Goal: Information Seeking & Learning: Learn about a topic

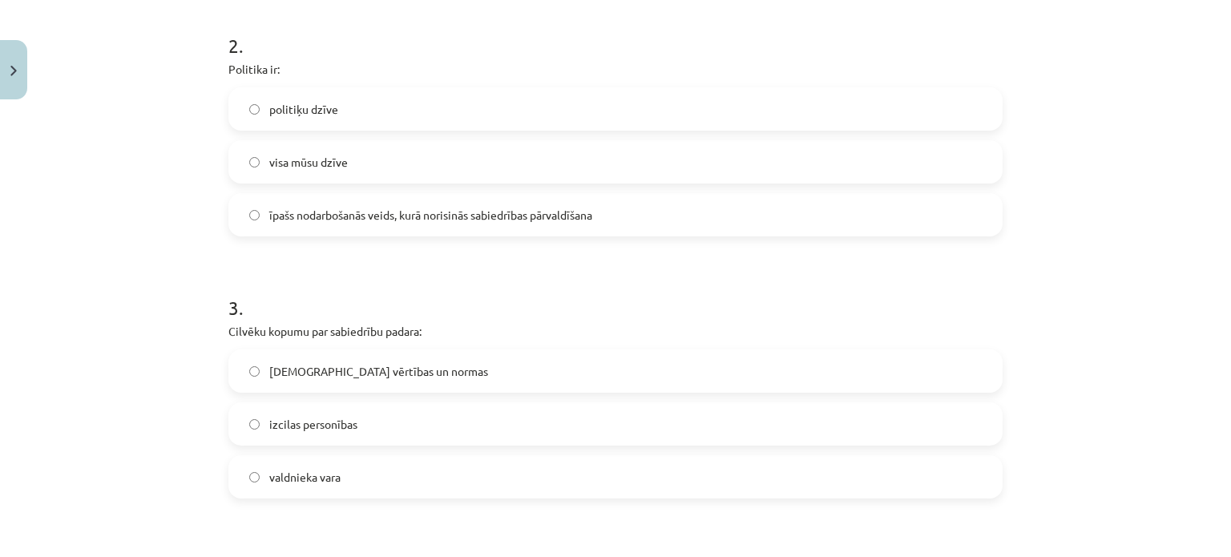
scroll to position [596, 0]
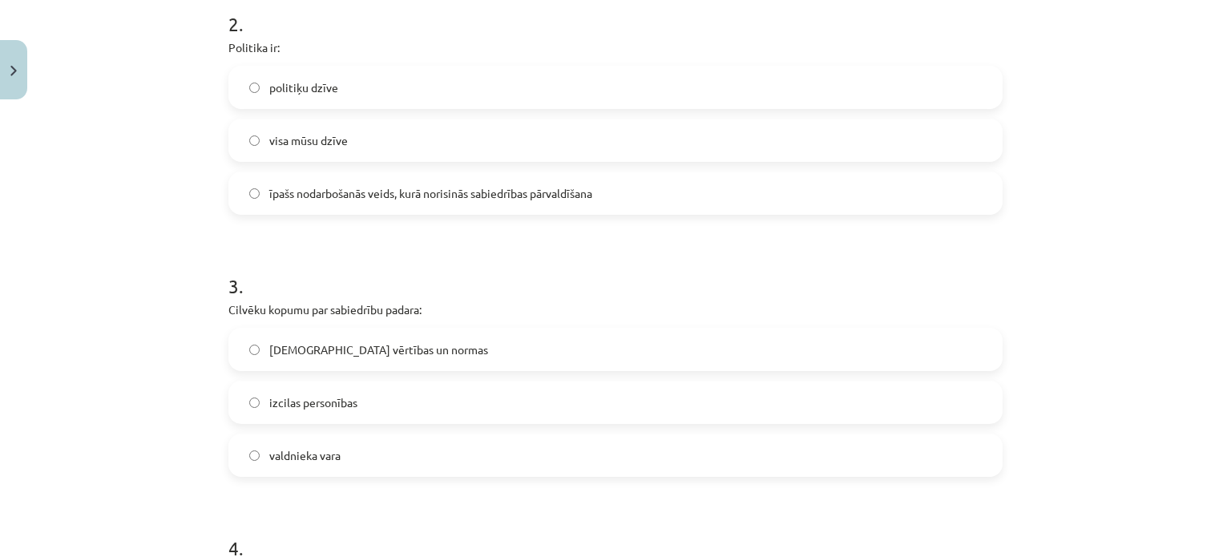
click at [290, 244] on form "1 . Nozīmīgākais varas leģitimitātes nosacījums demokrātijā ir tas, ka: vara ti…" at bounding box center [615, 362] width 774 height 1278
click at [328, 337] on label "[DEMOGRAPHIC_DATA] vērtības un normas" at bounding box center [615, 349] width 771 height 40
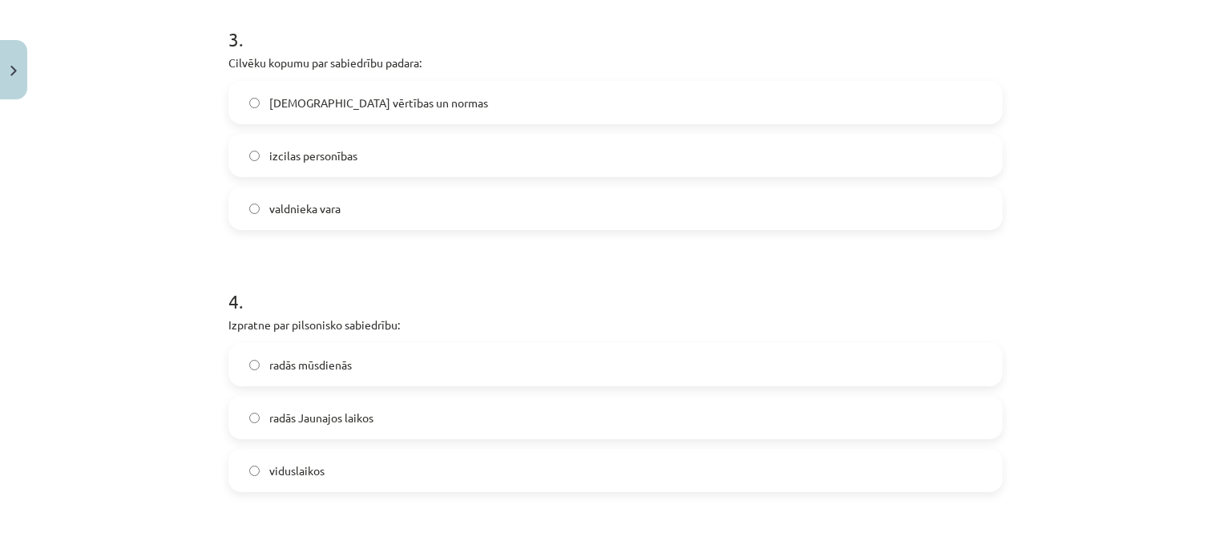
scroll to position [854, 0]
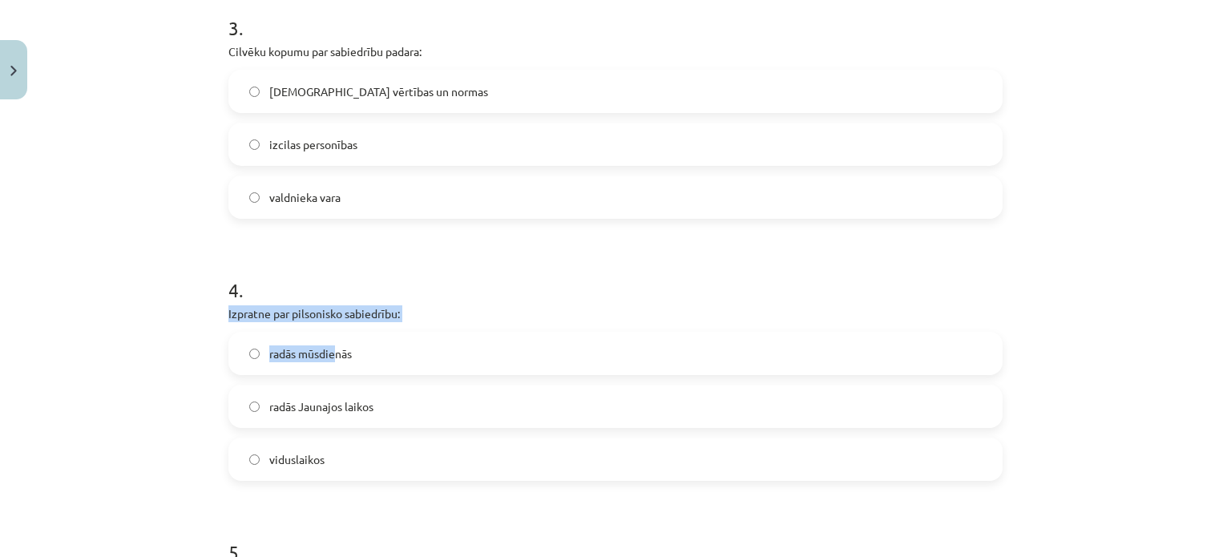
drag, startPoint x: 328, startPoint y: 337, endPoint x: 375, endPoint y: 292, distance: 65.2
click at [375, 292] on div "4 . Izpratne par pilsonisko sabiedrību: radās mūsdienās radās Jaunajos laikos v…" at bounding box center [615, 366] width 774 height 230
click at [375, 292] on h1 "4 ." at bounding box center [615, 276] width 774 height 50
click at [337, 394] on label "radās Jaunajos laikos" at bounding box center [615, 406] width 771 height 40
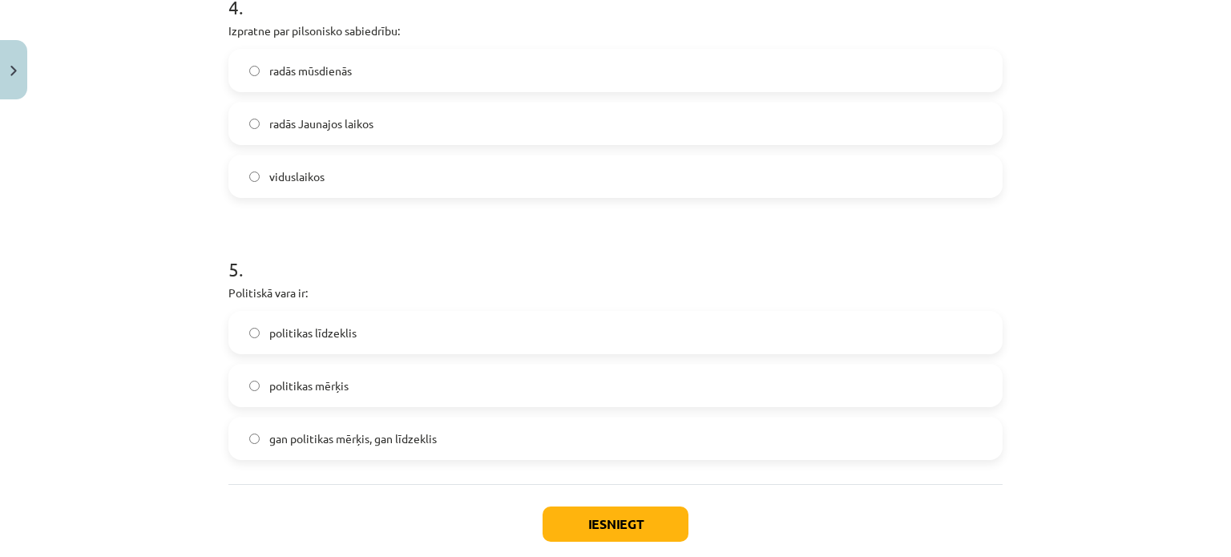
scroll to position [1185, 0]
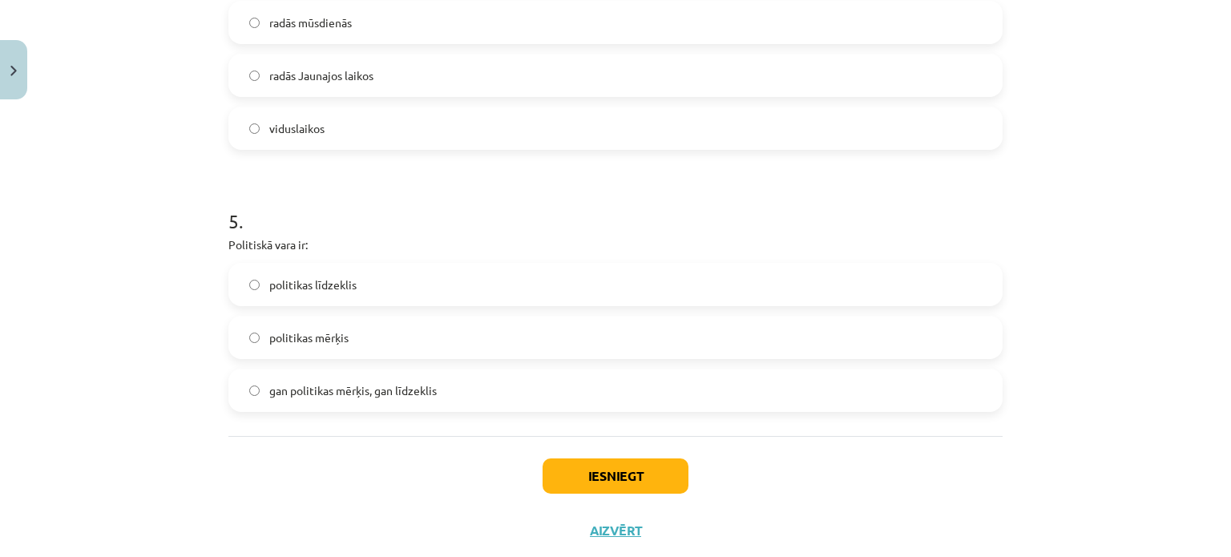
click at [378, 280] on label "politikas līdzeklis" at bounding box center [615, 284] width 771 height 40
click at [640, 462] on button "Iesniegt" at bounding box center [616, 475] width 146 height 35
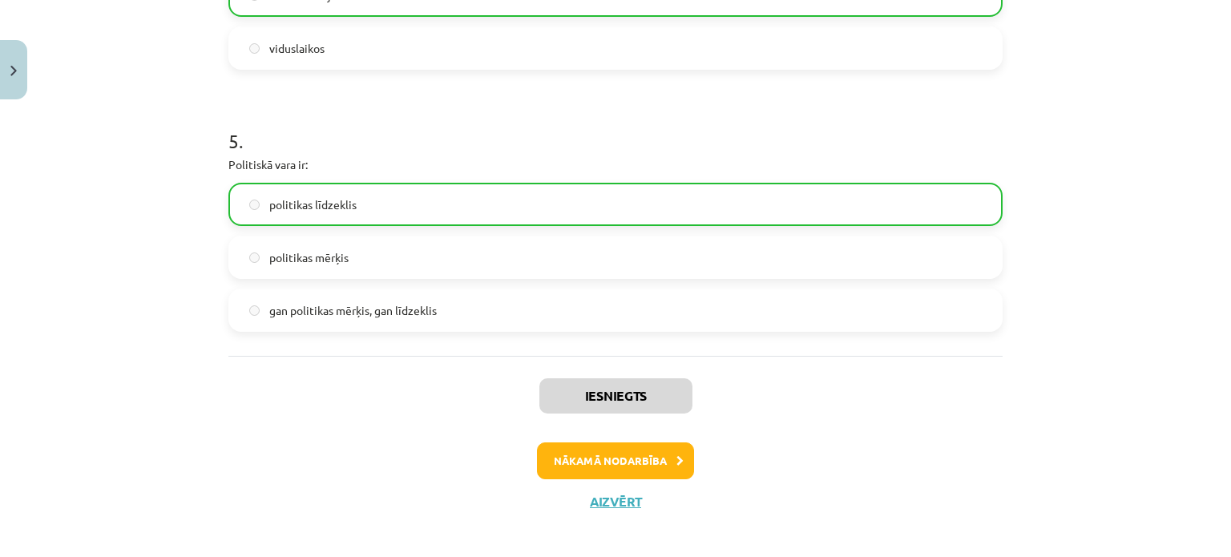
scroll to position [1276, 0]
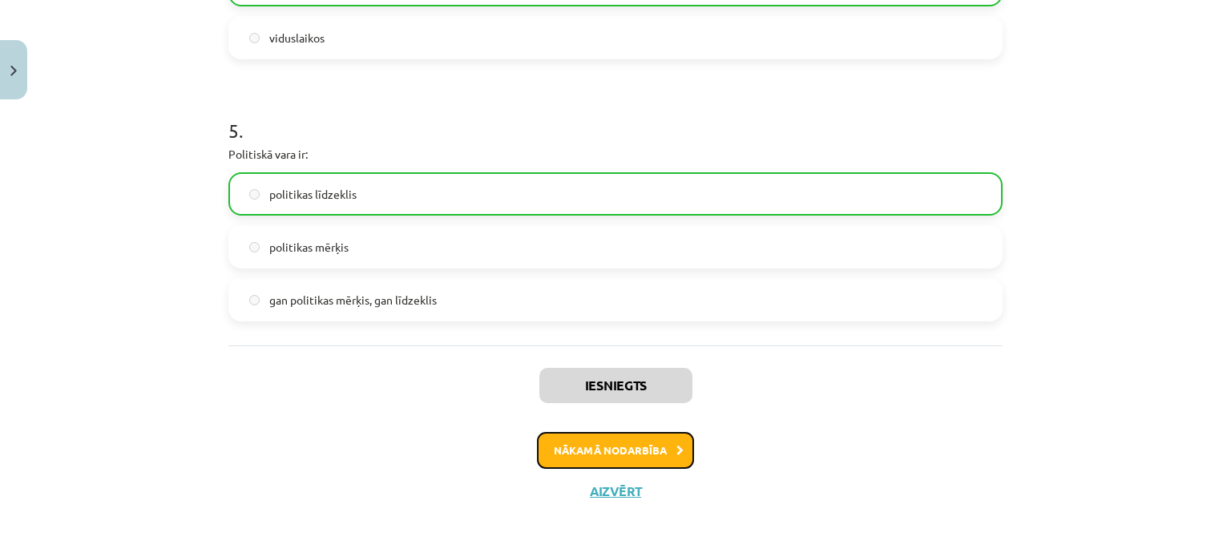
click at [654, 455] on button "Nākamā nodarbība" at bounding box center [615, 450] width 157 height 37
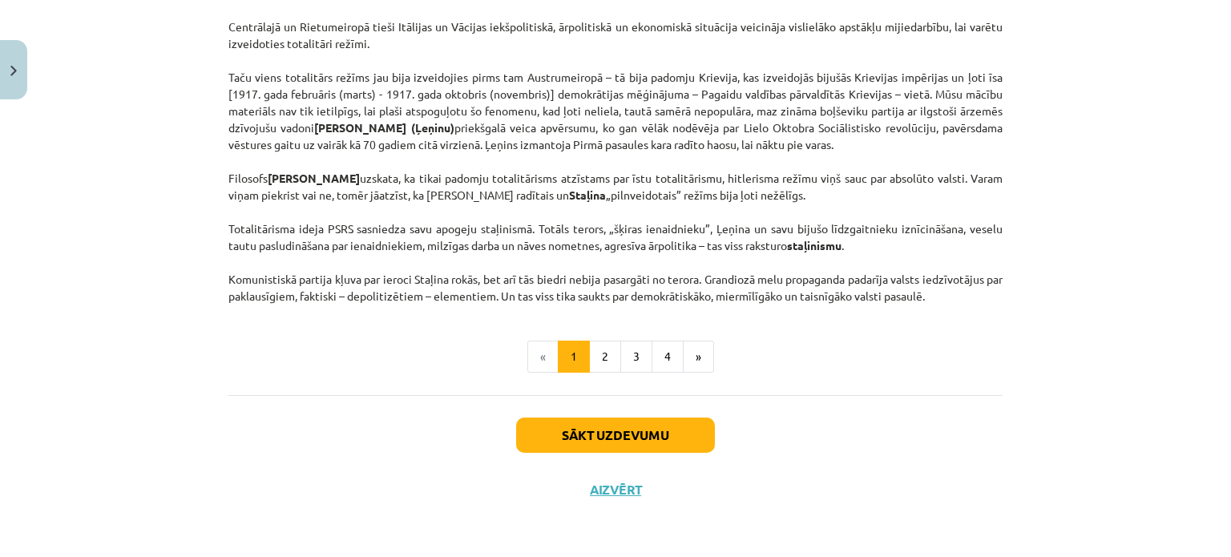
scroll to position [4161, 0]
click at [654, 432] on button "Sākt uzdevumu" at bounding box center [615, 435] width 199 height 35
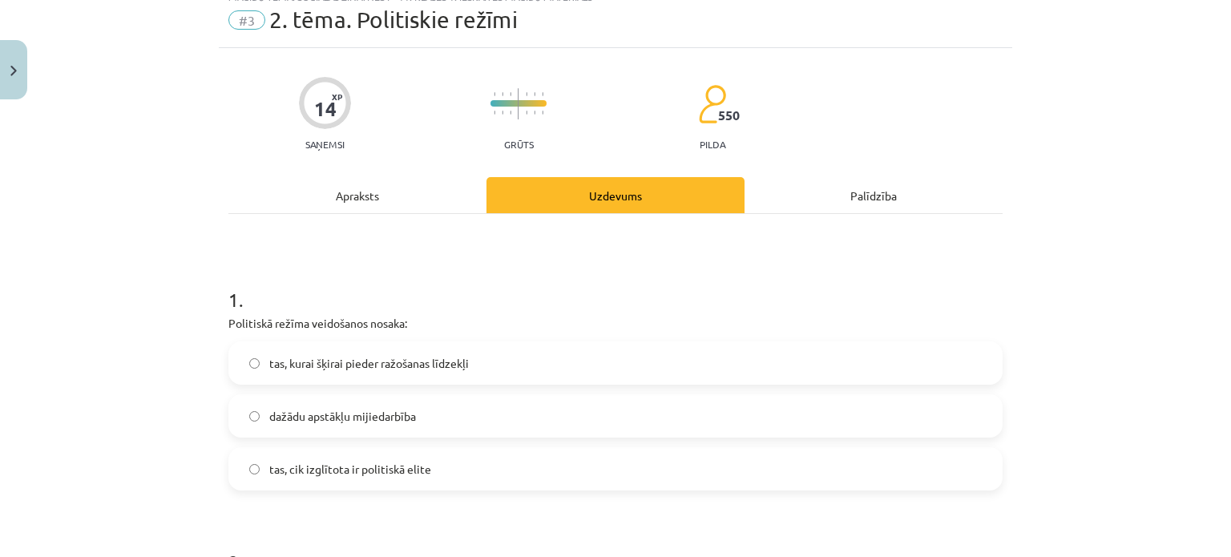
scroll to position [61, 0]
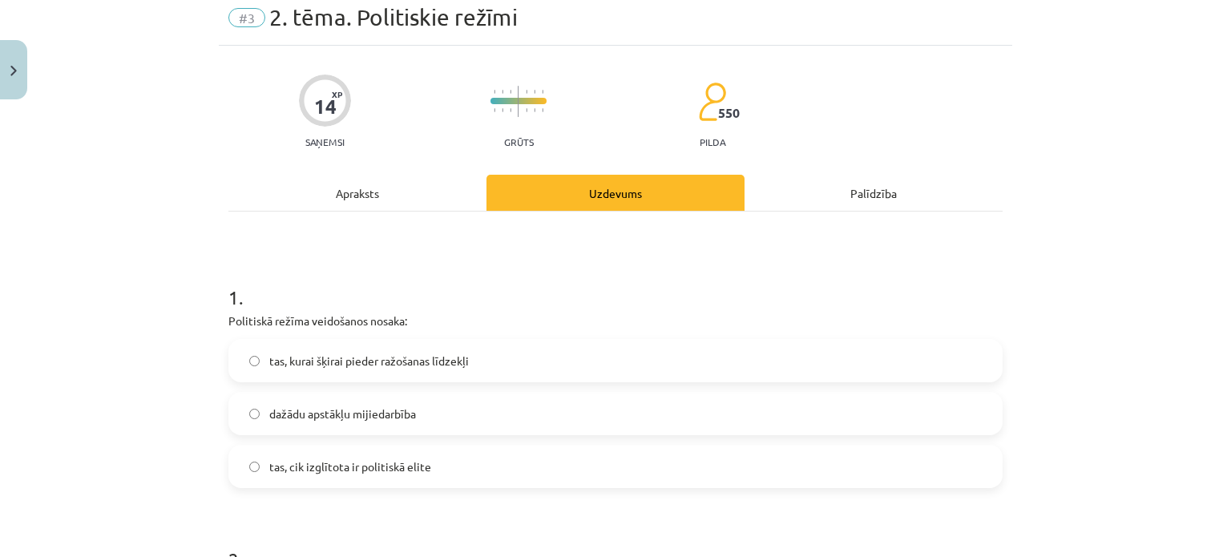
click at [418, 428] on label "dažādu apstākļu mijiedarbība" at bounding box center [615, 414] width 771 height 40
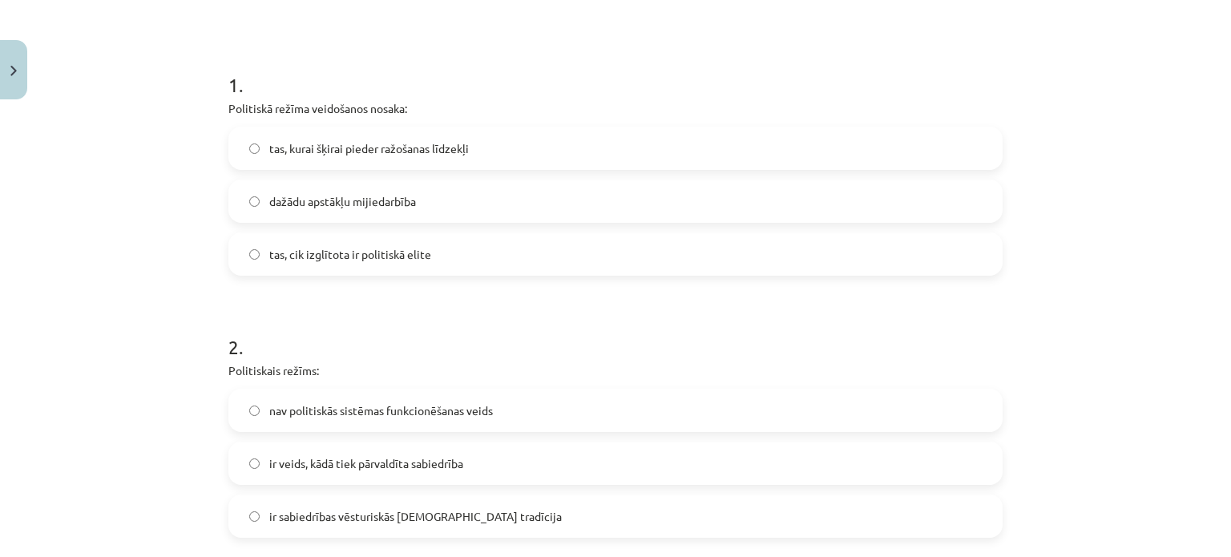
scroll to position [276, 0]
click at [638, 494] on label "ir sabiedrības vēsturiskās [DEMOGRAPHIC_DATA] tradīcija" at bounding box center [615, 514] width 771 height 40
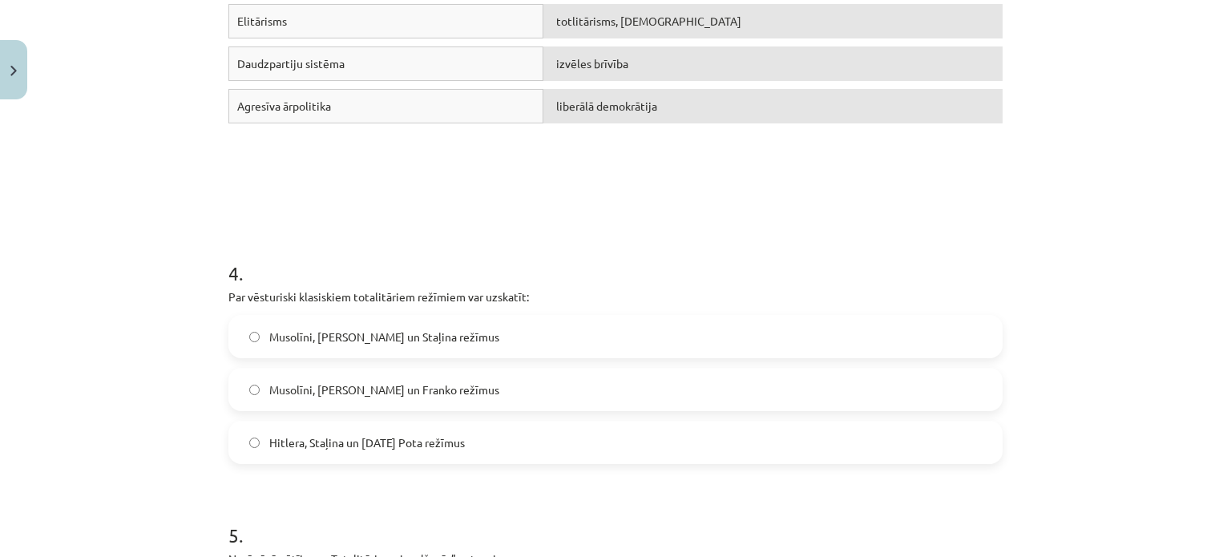
scroll to position [975, 0]
click at [293, 333] on span "Musolīni, [PERSON_NAME] un Staļina režīmus" at bounding box center [384, 334] width 230 height 17
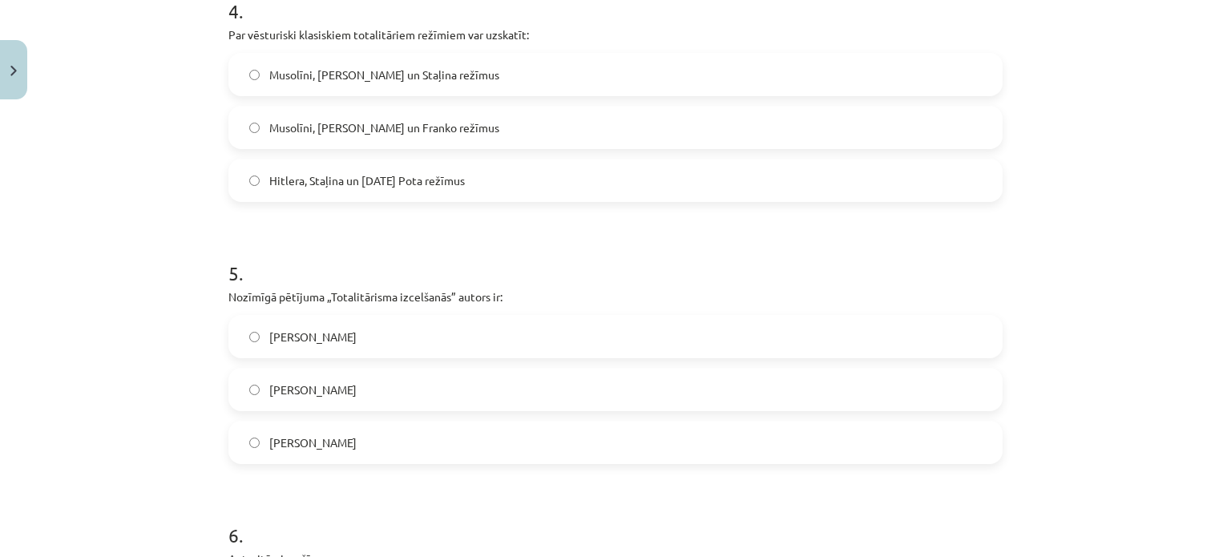
scroll to position [1293, 0]
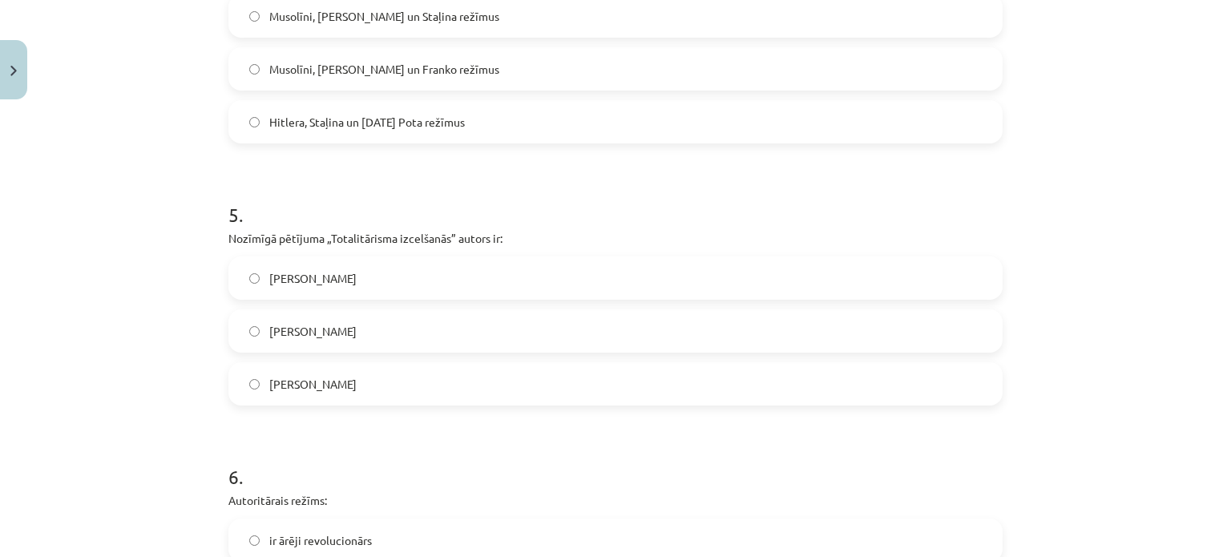
click at [294, 333] on span "[PERSON_NAME]" at bounding box center [312, 331] width 87 height 17
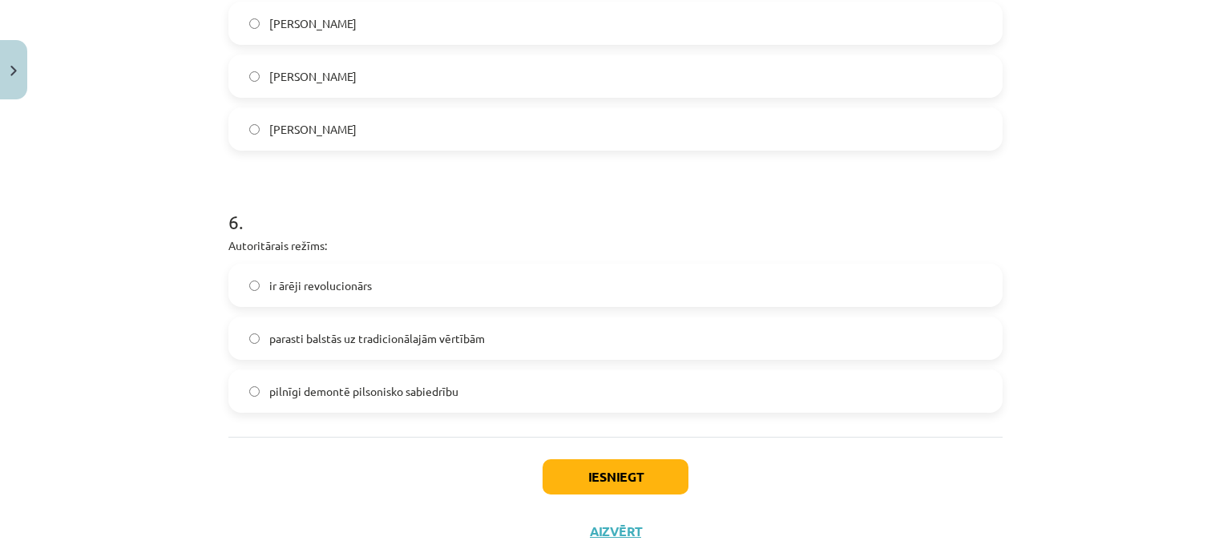
scroll to position [1549, 0]
click at [374, 339] on span "parasti balstās uz tradicionālajām vērtībām" at bounding box center [377, 337] width 216 height 17
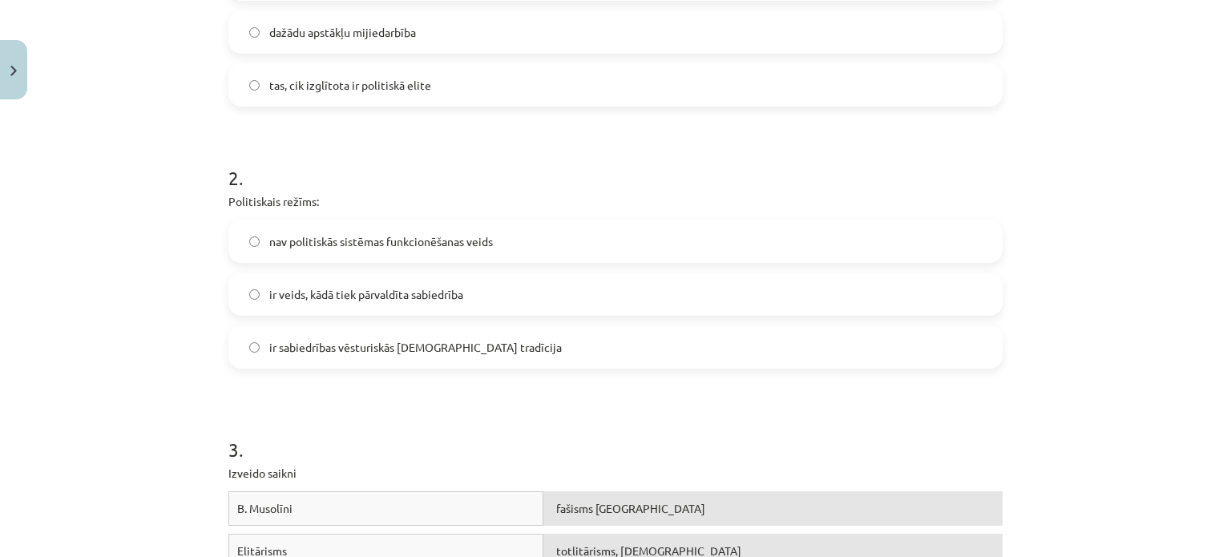
scroll to position [430, 0]
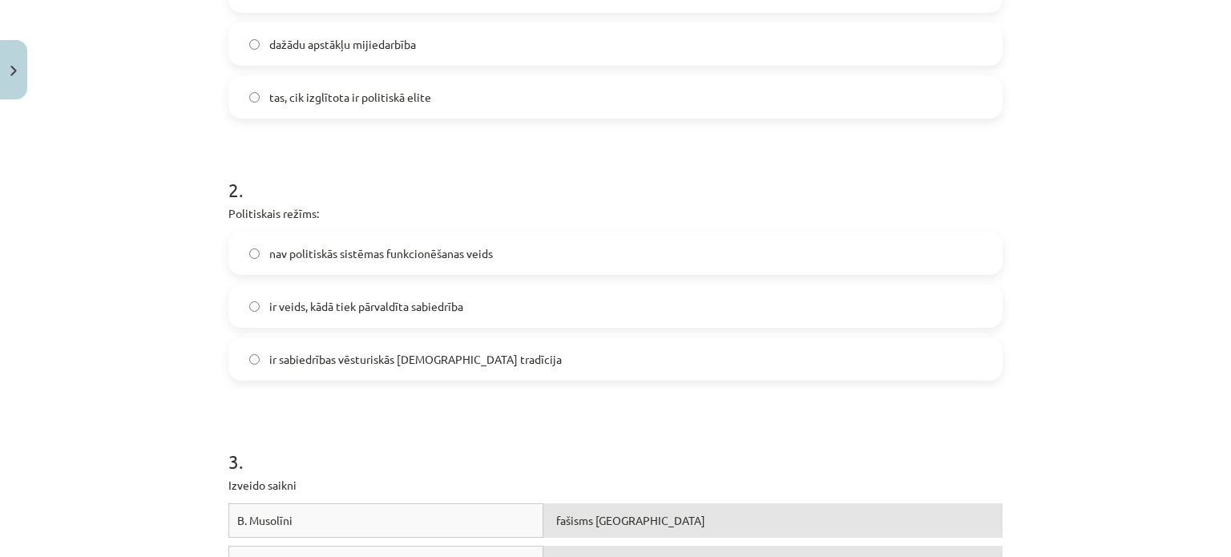
click at [398, 313] on span "ir veids, kādā tiek pārvaldīta sabiedrība" at bounding box center [366, 306] width 194 height 17
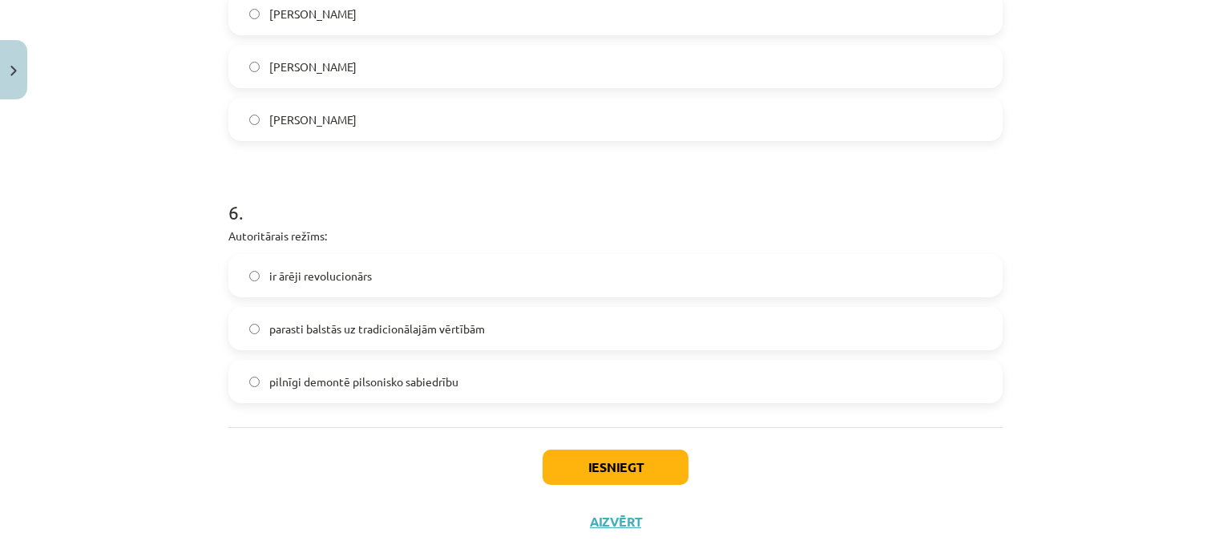
scroll to position [1589, 0]
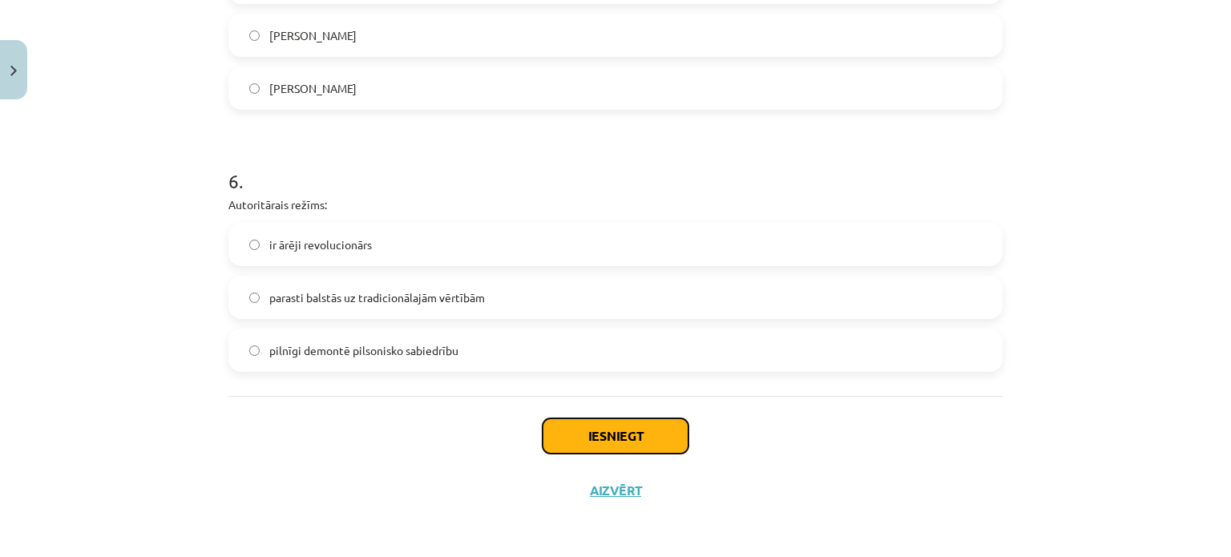
click at [600, 438] on button "Iesniegt" at bounding box center [616, 435] width 146 height 35
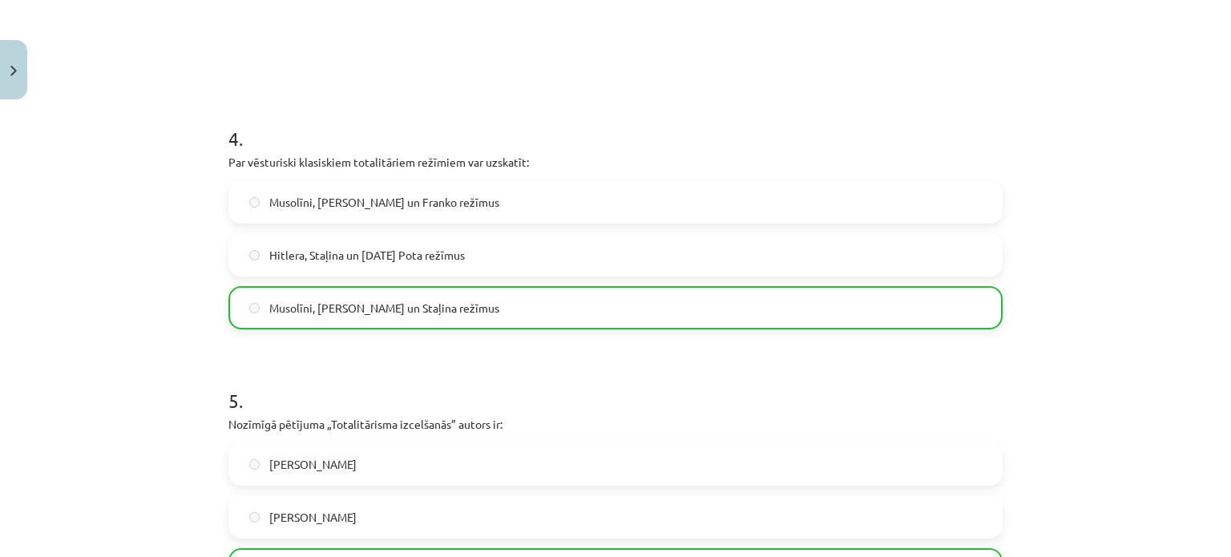
scroll to position [1639, 0]
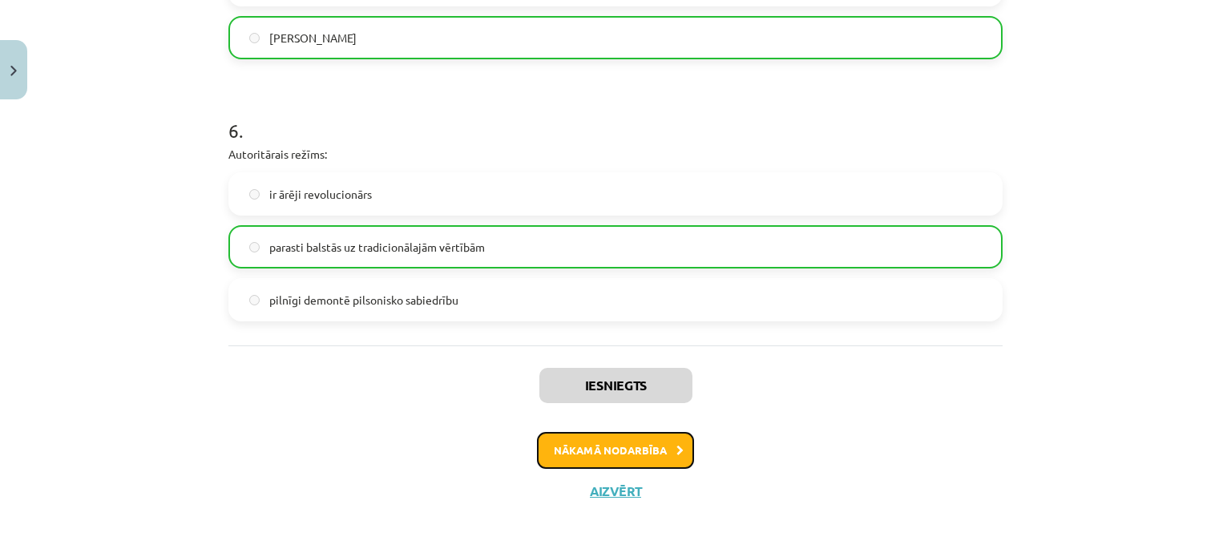
click at [622, 459] on button "Nākamā nodarbība" at bounding box center [615, 450] width 157 height 37
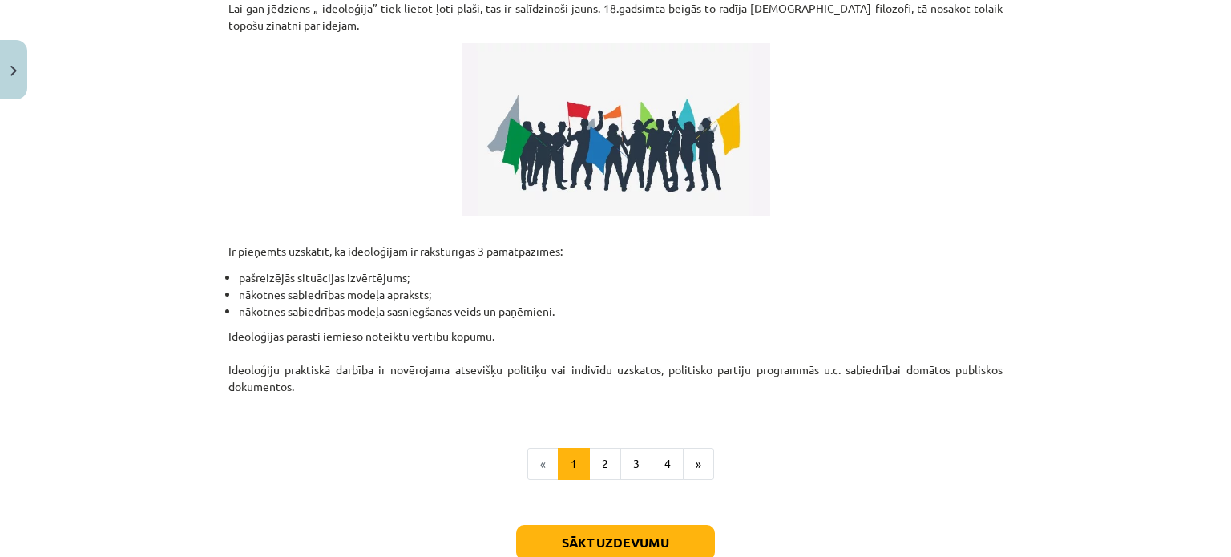
scroll to position [417, 0]
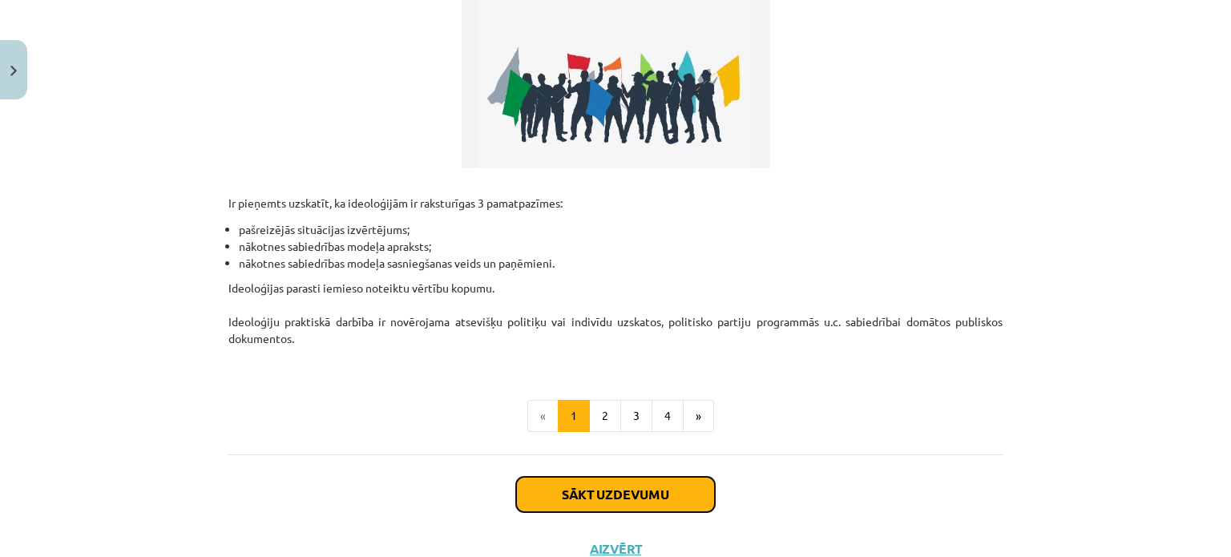
click at [608, 477] on button "Sākt uzdevumu" at bounding box center [615, 494] width 199 height 35
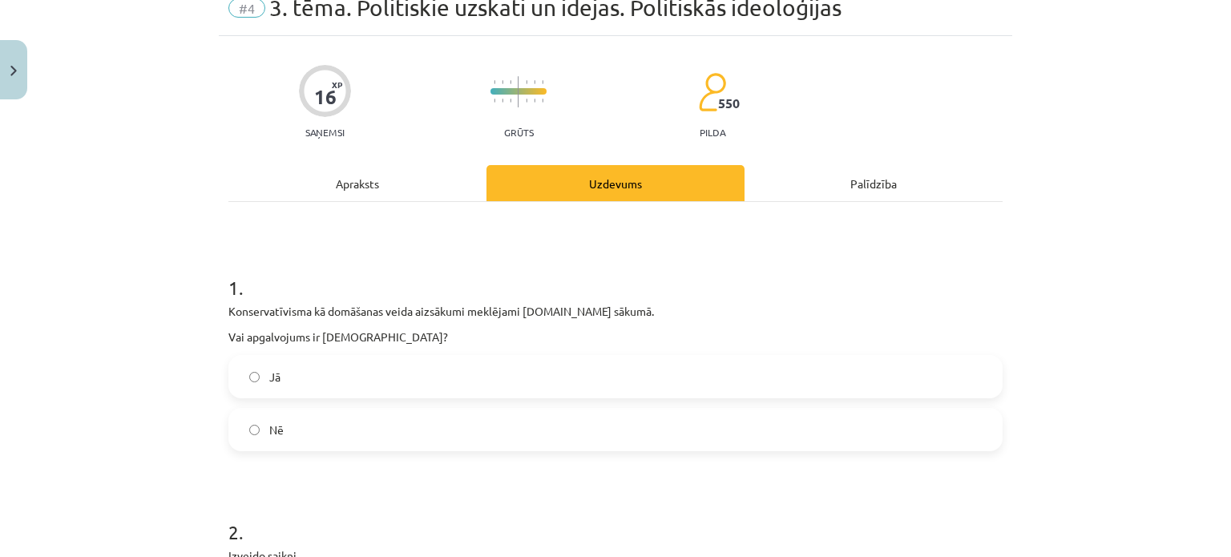
scroll to position [88, 0]
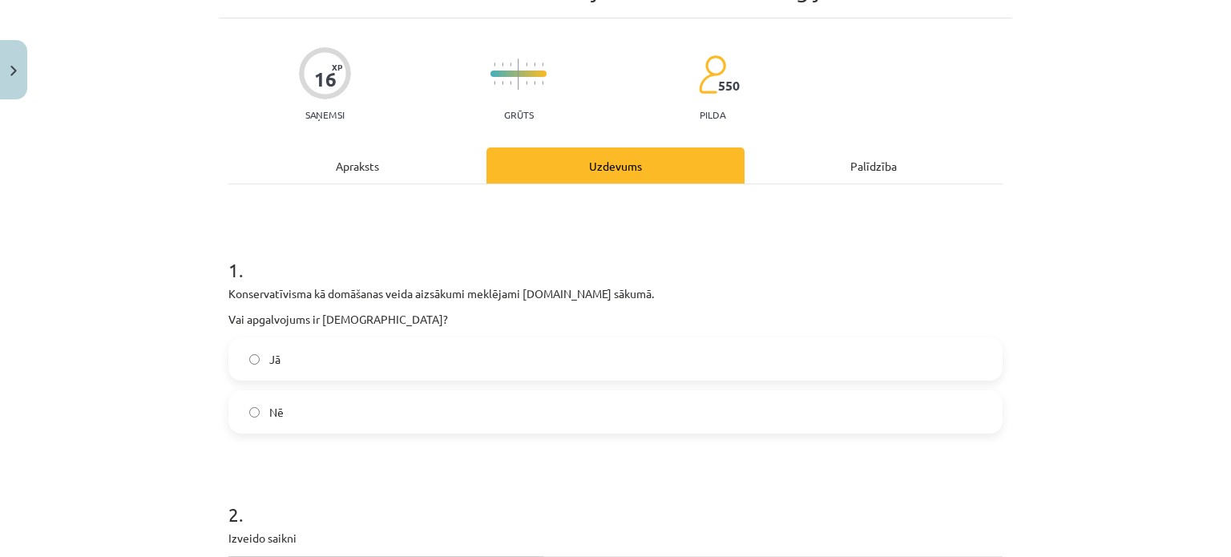
click at [530, 403] on label "Nē" at bounding box center [615, 412] width 771 height 40
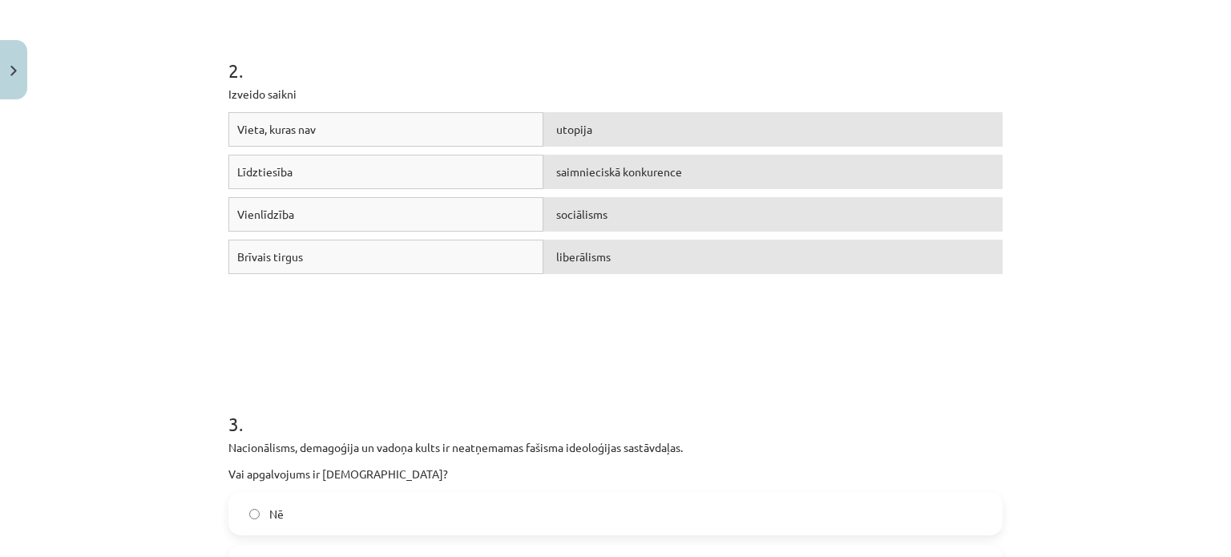
scroll to position [734, 0]
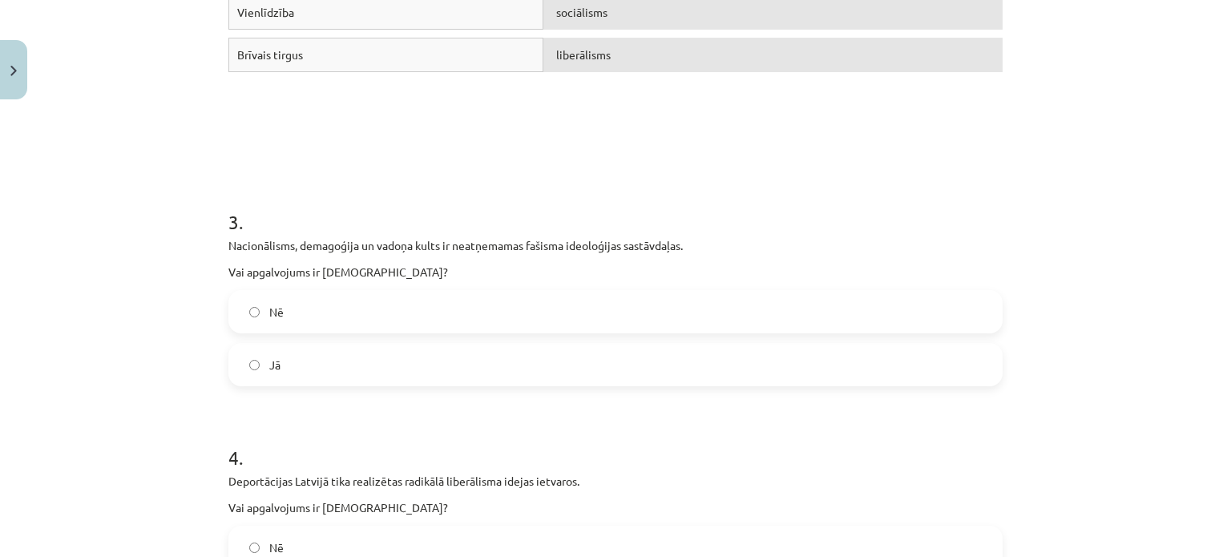
click at [407, 315] on label "Nē" at bounding box center [615, 312] width 771 height 40
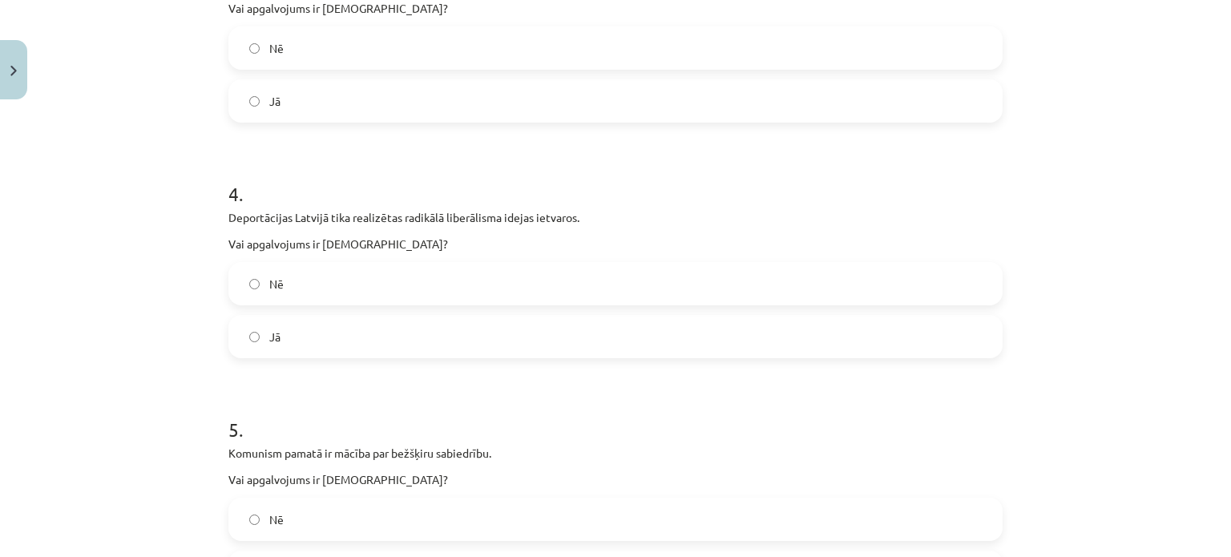
scroll to position [1058, 0]
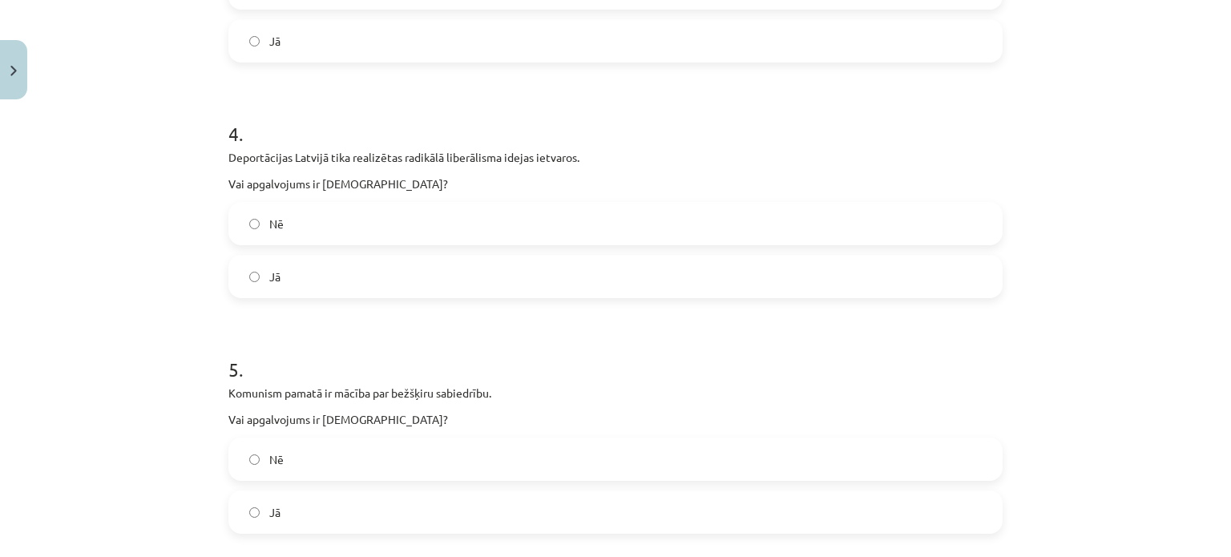
click at [293, 220] on label "Nē" at bounding box center [615, 224] width 771 height 40
click at [307, 276] on label "Jā" at bounding box center [615, 276] width 771 height 40
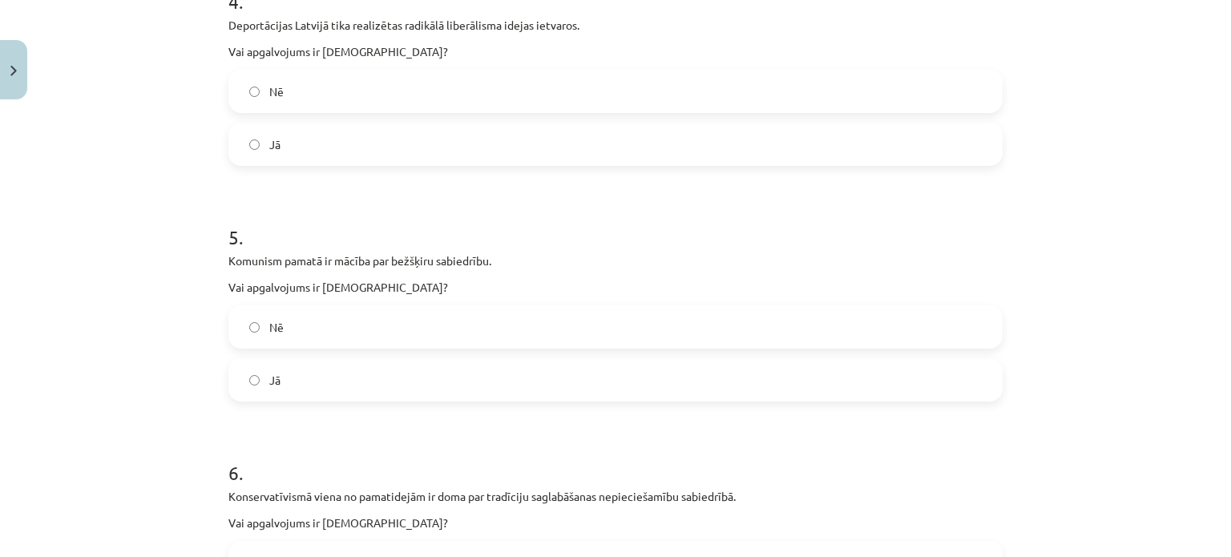
scroll to position [1231, 0]
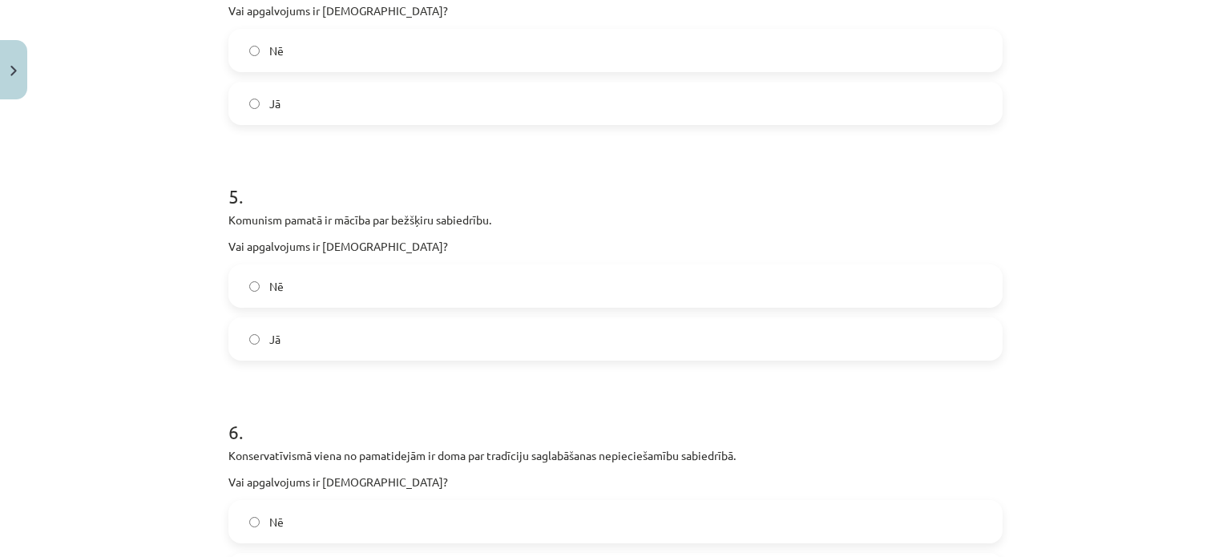
click at [278, 320] on label "Jā" at bounding box center [615, 339] width 771 height 40
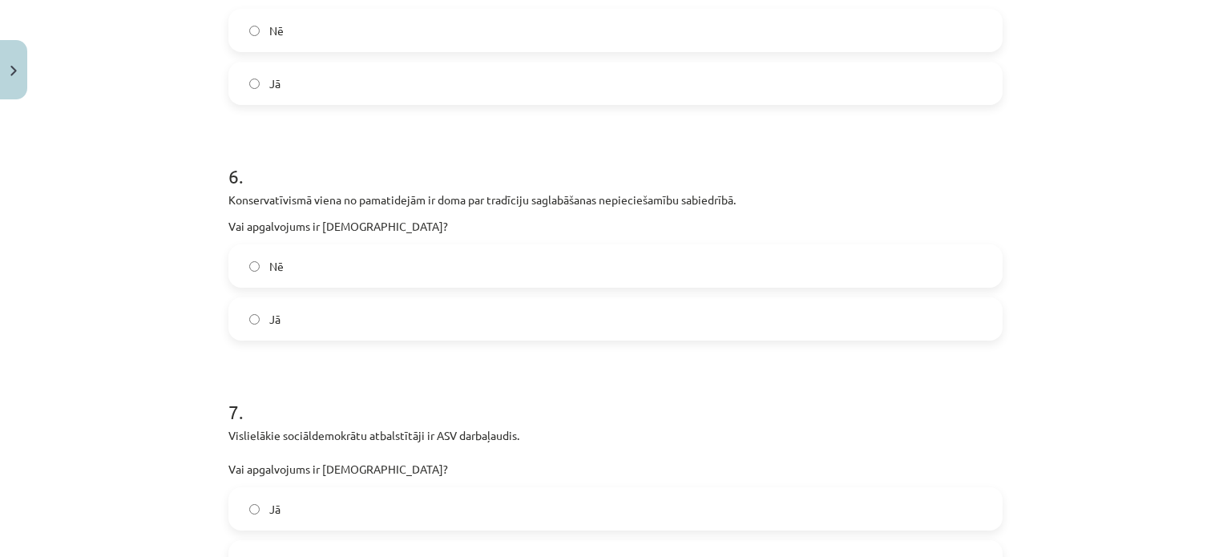
scroll to position [1547, 0]
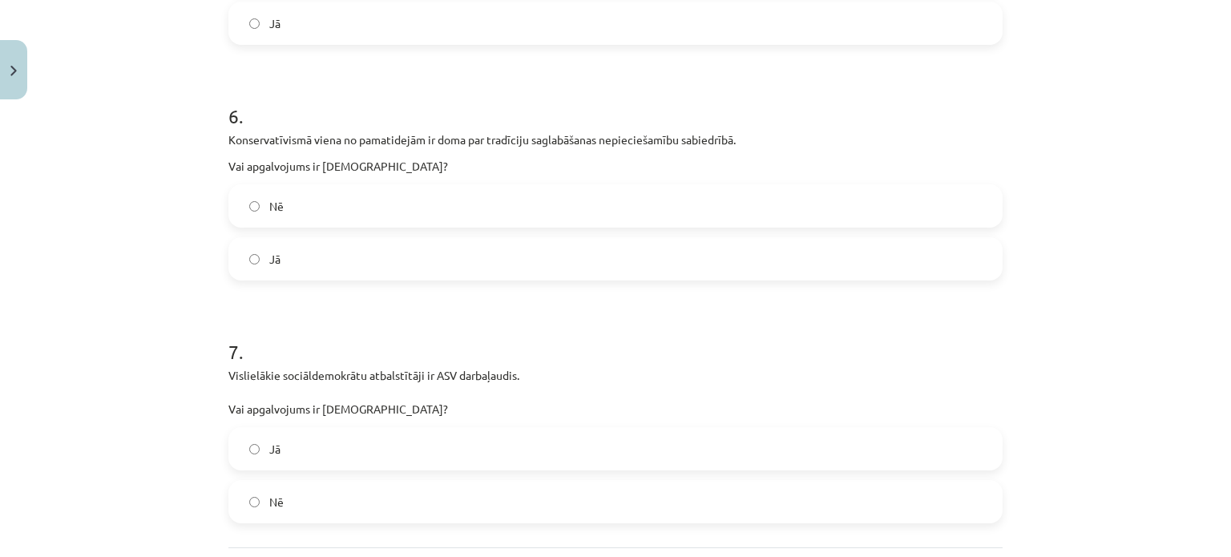
click at [278, 320] on h1 "7 ." at bounding box center [615, 338] width 774 height 50
click at [327, 245] on label "Jā" at bounding box center [615, 259] width 771 height 40
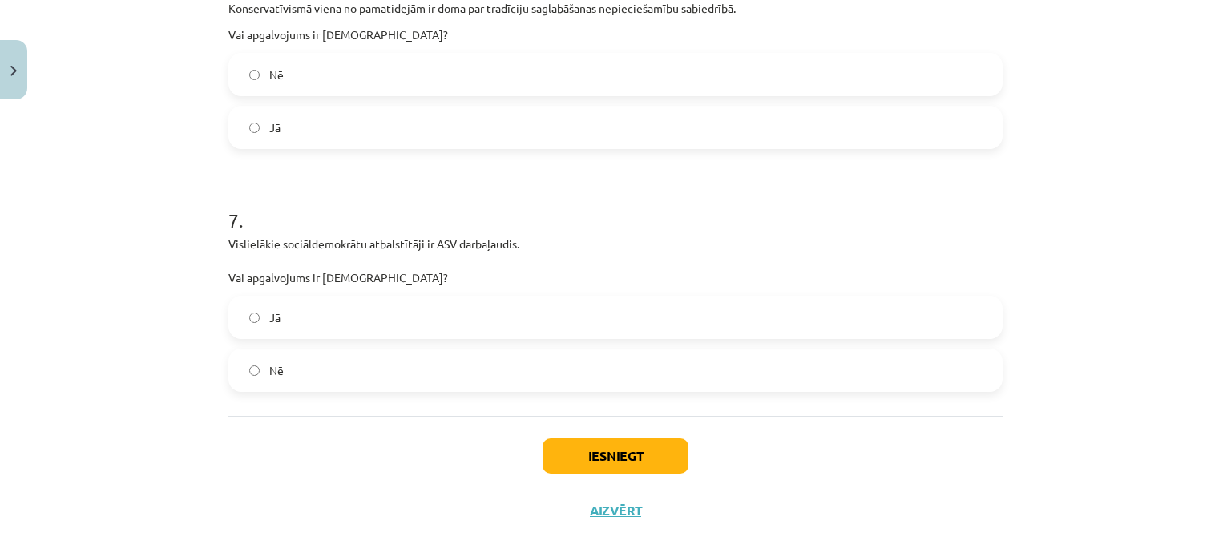
scroll to position [1698, 0]
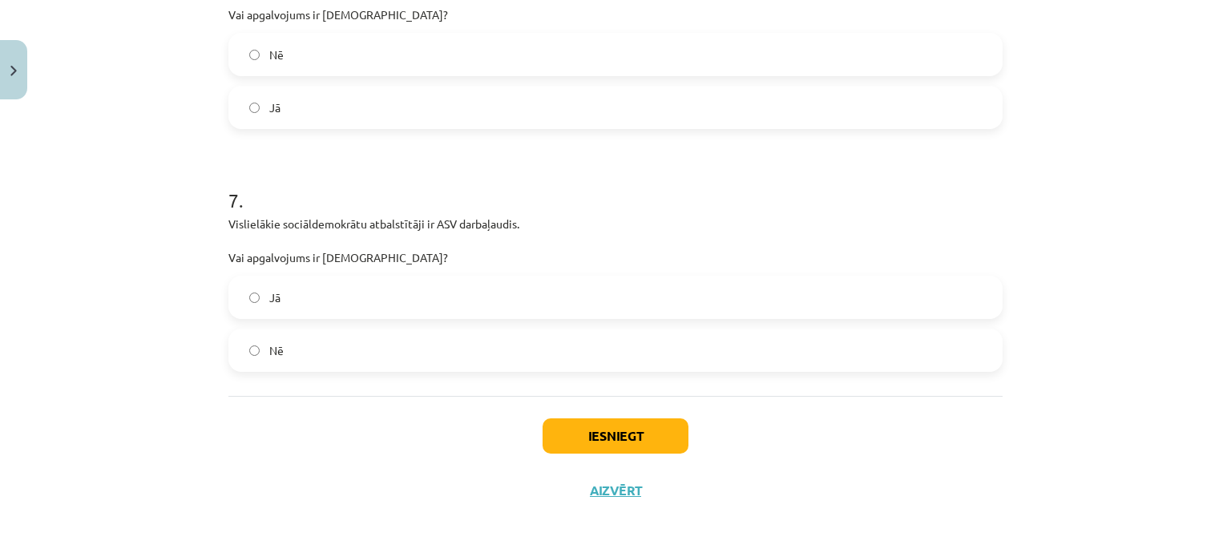
click at [360, 349] on label "Nē" at bounding box center [615, 350] width 771 height 40
click at [587, 436] on button "Iesniegt" at bounding box center [616, 435] width 146 height 35
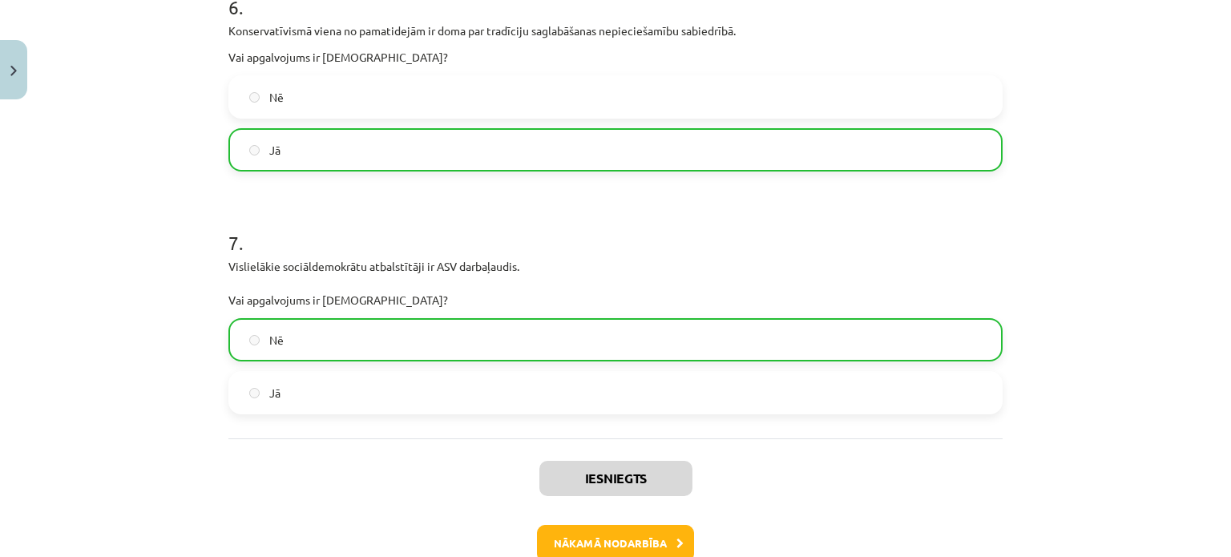
scroll to position [1737, 0]
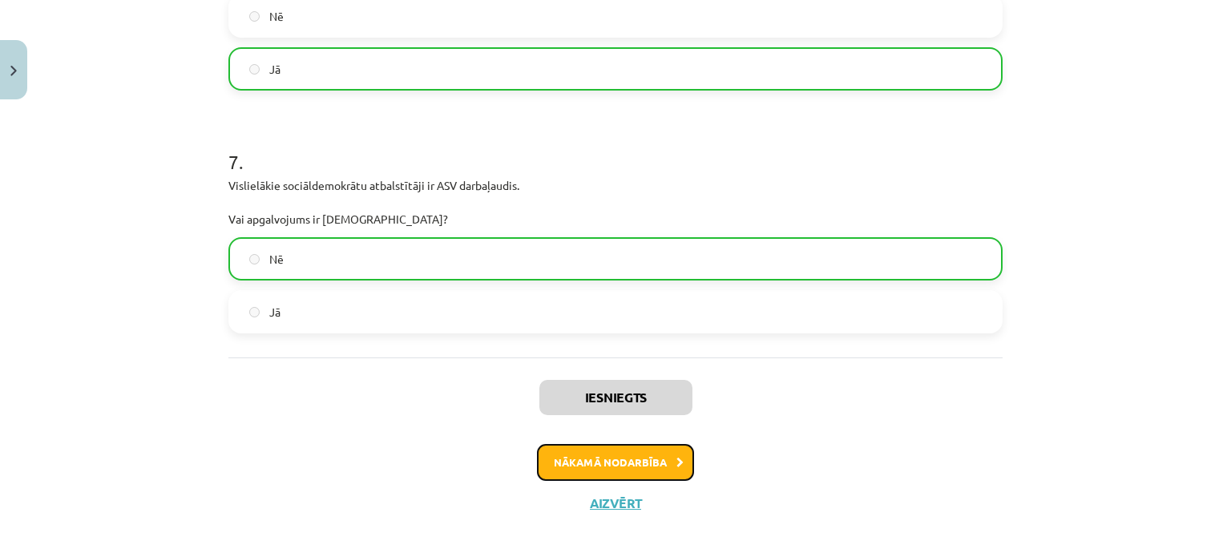
click at [596, 450] on button "Nākamā nodarbība" at bounding box center [615, 462] width 157 height 37
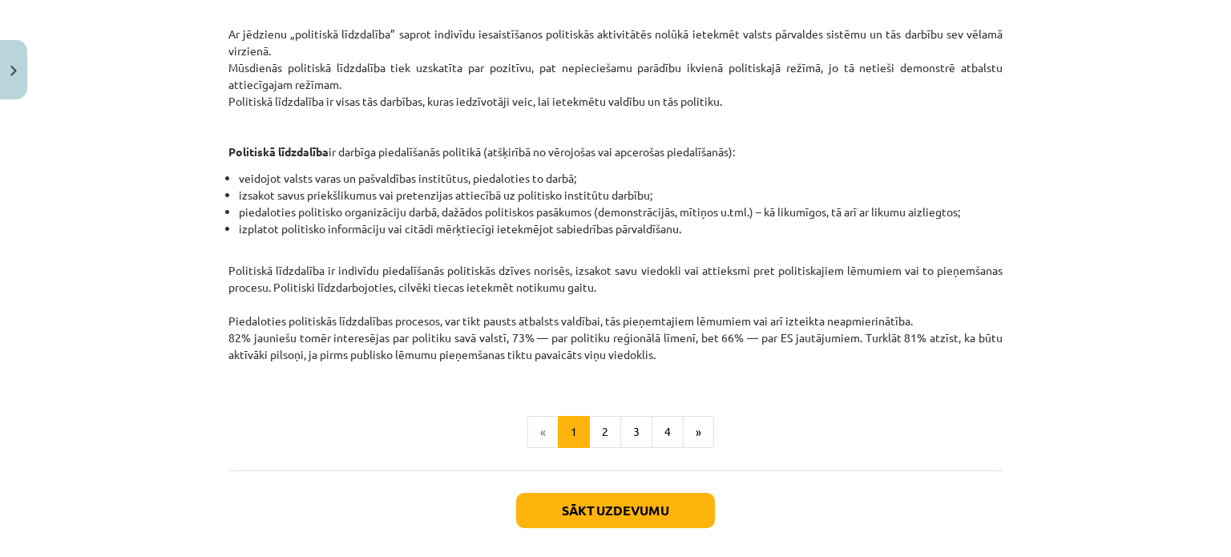
scroll to position [406, 0]
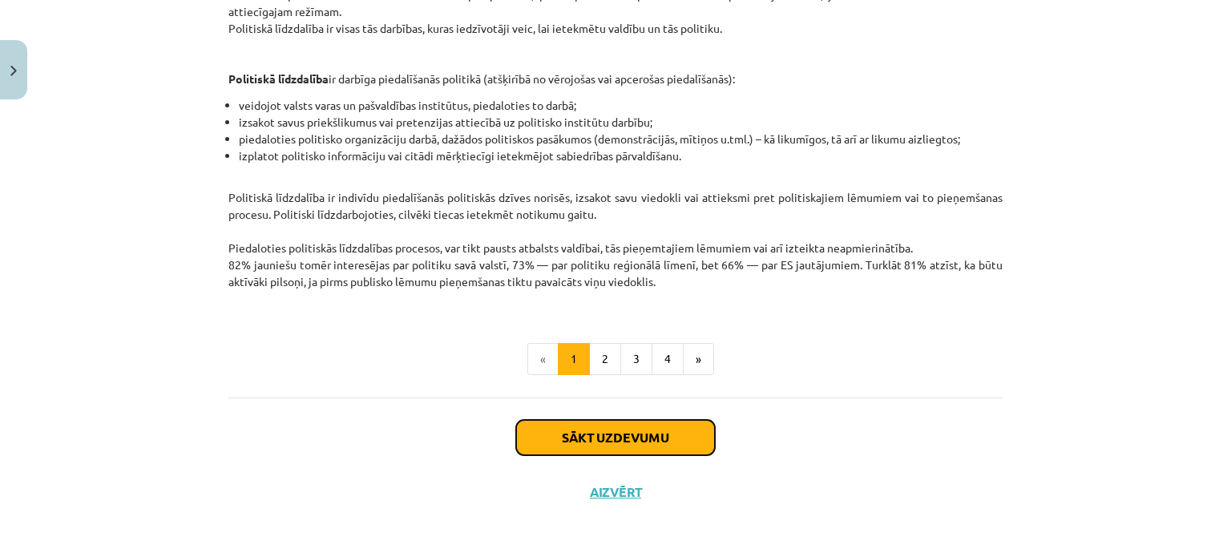
click at [670, 442] on button "Sākt uzdevumu" at bounding box center [615, 437] width 199 height 35
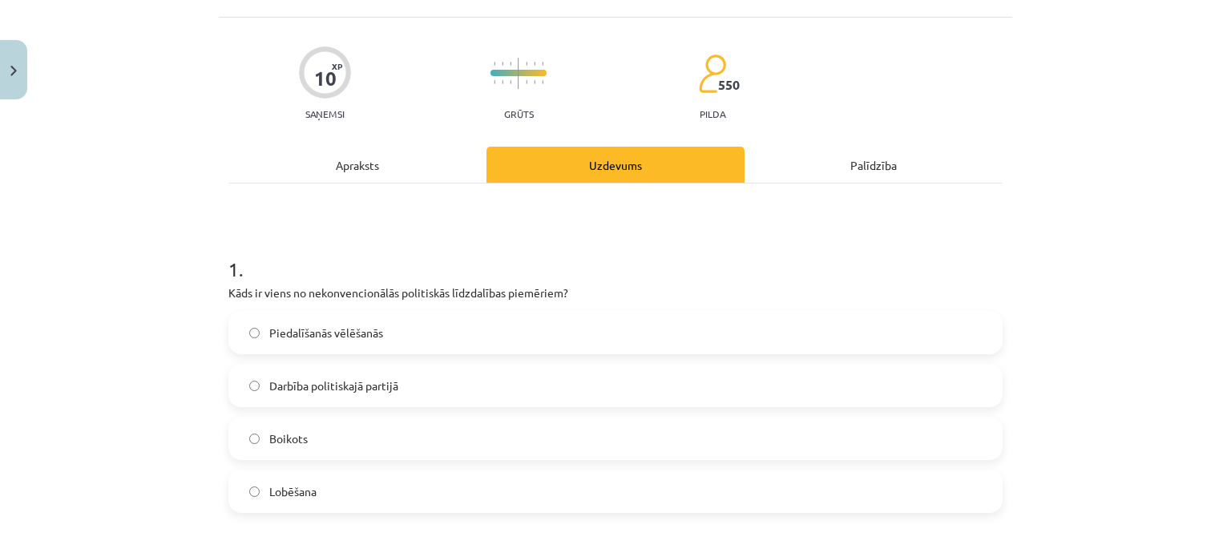
scroll to position [91, 0]
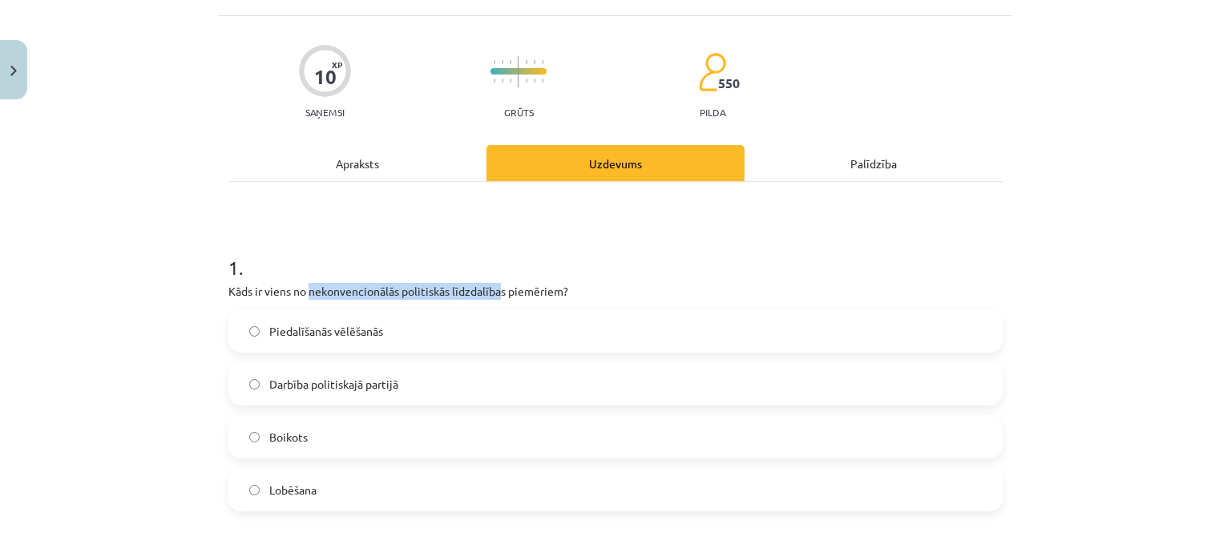
drag, startPoint x: 305, startPoint y: 290, endPoint x: 494, endPoint y: 294, distance: 189.2
click at [494, 294] on p "Kāds ir viens no nekonvencionālās politiskās līdzdalības piemēriem?" at bounding box center [615, 291] width 774 height 17
copy p "nekonvencionālās politiskās līdzdalība"
click at [73, 118] on div "Mācību tēma: Sociālās zinātnes i - 11. klases 1. ieskaites mācību materiāls #5 …" at bounding box center [615, 278] width 1231 height 557
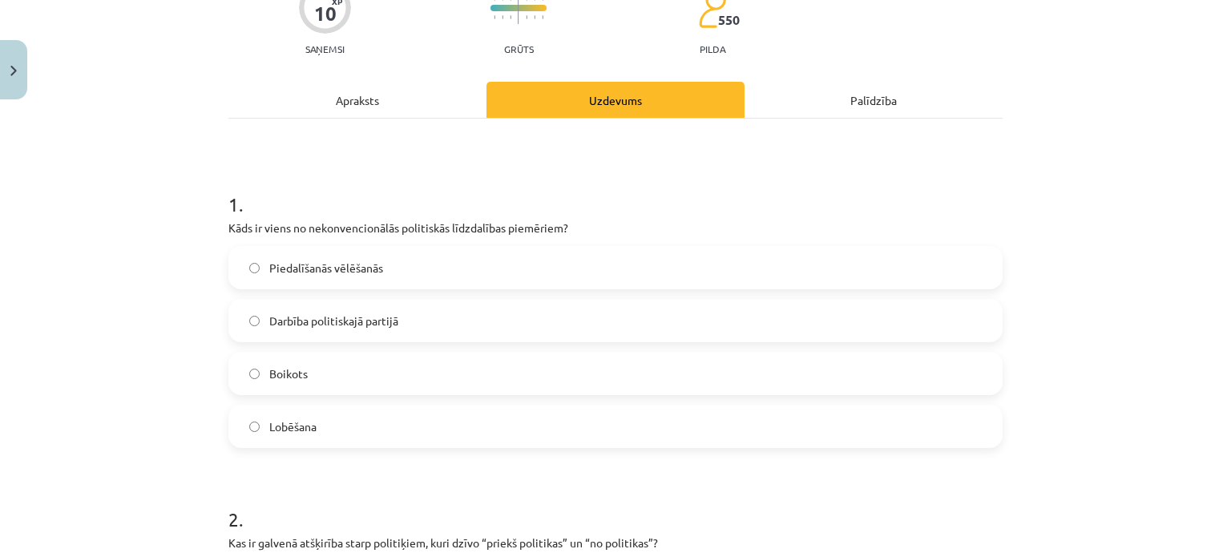
scroll to position [155, 0]
click at [322, 95] on div "Apraksts" at bounding box center [357, 99] width 258 height 36
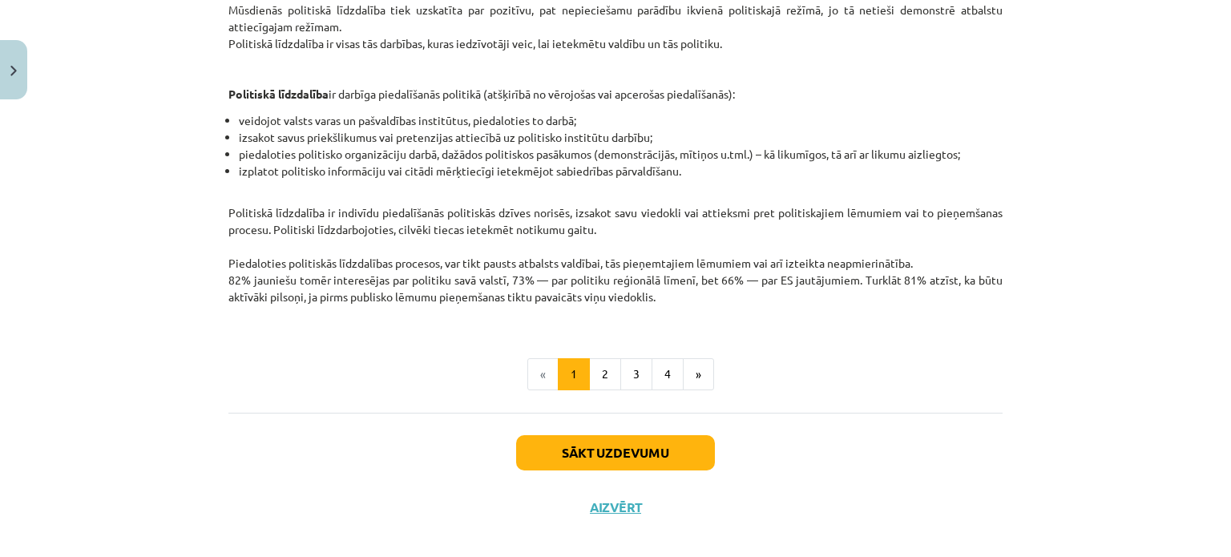
scroll to position [406, 0]
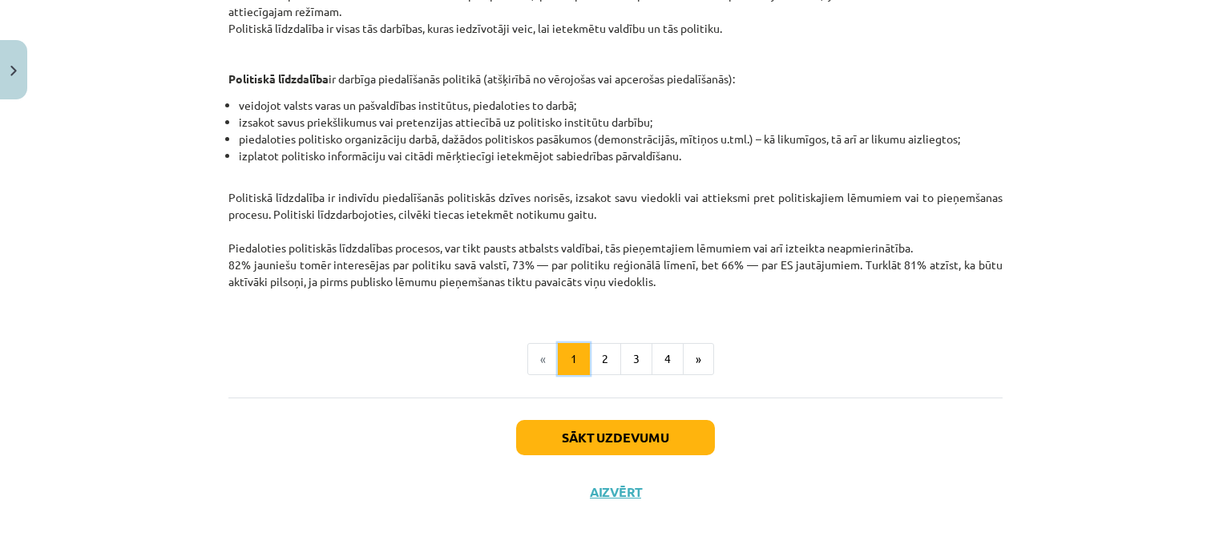
click at [573, 357] on button "1" at bounding box center [574, 359] width 32 height 32
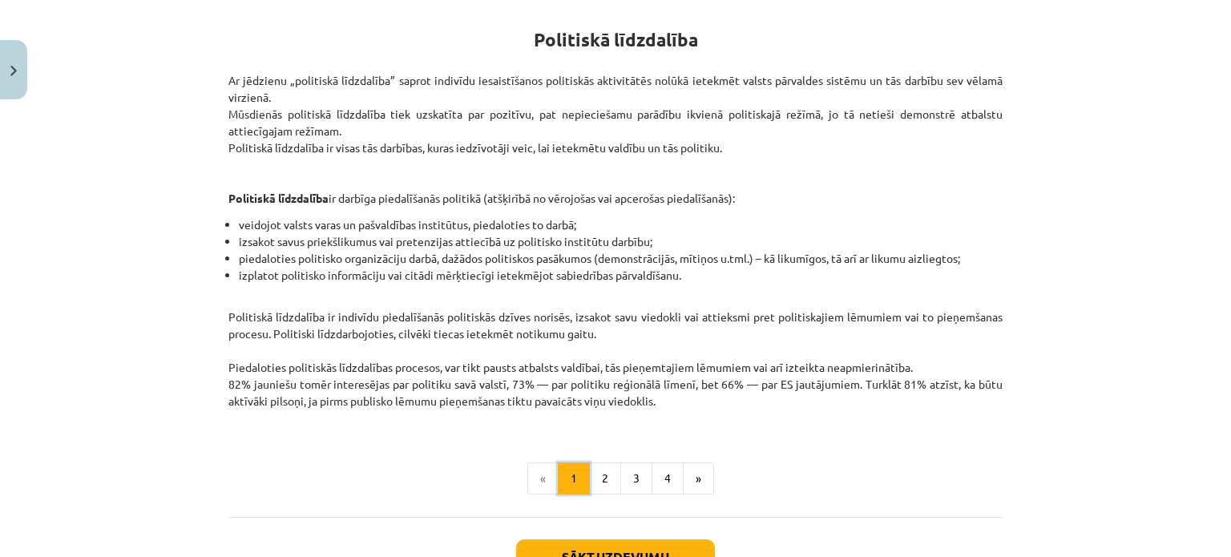
scroll to position [286, 0]
click at [592, 487] on button "2" at bounding box center [605, 479] width 32 height 32
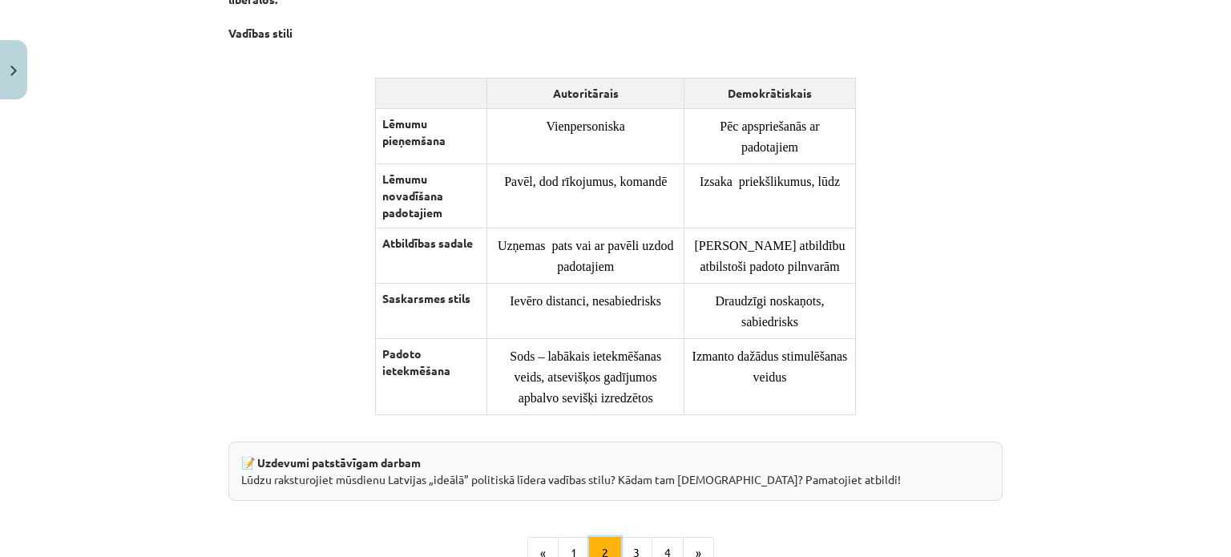
scroll to position [1354, 0]
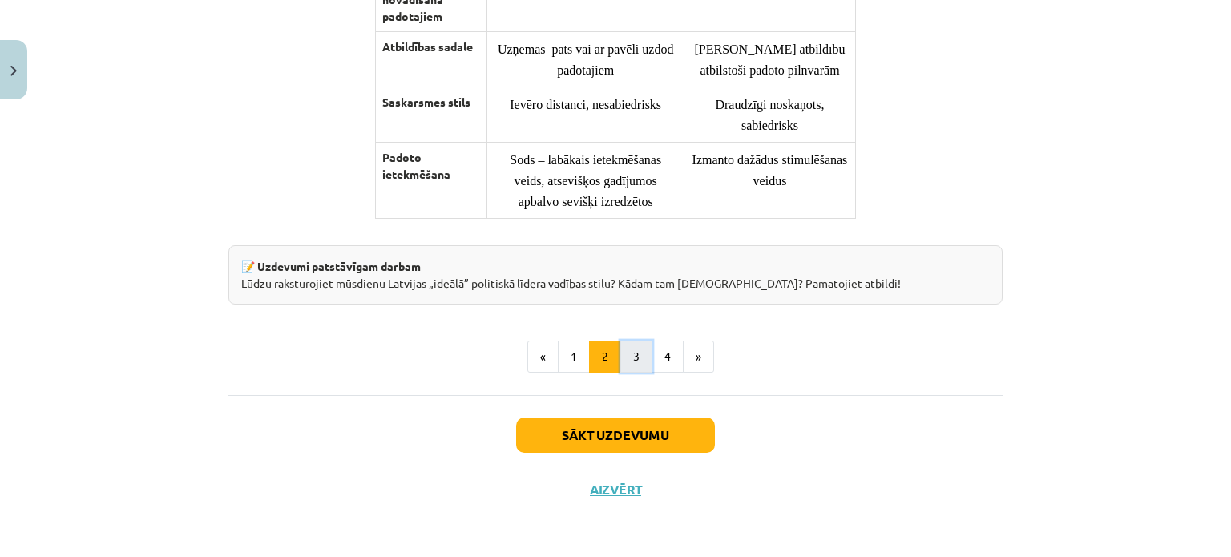
click at [628, 354] on button "3" at bounding box center [636, 357] width 32 height 32
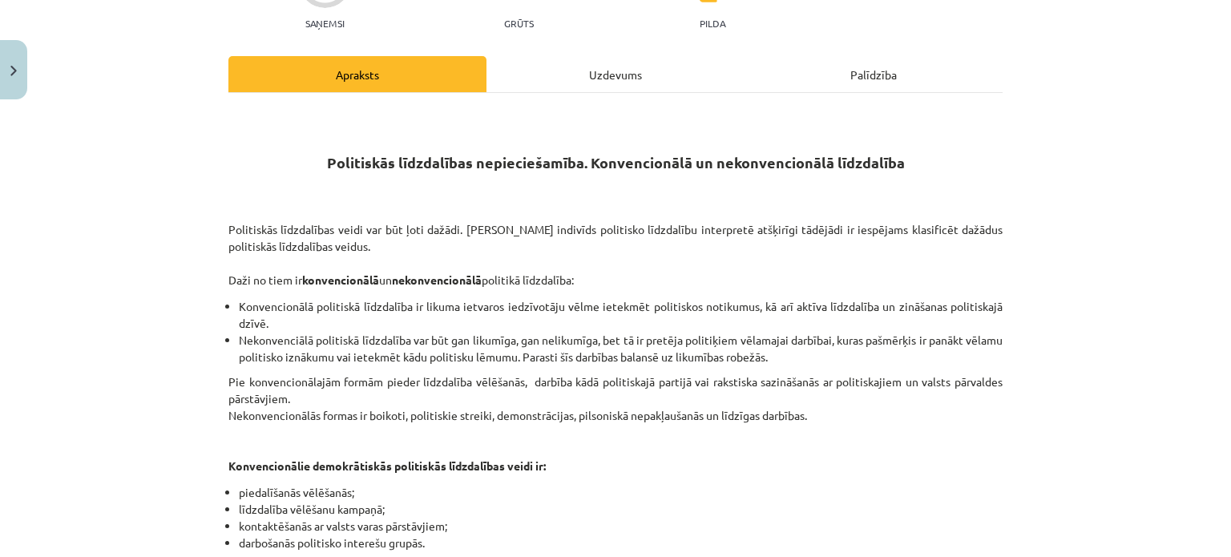
scroll to position [0, 0]
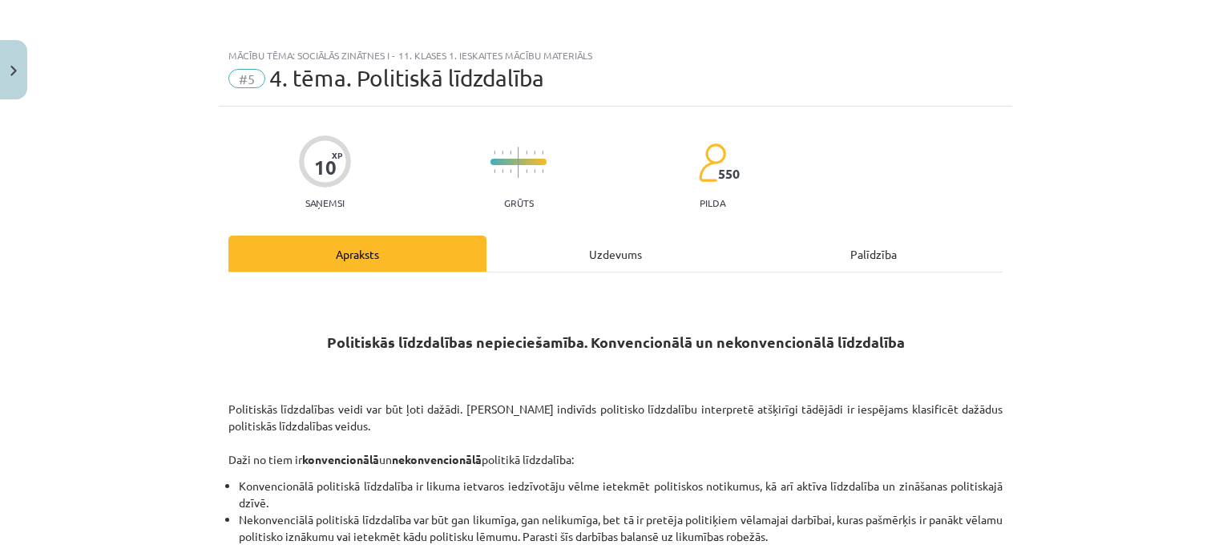
click at [547, 259] on div "Uzdevums" at bounding box center [616, 254] width 258 height 36
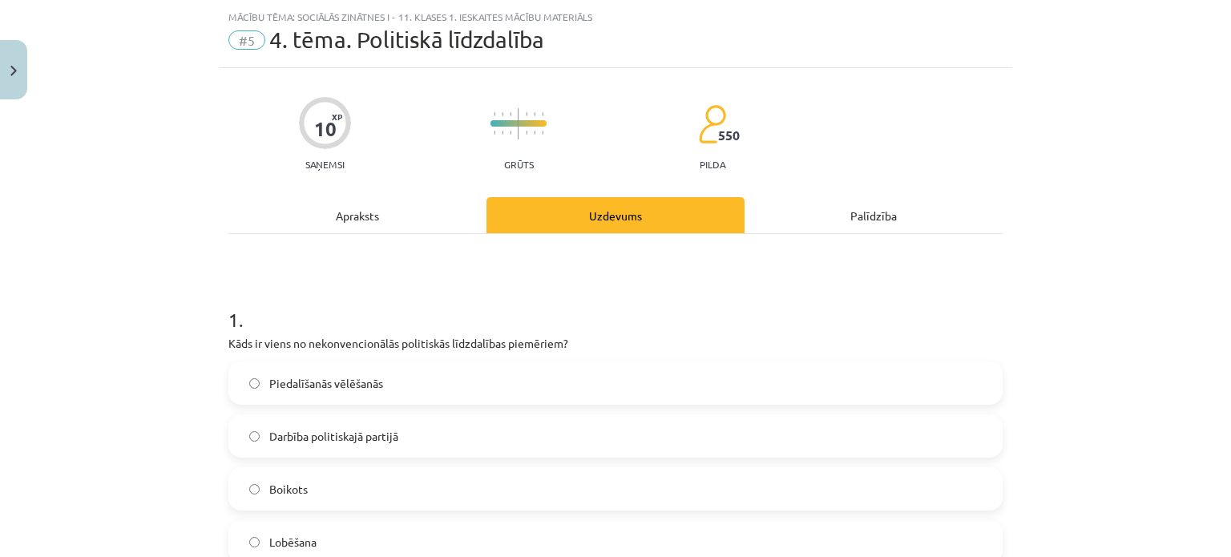
scroll to position [40, 0]
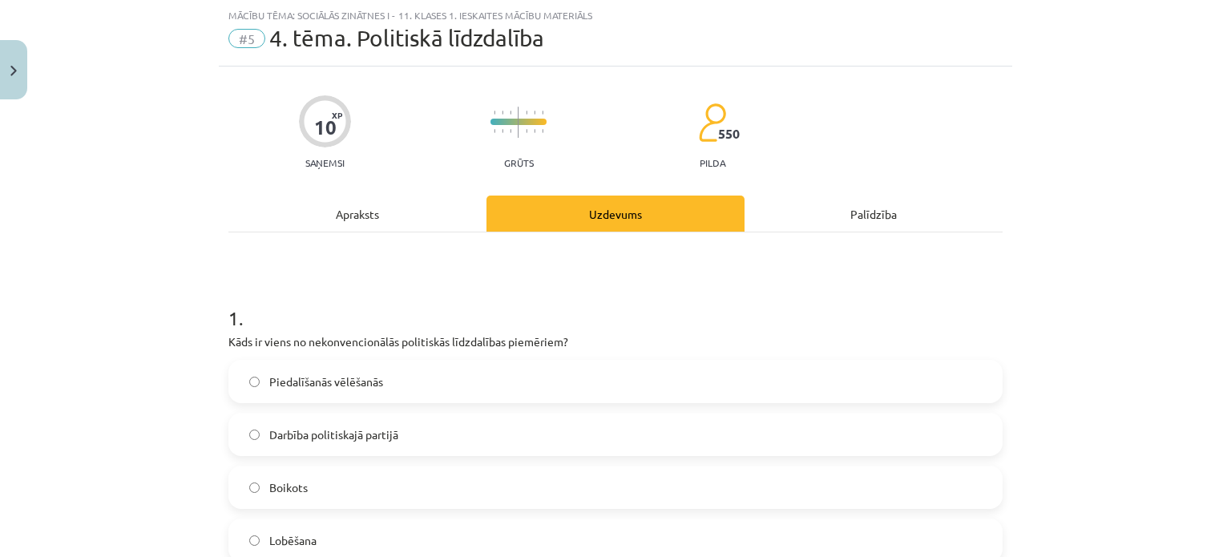
click at [371, 483] on label "Boikots" at bounding box center [615, 487] width 771 height 40
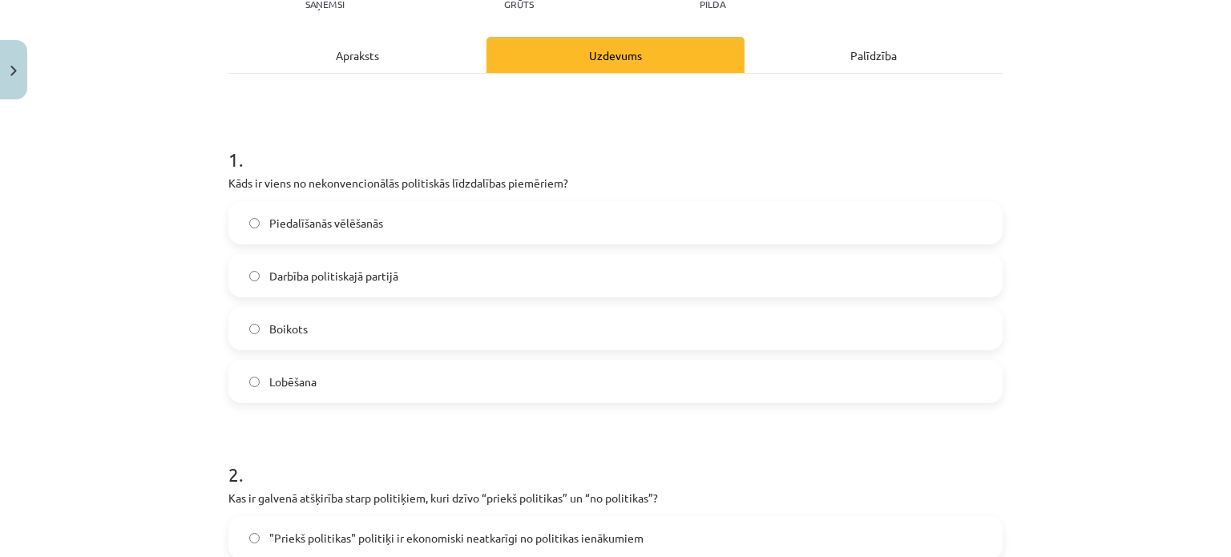
scroll to position [0, 0]
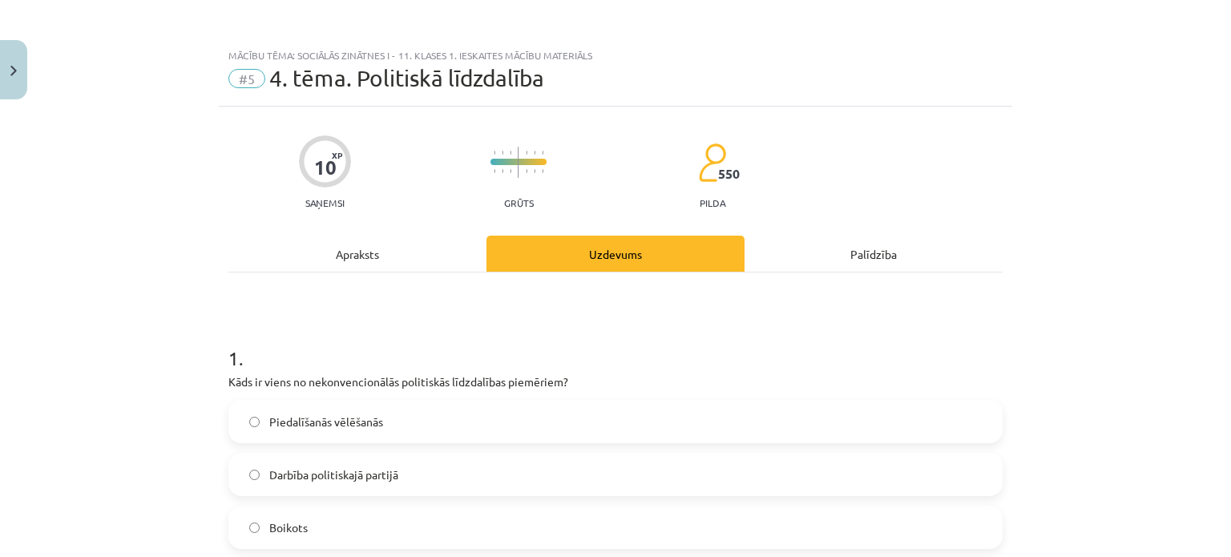
click at [408, 257] on div "Apraksts" at bounding box center [357, 254] width 258 height 36
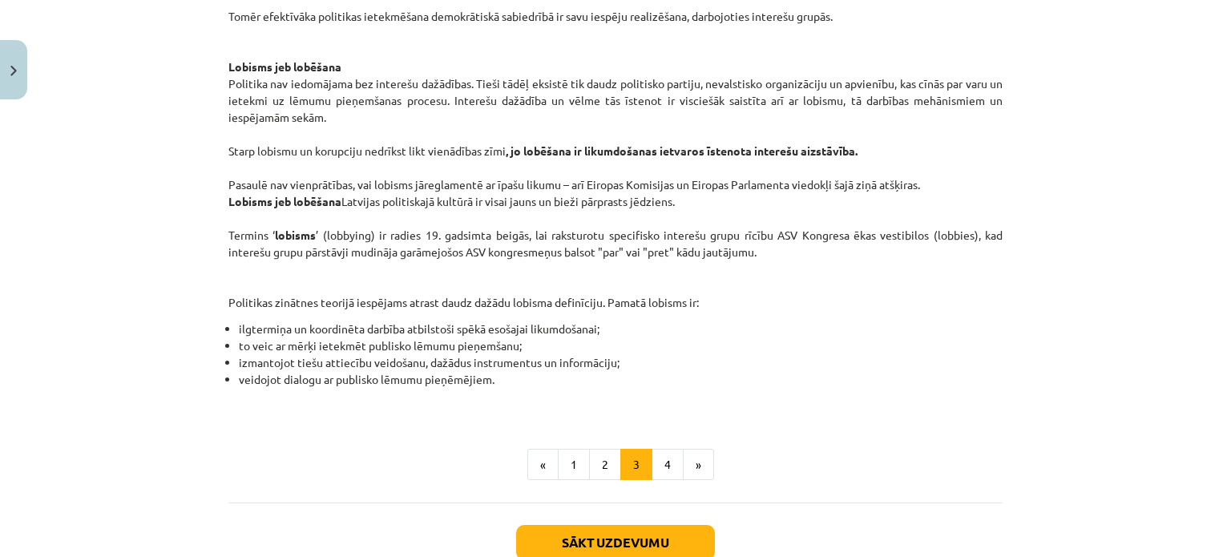
scroll to position [955, 0]
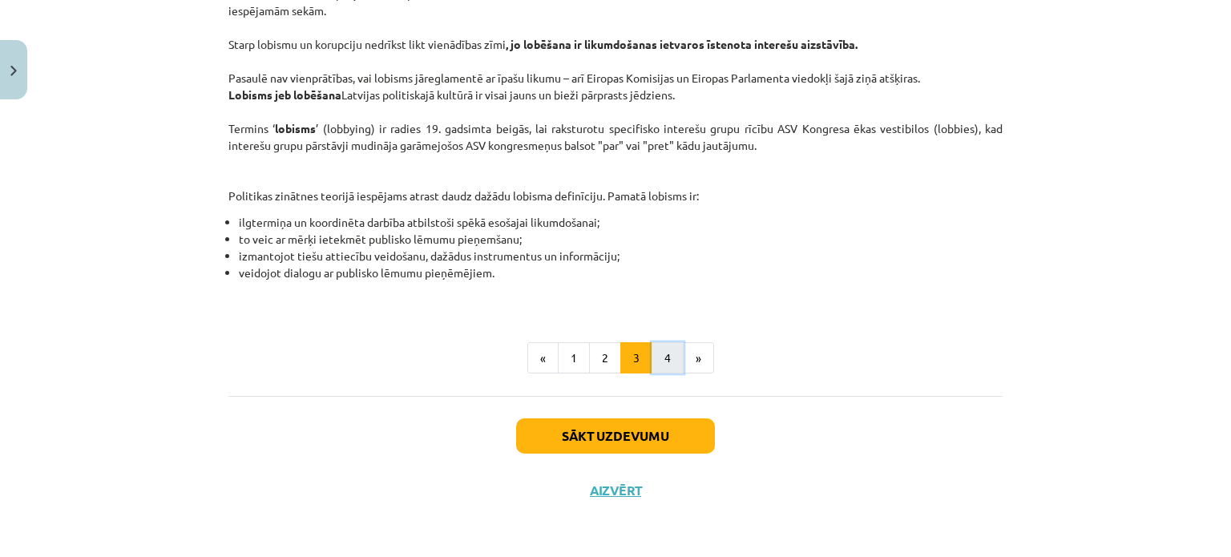
click at [668, 372] on button "4" at bounding box center [668, 358] width 32 height 32
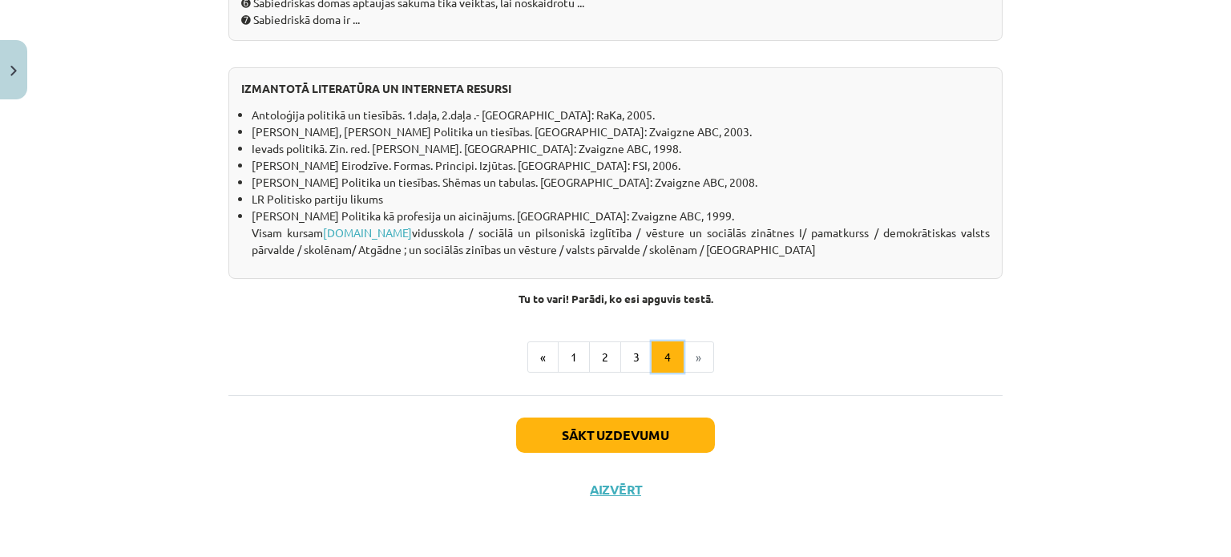
scroll to position [1545, 0]
click at [589, 361] on button "2" at bounding box center [605, 357] width 32 height 32
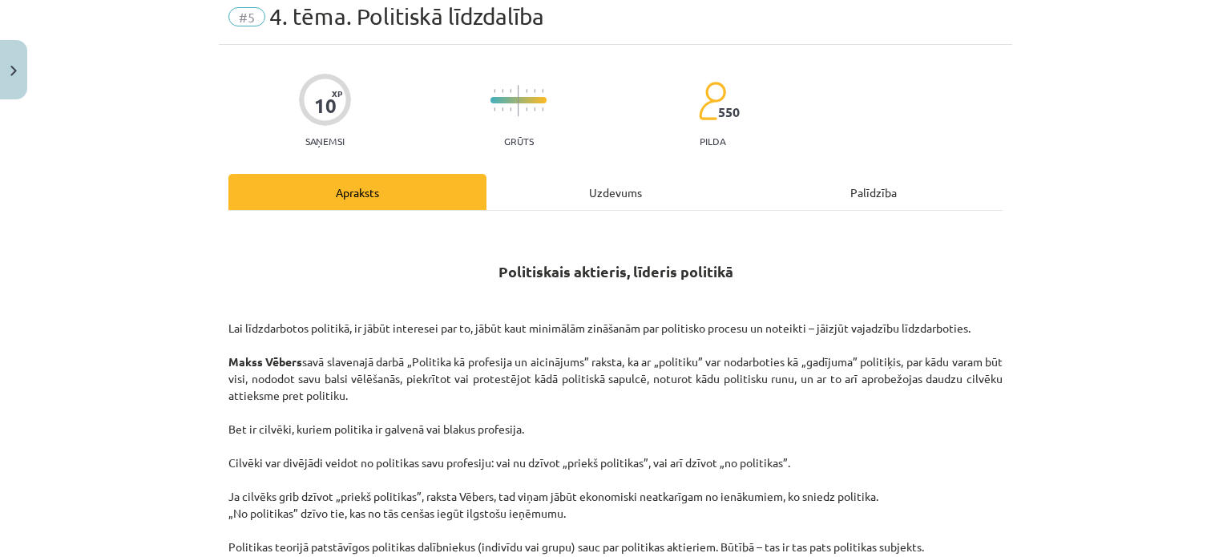
scroll to position [0, 0]
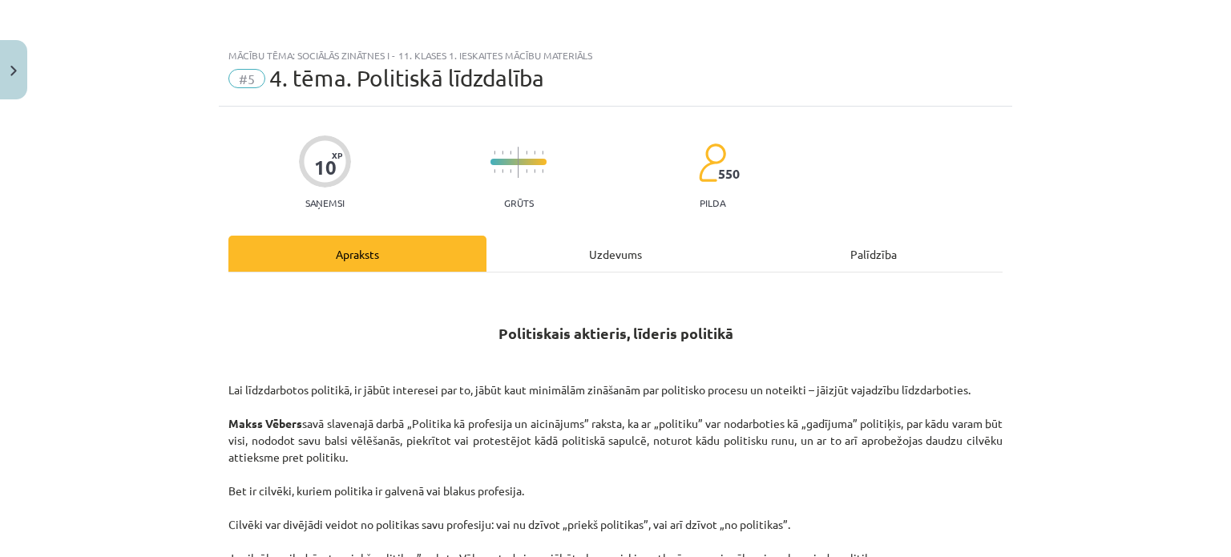
click at [579, 239] on div "Uzdevums" at bounding box center [616, 254] width 258 height 36
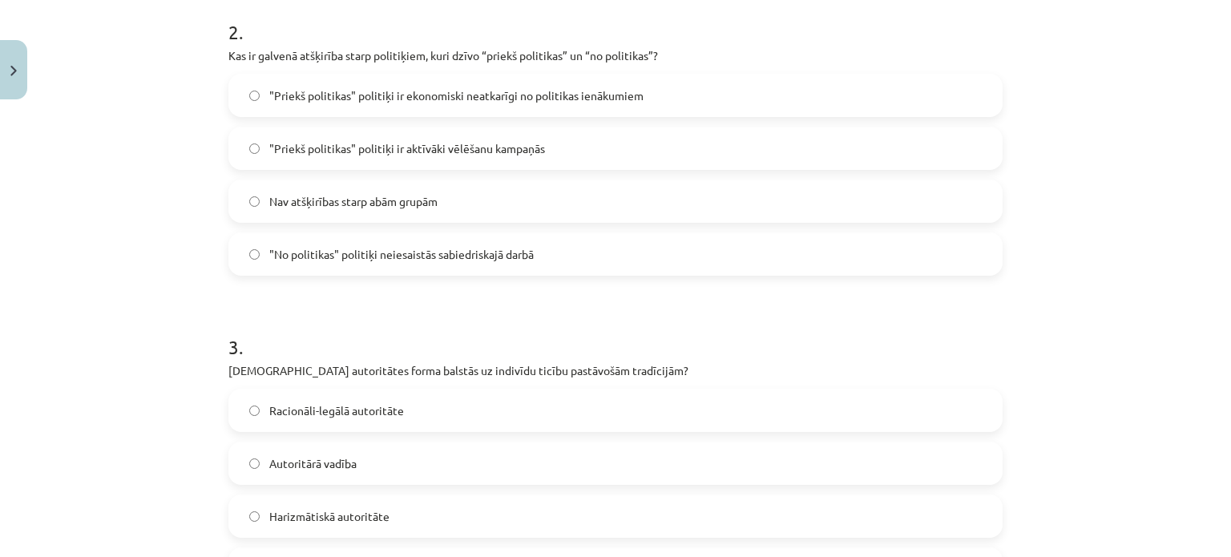
scroll to position [652, 0]
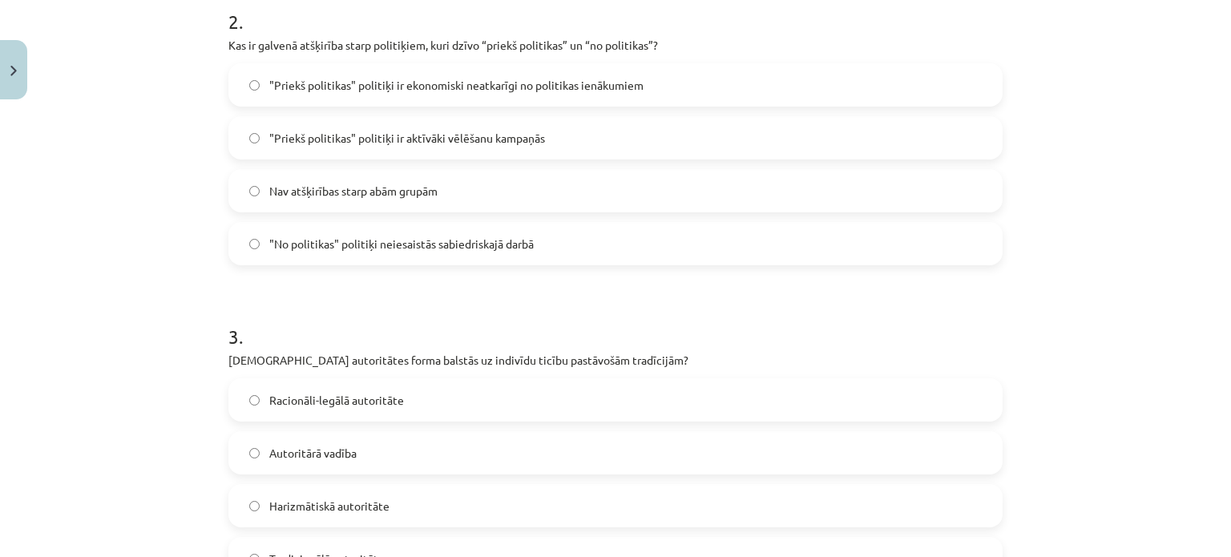
click at [596, 77] on span ""Priekš politikas" politiķi ir ekonomiski neatkarīgi no politikas ienākumiem" at bounding box center [456, 85] width 374 height 17
click at [606, 269] on form "1 . Kāds ir viens no nekonvencionālās politiskās līdzdalības piemēriem? Piedalī…" at bounding box center [615, 438] width 774 height 1543
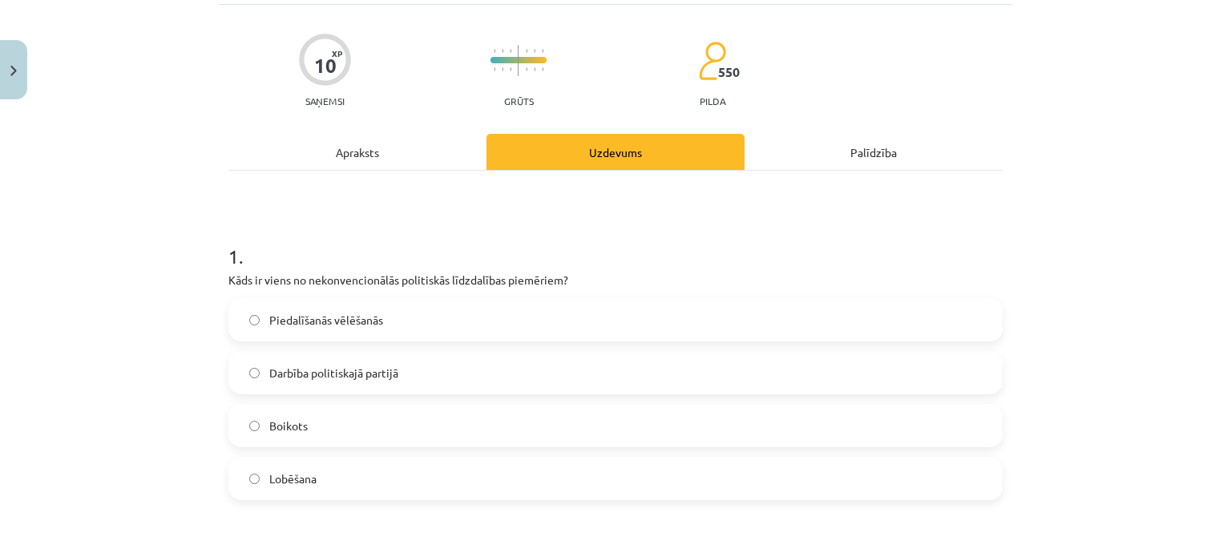
scroll to position [0, 0]
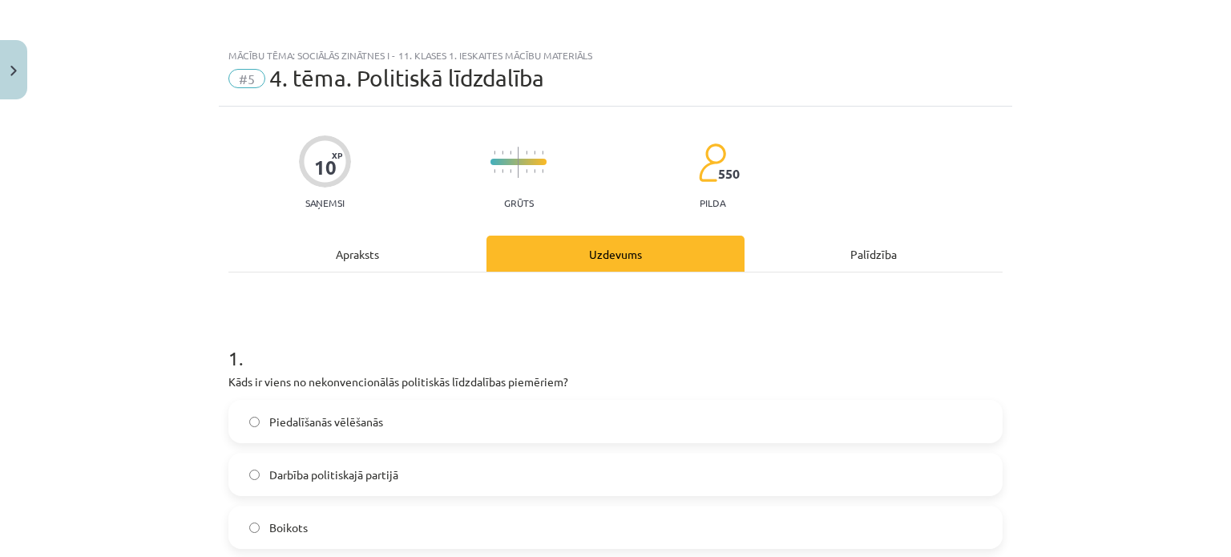
click at [373, 267] on div "Apraksts" at bounding box center [357, 254] width 258 height 36
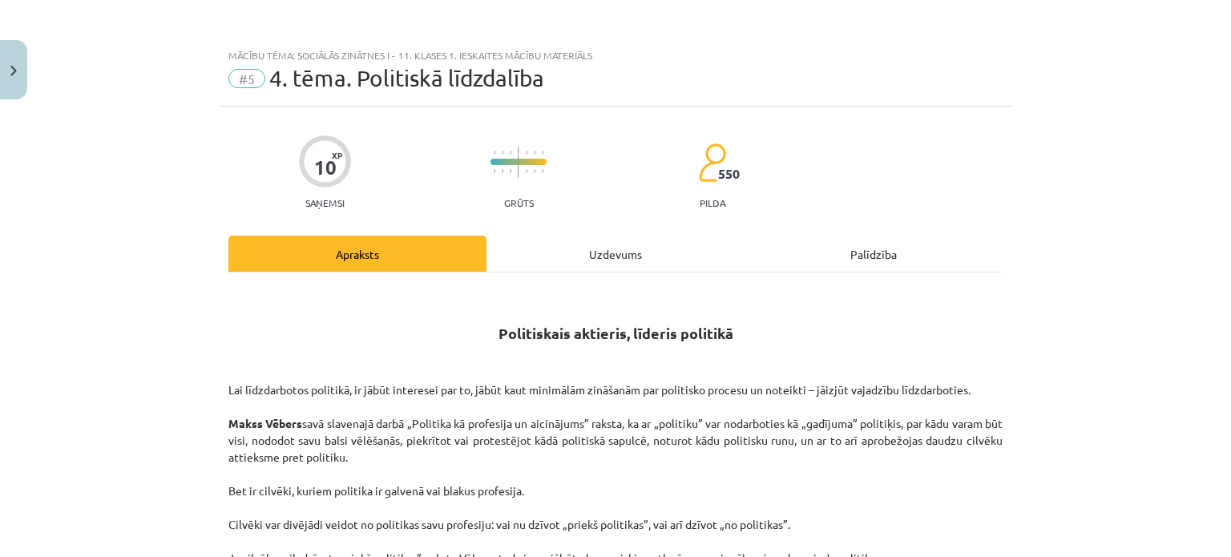
click at [654, 249] on div "Uzdevums" at bounding box center [616, 254] width 258 height 36
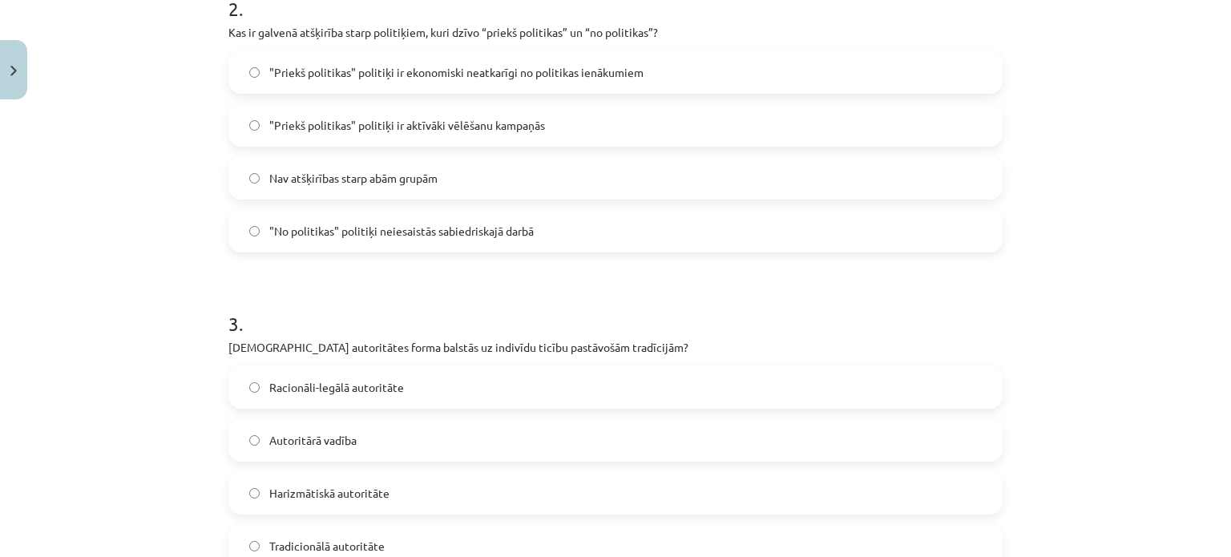
scroll to position [665, 0]
click at [348, 529] on label "Tradicionālā autoritāte" at bounding box center [615, 545] width 771 height 40
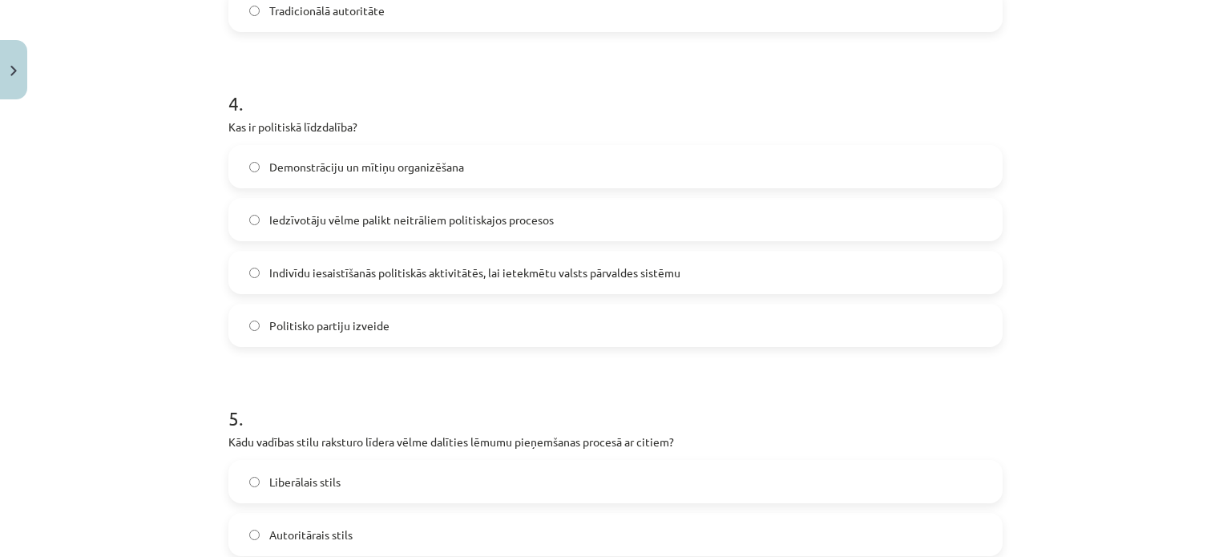
scroll to position [1196, 0]
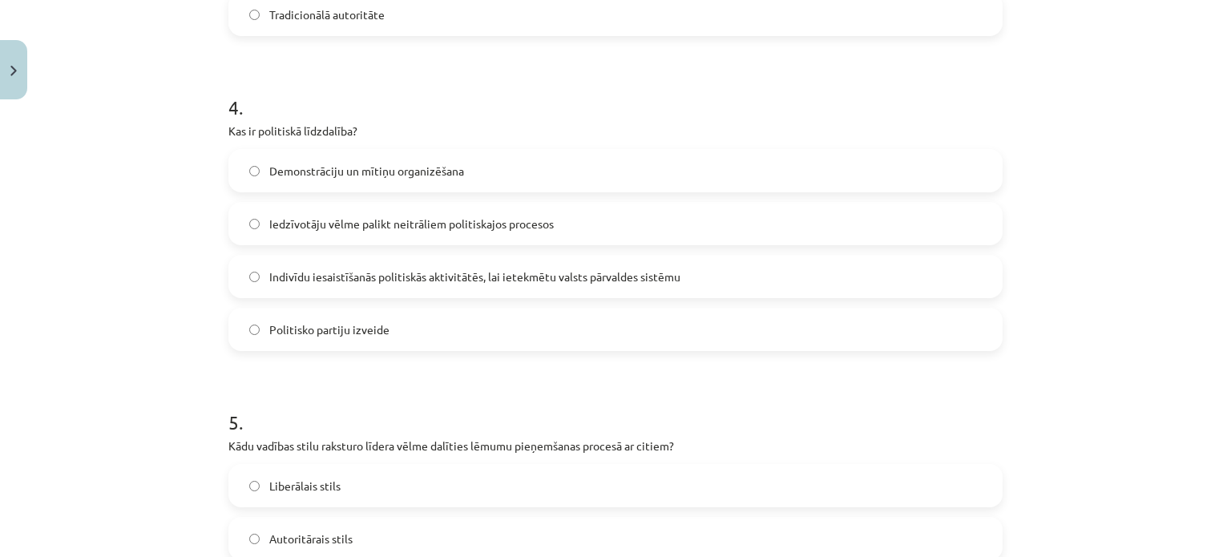
click at [447, 272] on span "Indivīdu iesaistīšanās politiskās aktivitātēs, lai ietekmētu valsts pārvaldes s…" at bounding box center [474, 277] width 411 height 17
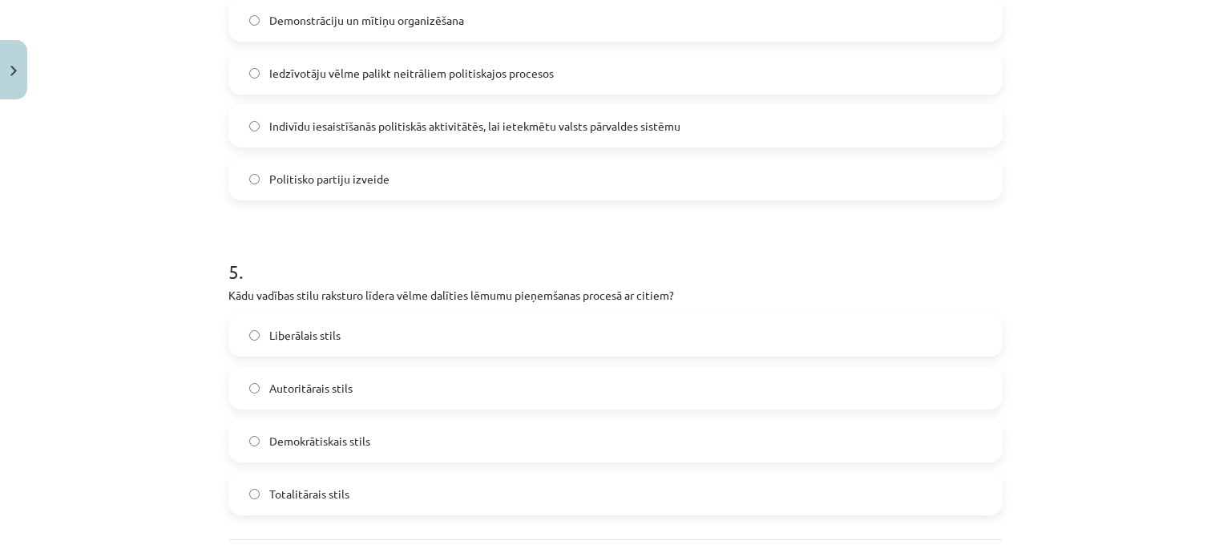
scroll to position [1351, 0]
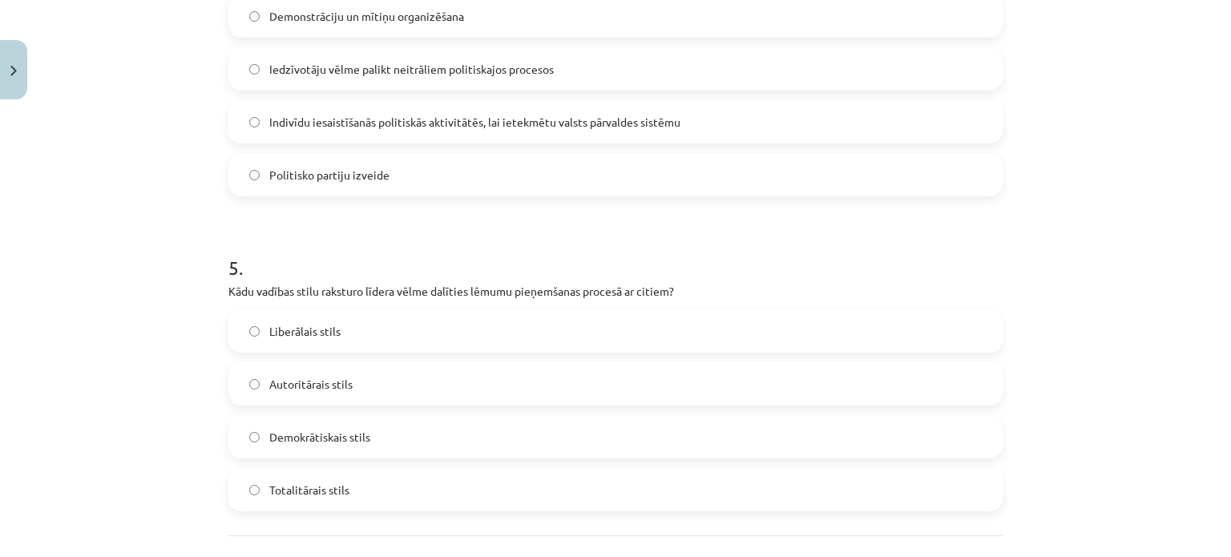
click at [385, 425] on label "Demokrātiskais stils" at bounding box center [615, 437] width 771 height 40
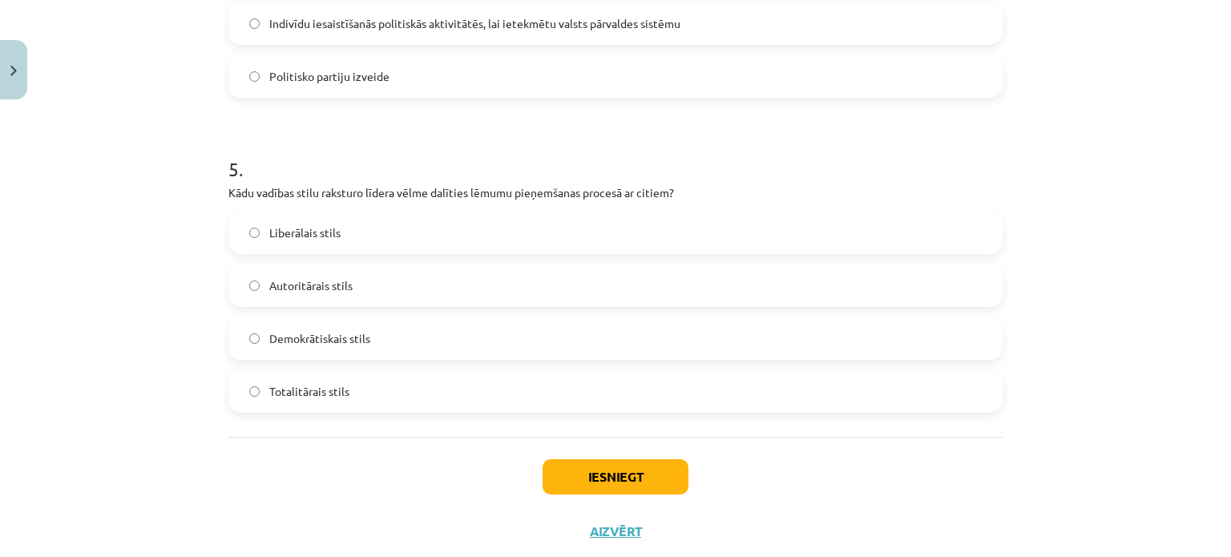
scroll to position [1490, 0]
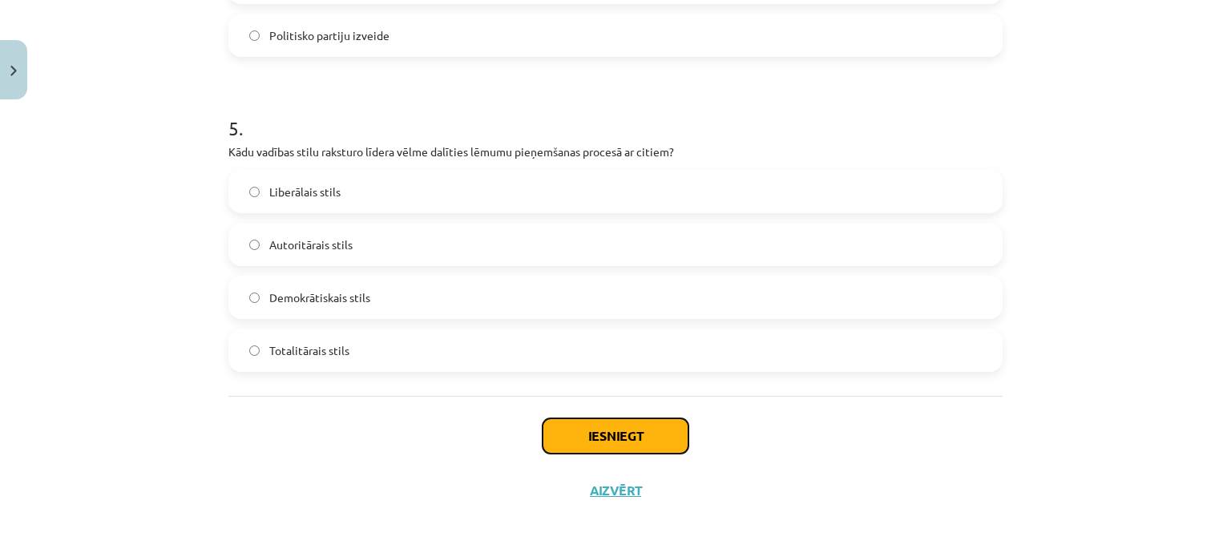
click at [619, 429] on button "Iesniegt" at bounding box center [616, 435] width 146 height 35
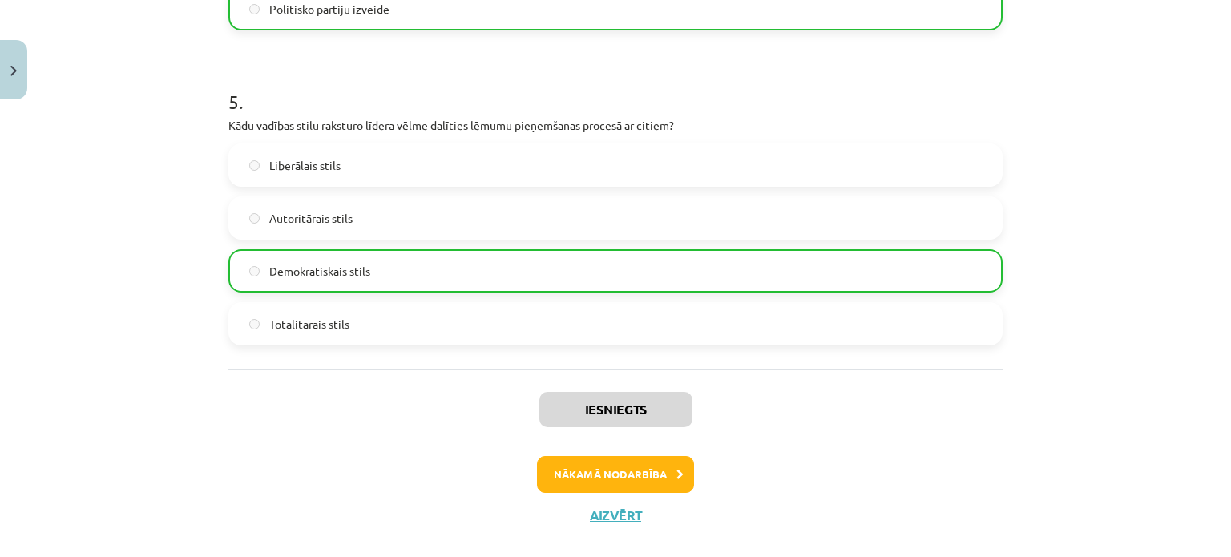
scroll to position [1540, 0]
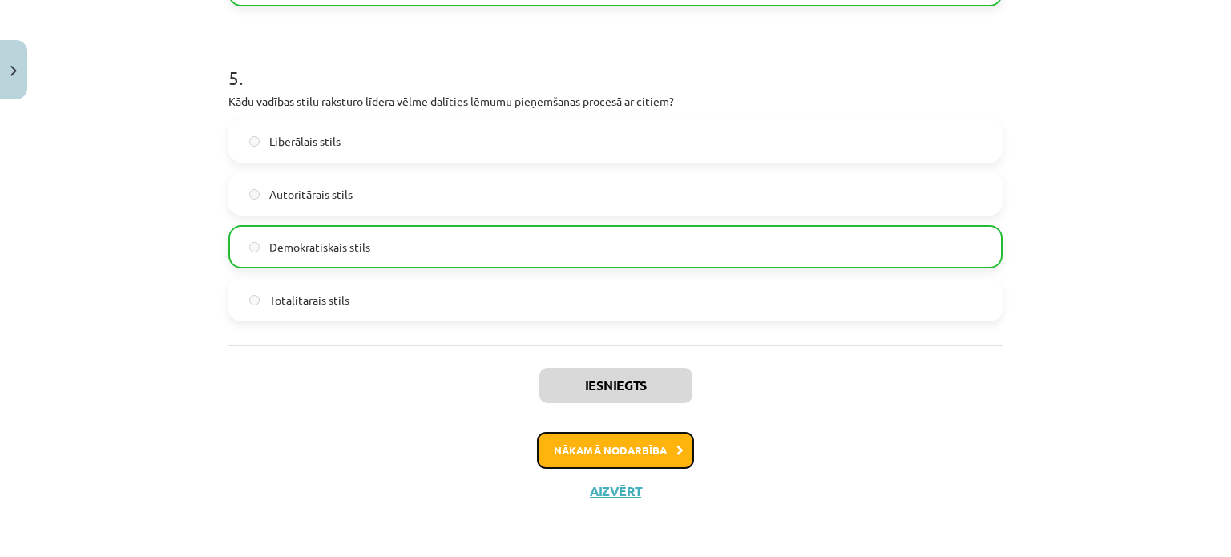
click at [616, 448] on button "Nākamā nodarbība" at bounding box center [615, 450] width 157 height 37
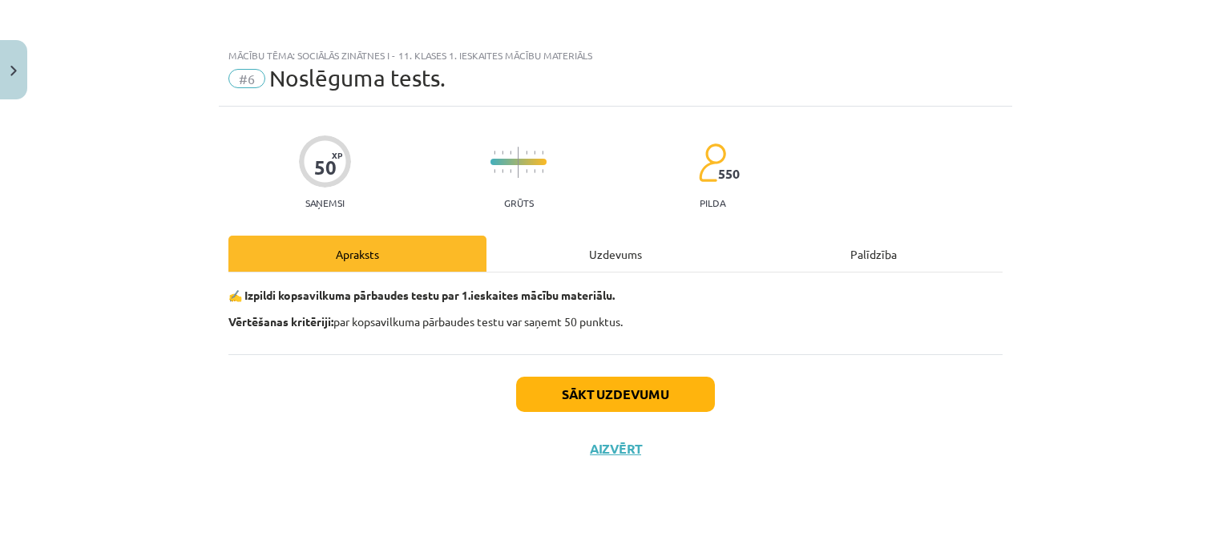
scroll to position [0, 0]
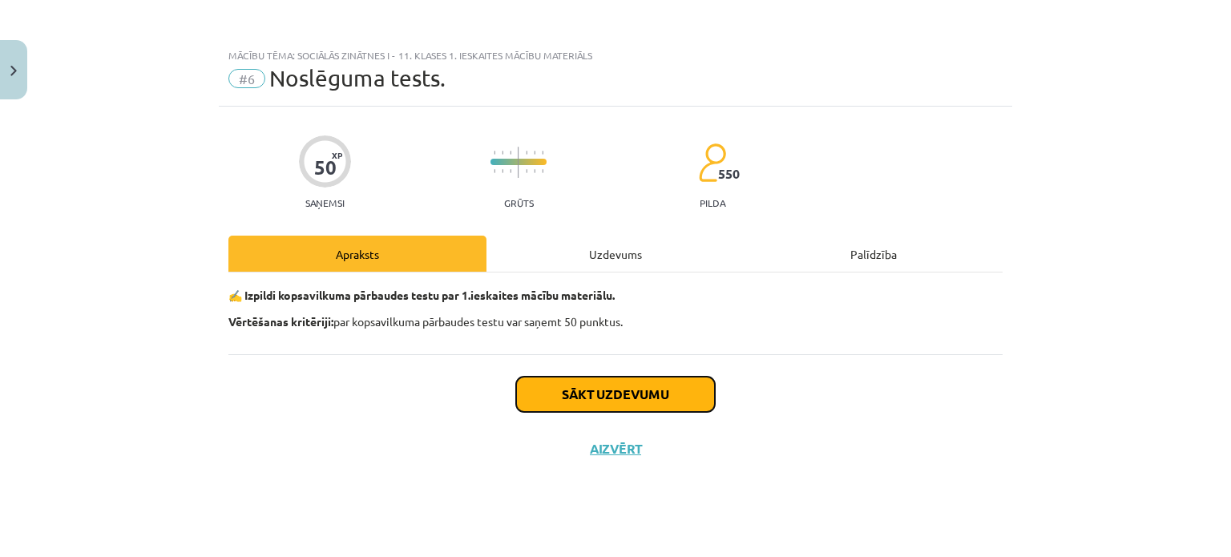
click at [612, 405] on button "Sākt uzdevumu" at bounding box center [615, 394] width 199 height 35
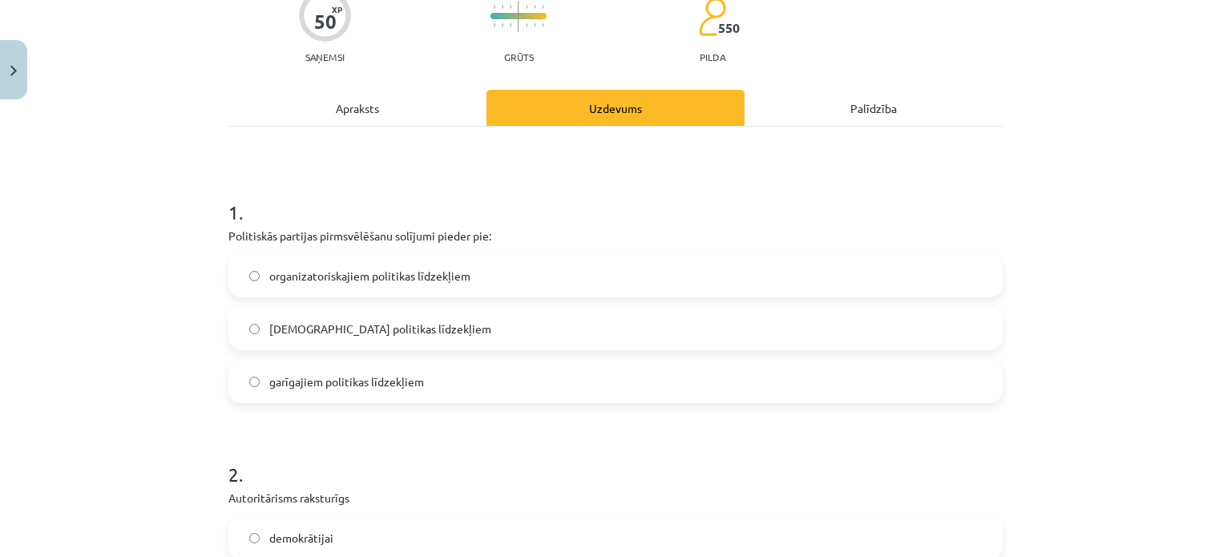
scroll to position [165, 0]
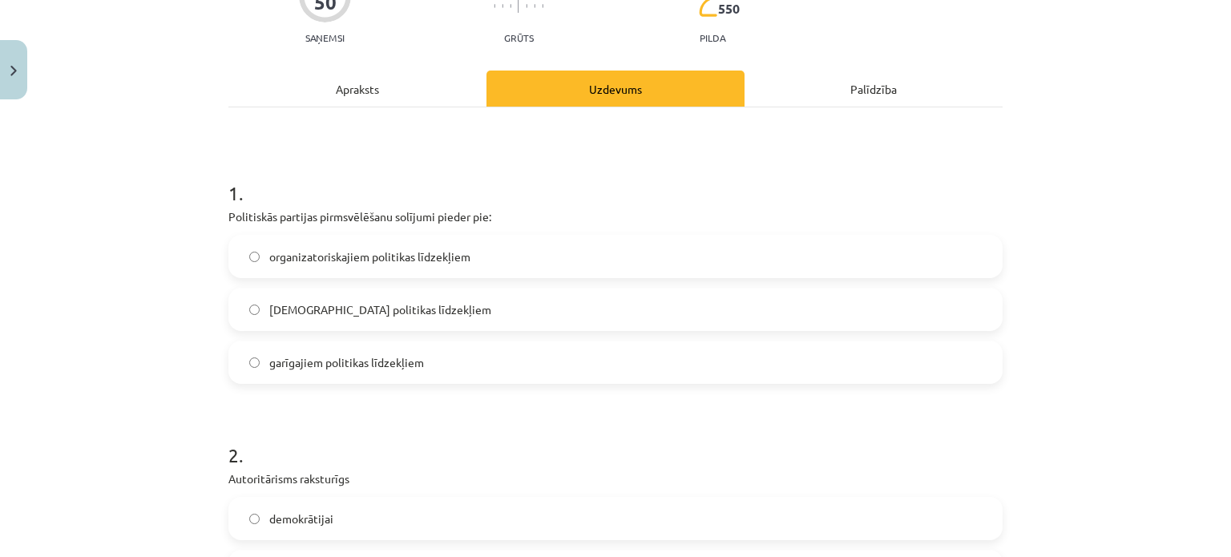
click at [398, 98] on div "Apraksts" at bounding box center [357, 89] width 258 height 36
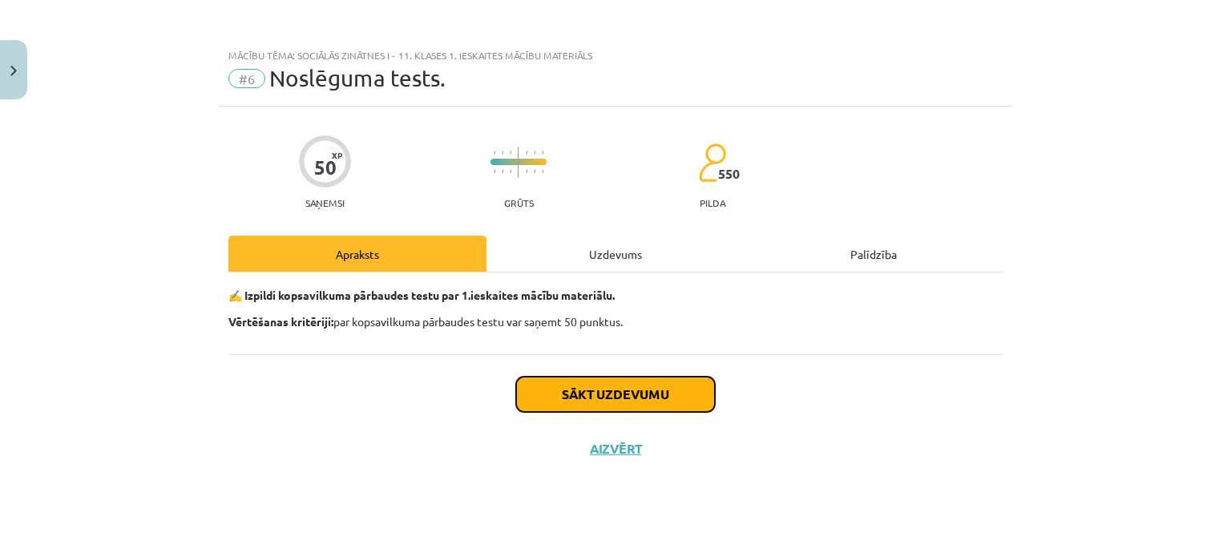
click at [534, 395] on button "Sākt uzdevumu" at bounding box center [615, 394] width 199 height 35
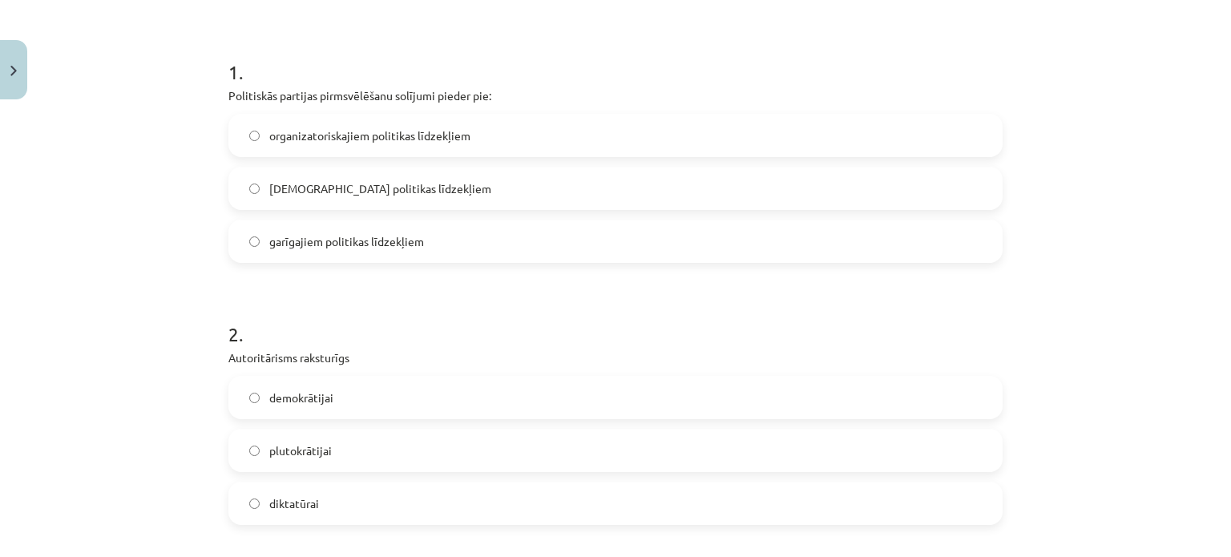
scroll to position [289, 0]
drag, startPoint x: 428, startPoint y: 89, endPoint x: 218, endPoint y: 92, distance: 210.0
copy p "Politiskās partijas pirmsvēlēšanu solījumi"
click at [141, 166] on div "Mācību tēma: Sociālās zinātnes i - 11. klases 1. ieskaites mācību materiāls #6 …" at bounding box center [615, 278] width 1231 height 557
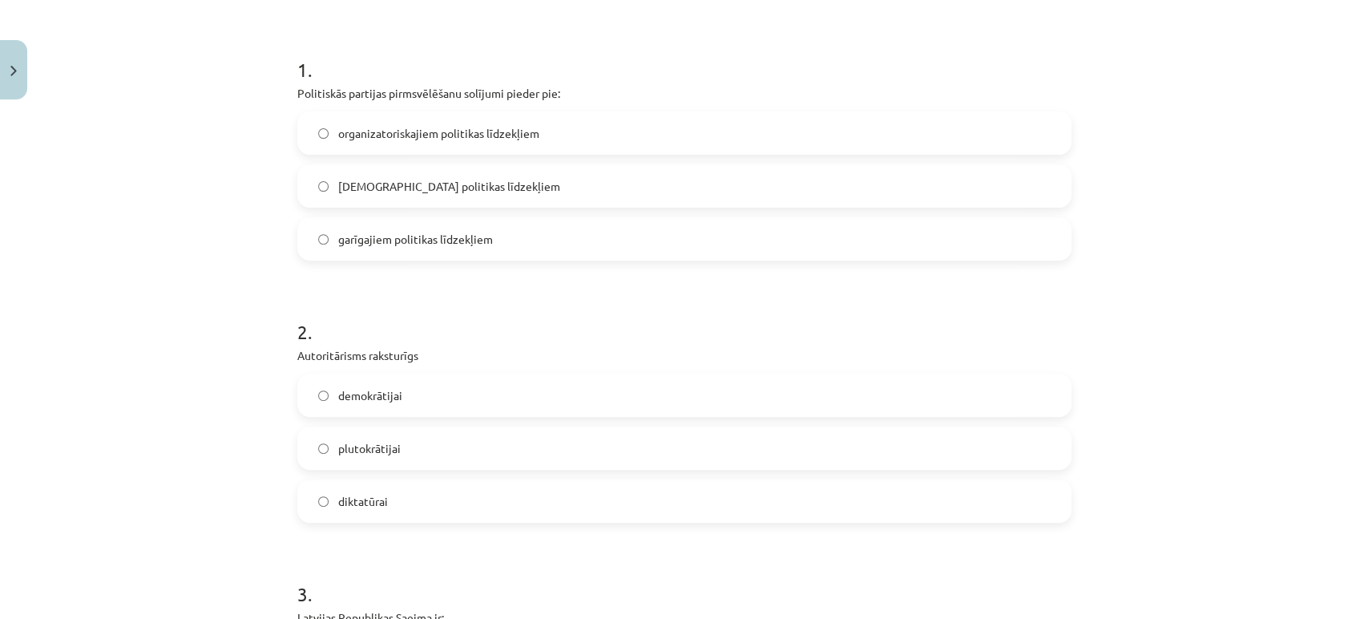
click at [333, 251] on label "garīgajiem politikas līdzekļiem" at bounding box center [684, 239] width 771 height 40
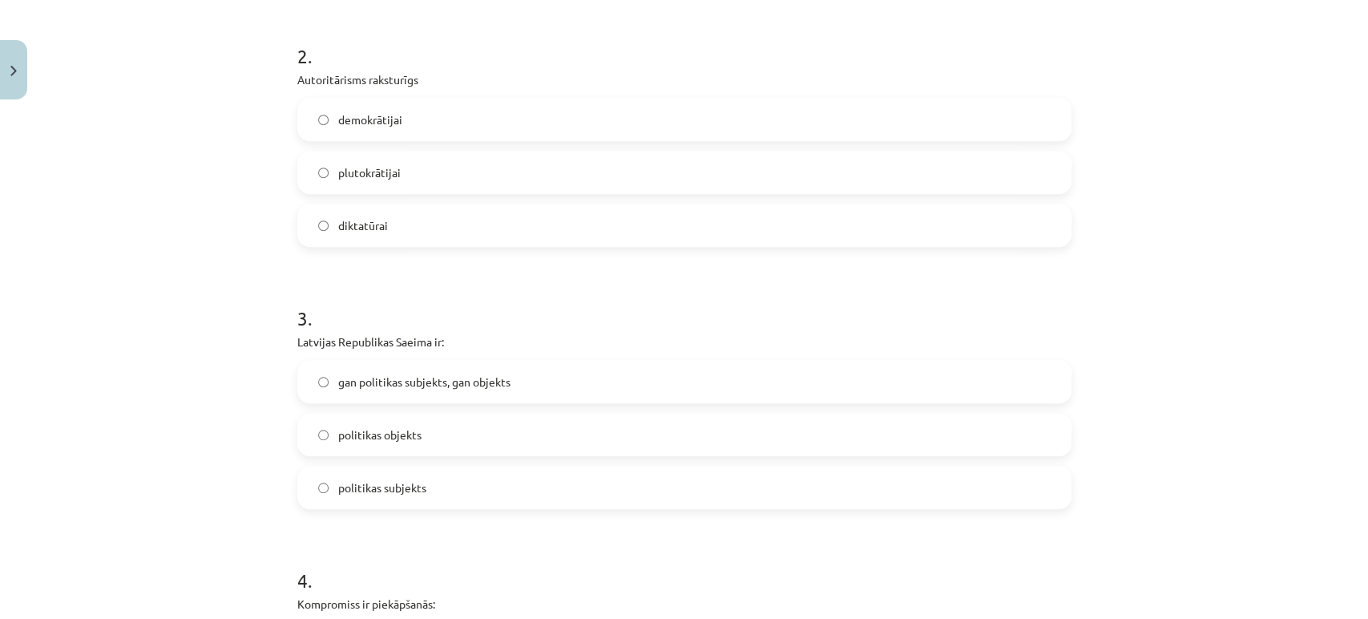
scroll to position [579, 0]
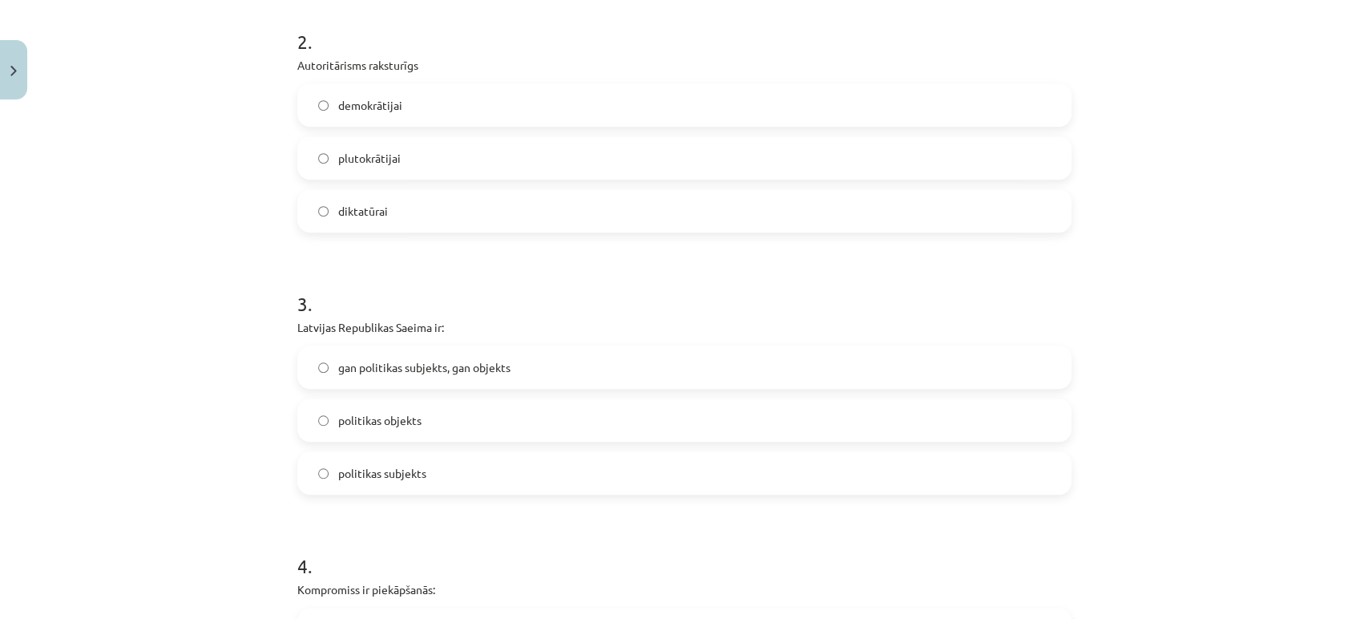
click at [381, 191] on label "diktatūrai" at bounding box center [684, 211] width 771 height 40
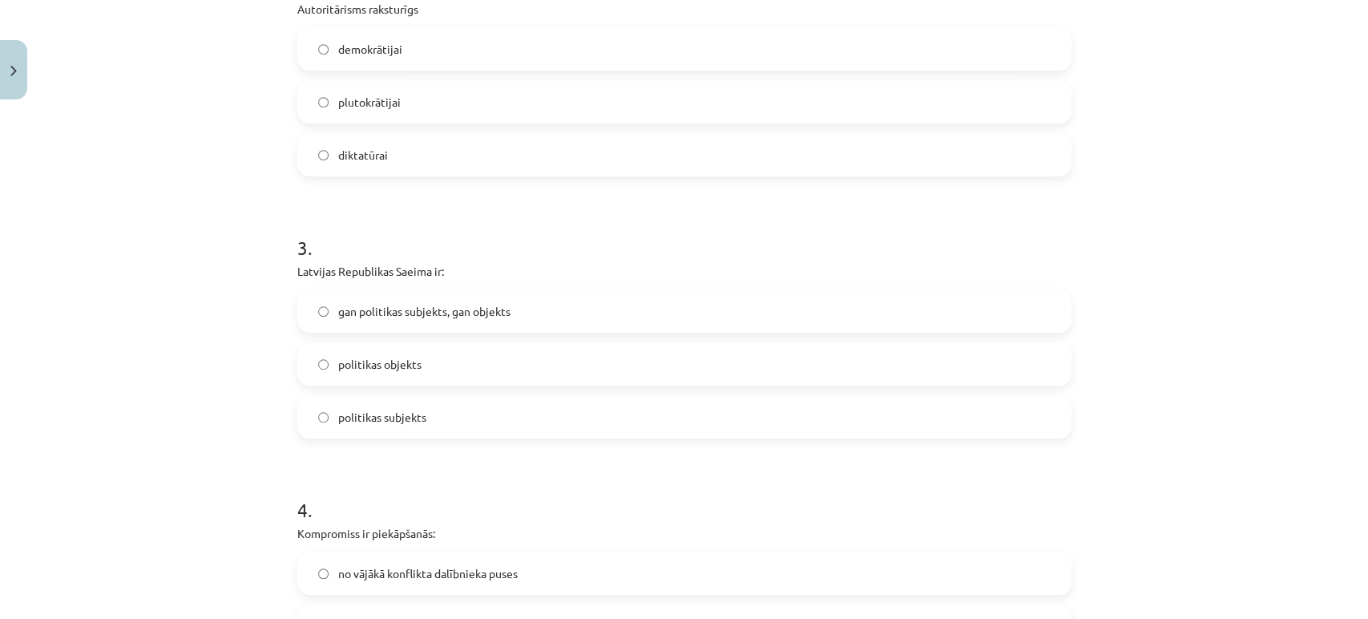
scroll to position [644, 0]
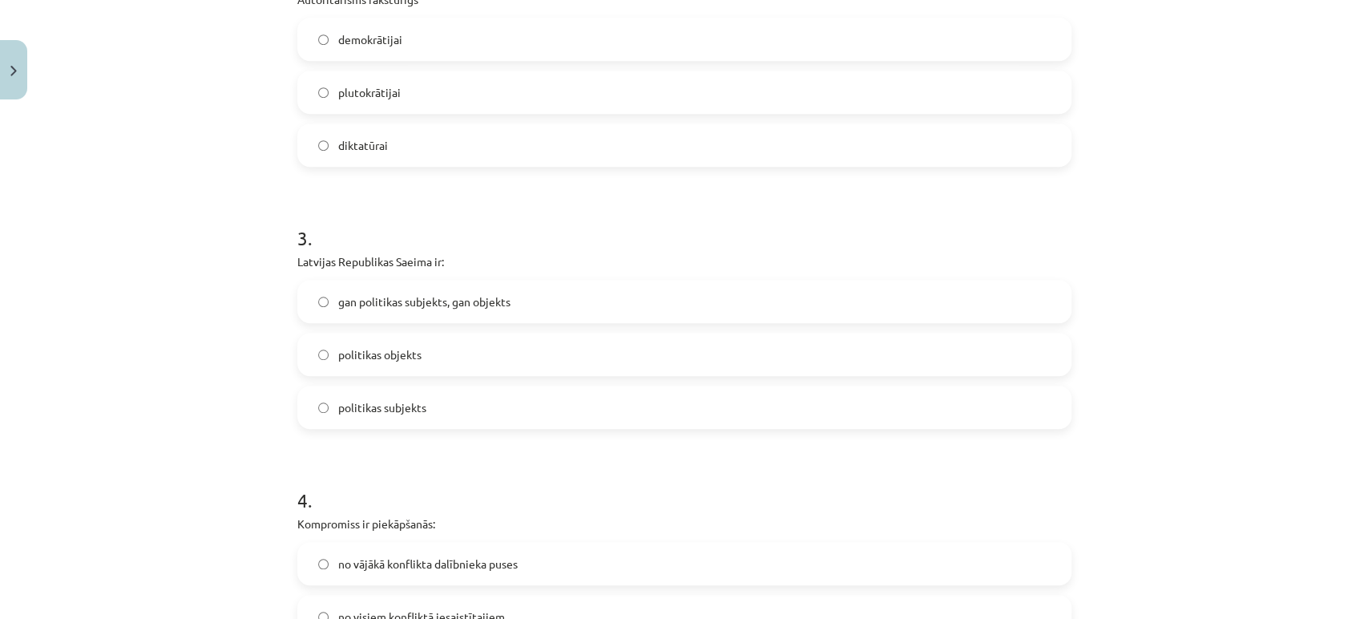
click at [438, 317] on label "gan politikas subjekts, gan objekts" at bounding box center [684, 301] width 771 height 40
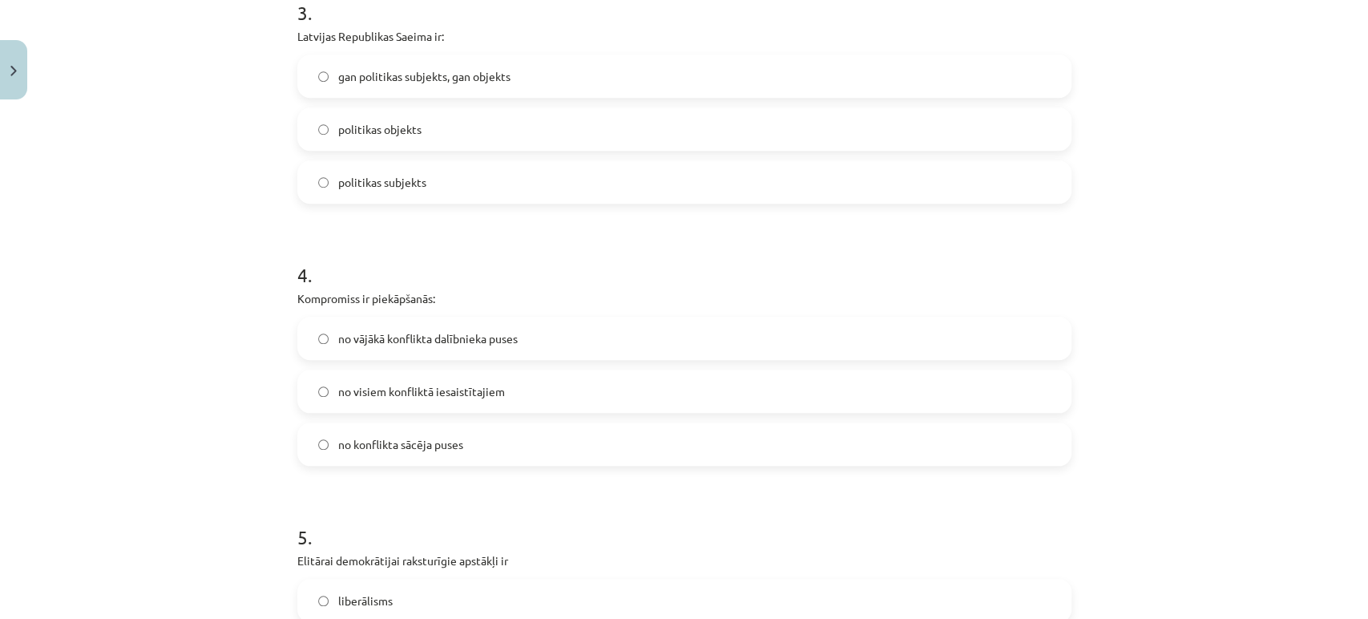
scroll to position [870, 0]
click at [483, 386] on span "no visiem konfliktā iesaistītajiem" at bounding box center [421, 390] width 167 height 17
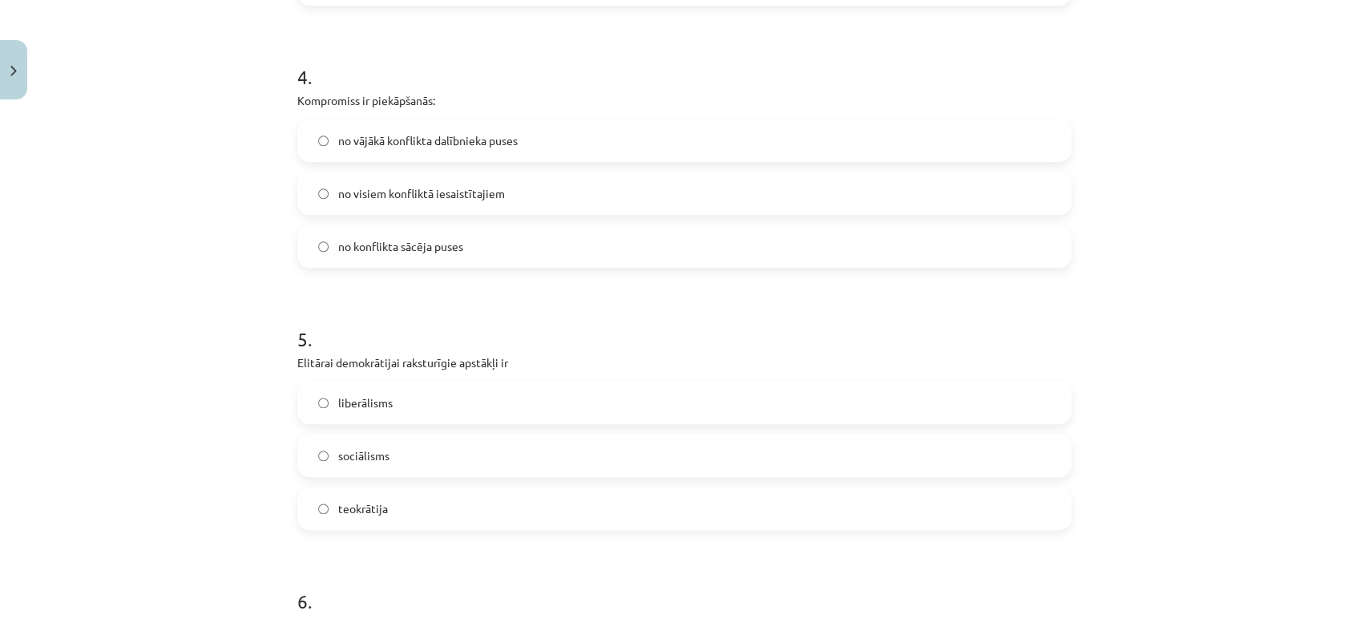
scroll to position [1077, 0]
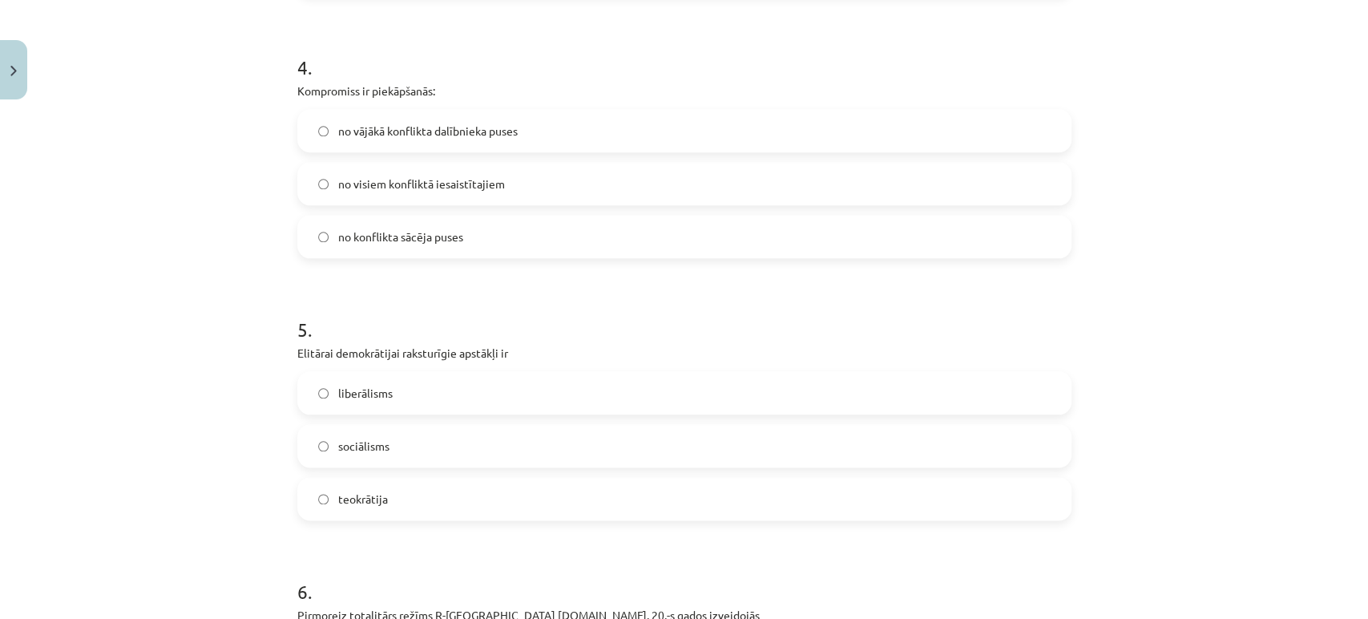
click at [358, 434] on label "sociālisms" at bounding box center [684, 446] width 771 height 40
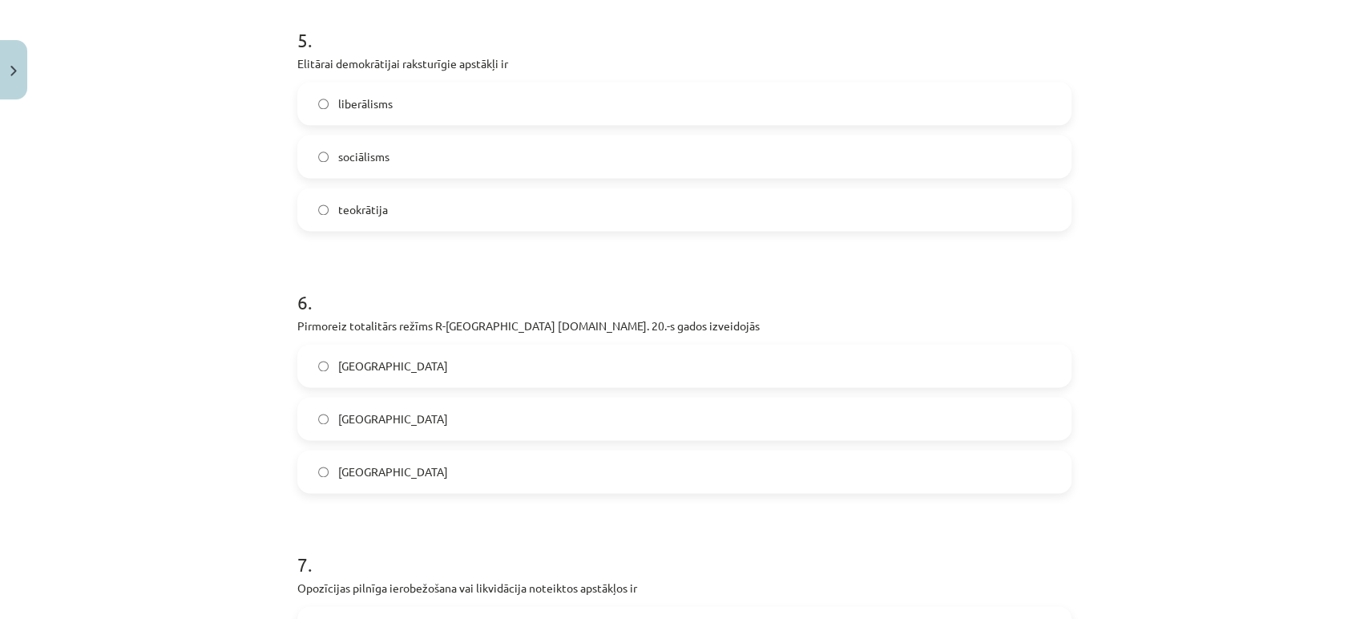
scroll to position [1369, 0]
click at [353, 474] on span "[GEOGRAPHIC_DATA]" at bounding box center [393, 469] width 110 height 17
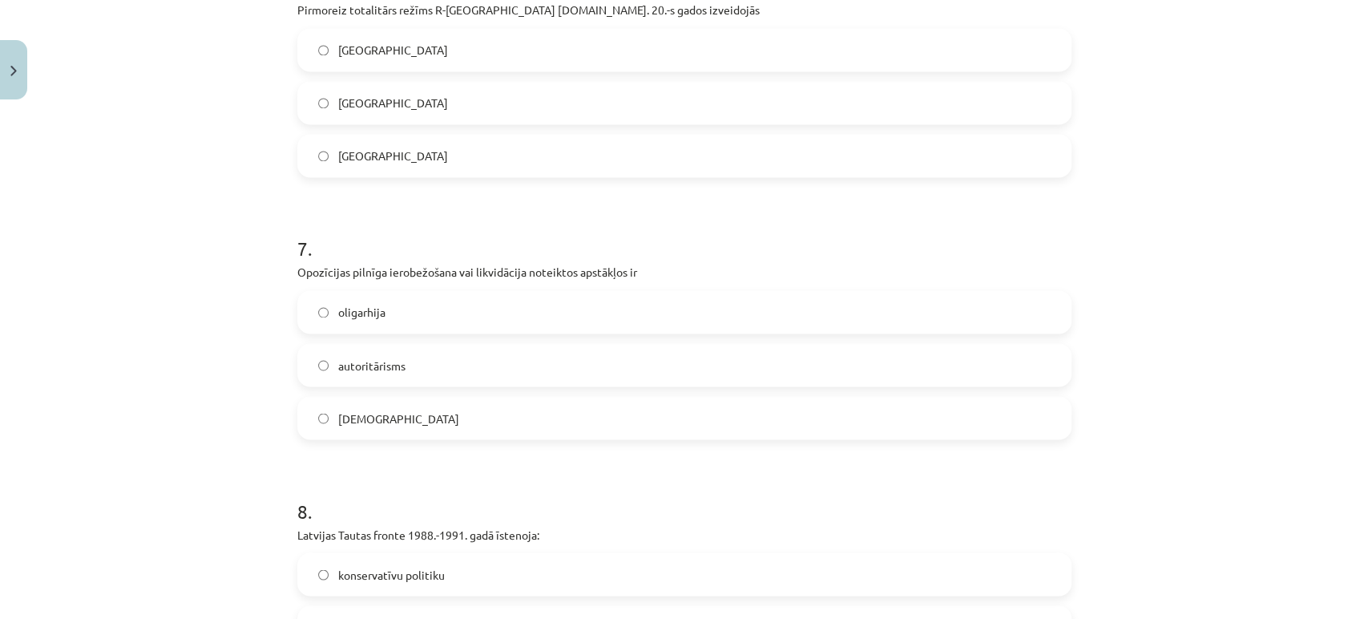
scroll to position [1683, 0]
click at [379, 345] on label "autoritārisms" at bounding box center [684, 364] width 771 height 40
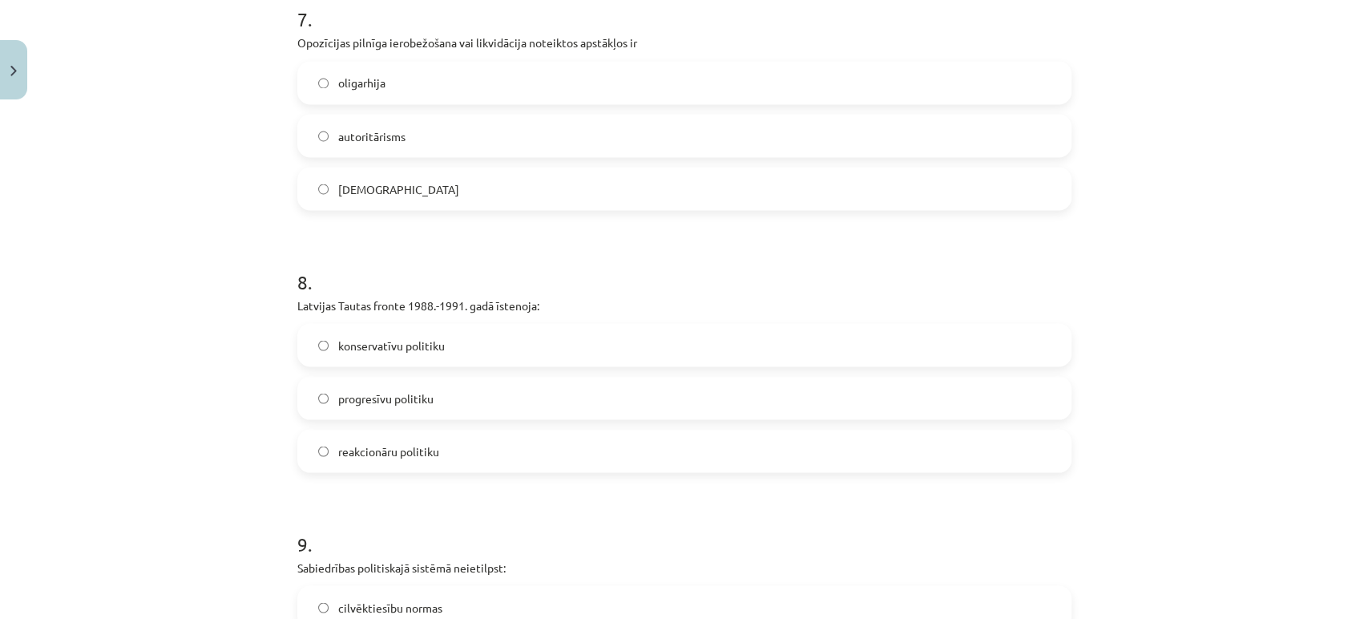
scroll to position [1917, 0]
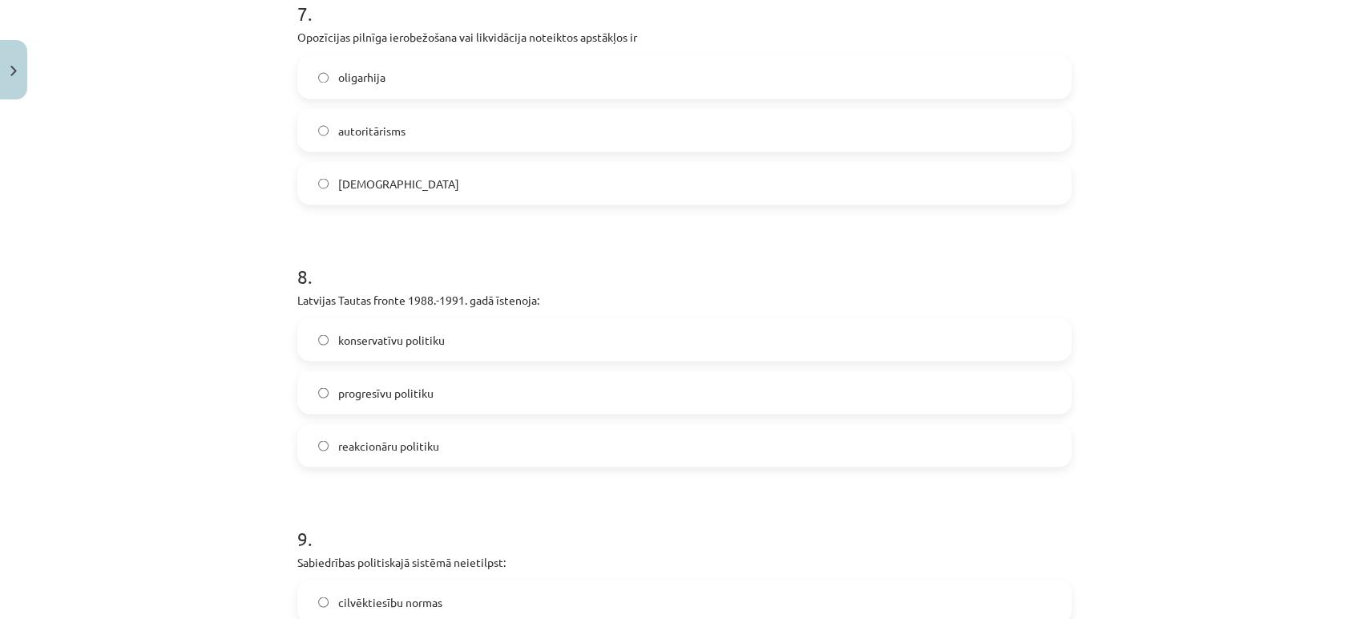
click at [412, 349] on label "konservatīvu politiku" at bounding box center [684, 339] width 771 height 40
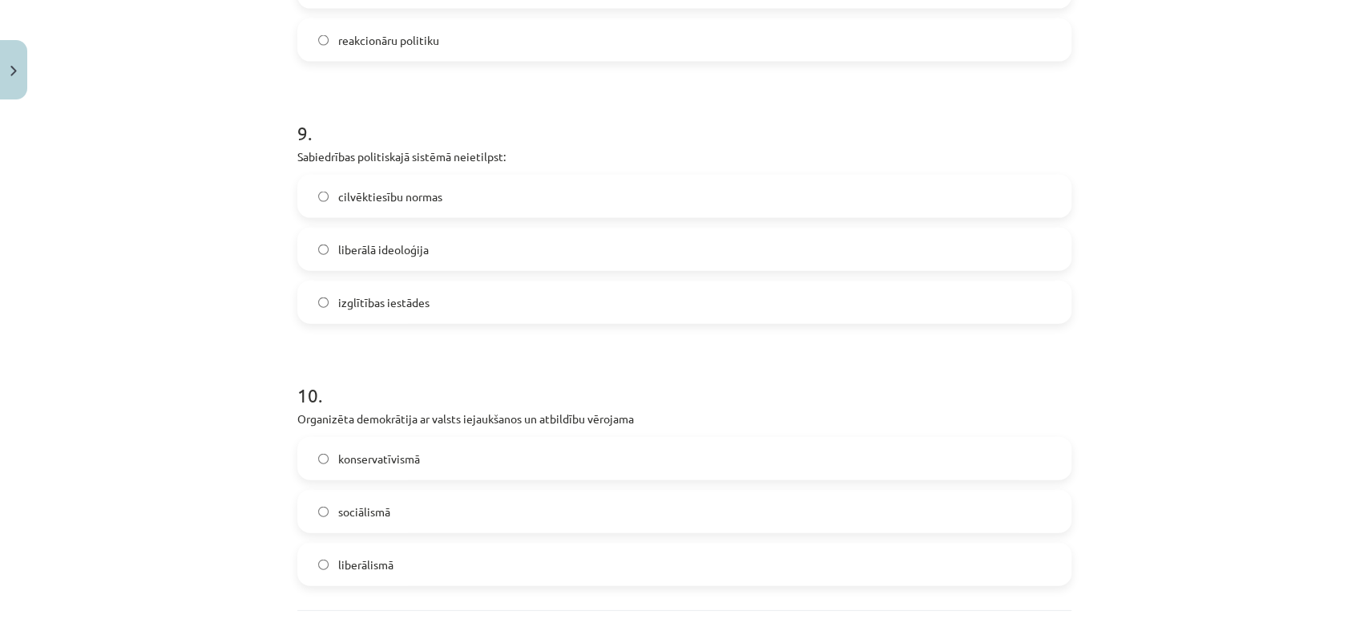
scroll to position [2305, 0]
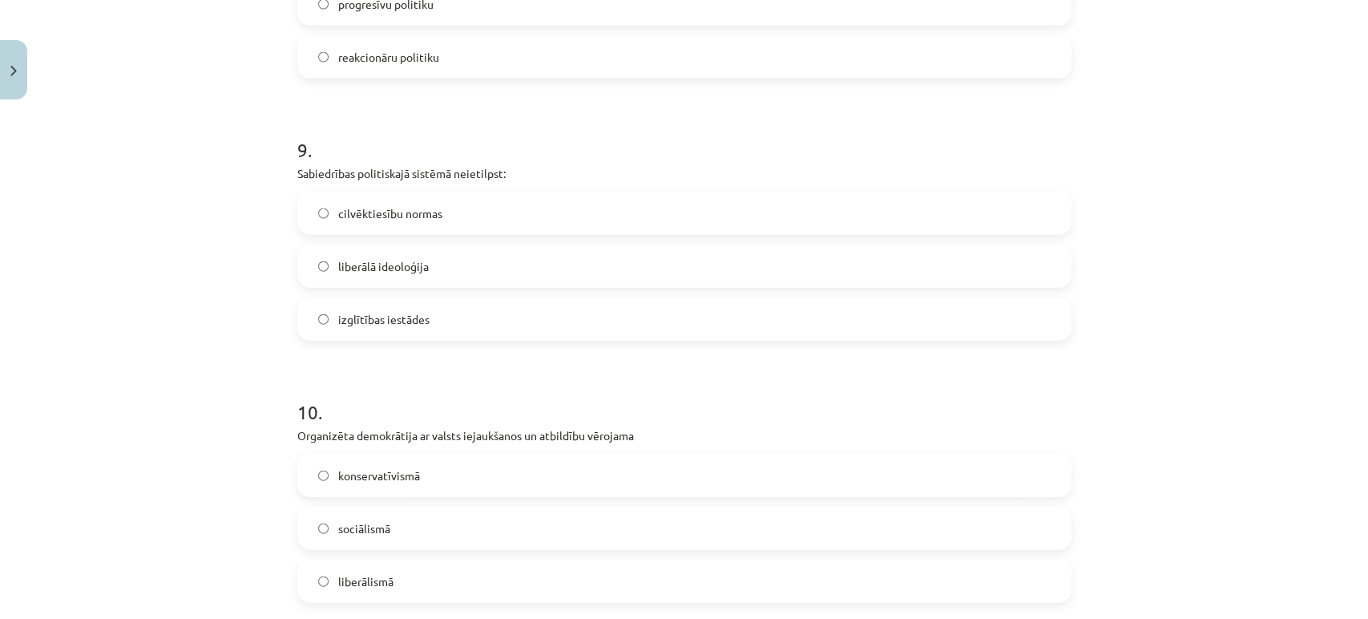
click at [477, 326] on label "izglītības iestādes" at bounding box center [684, 319] width 771 height 40
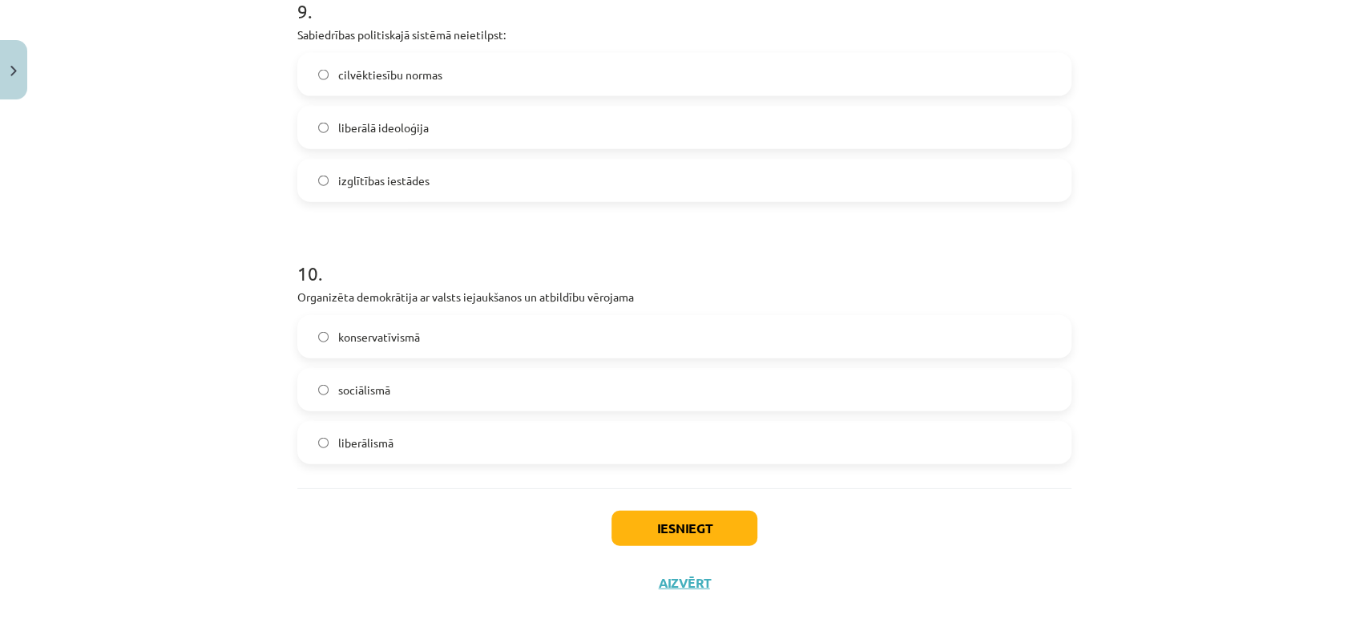
scroll to position [2474, 0]
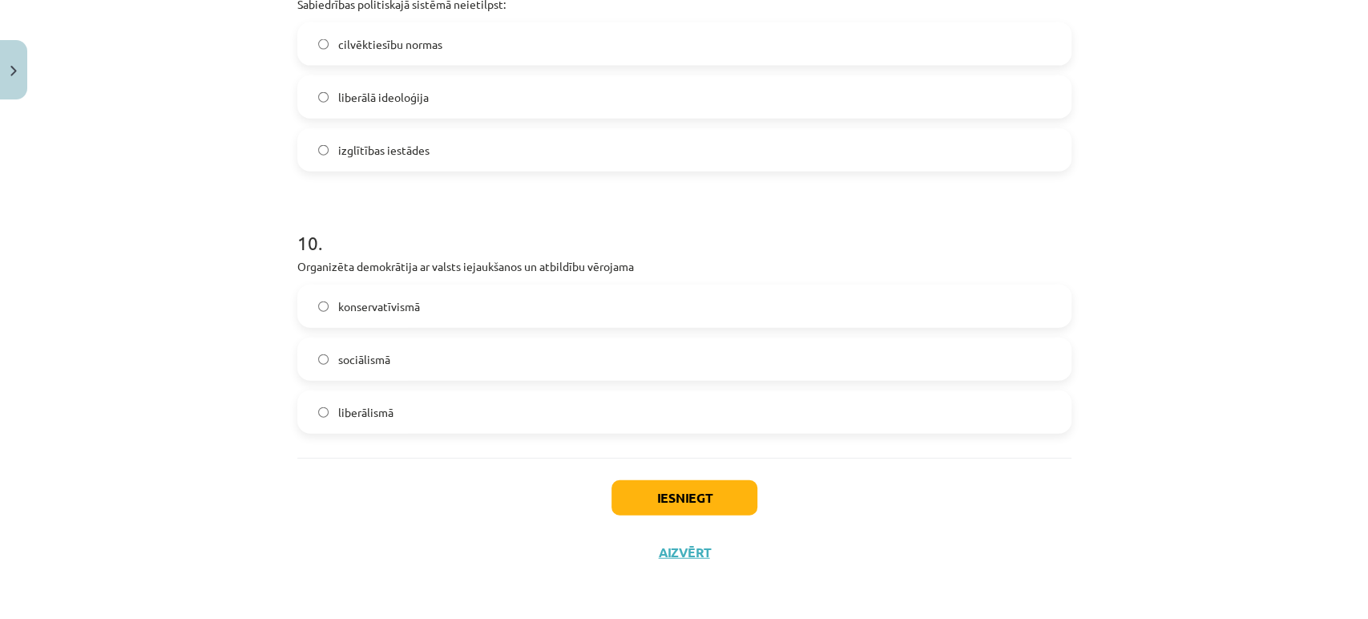
click at [699, 316] on label "konservatīvismā" at bounding box center [684, 306] width 771 height 40
click at [685, 486] on button "Iesniegt" at bounding box center [685, 497] width 146 height 35
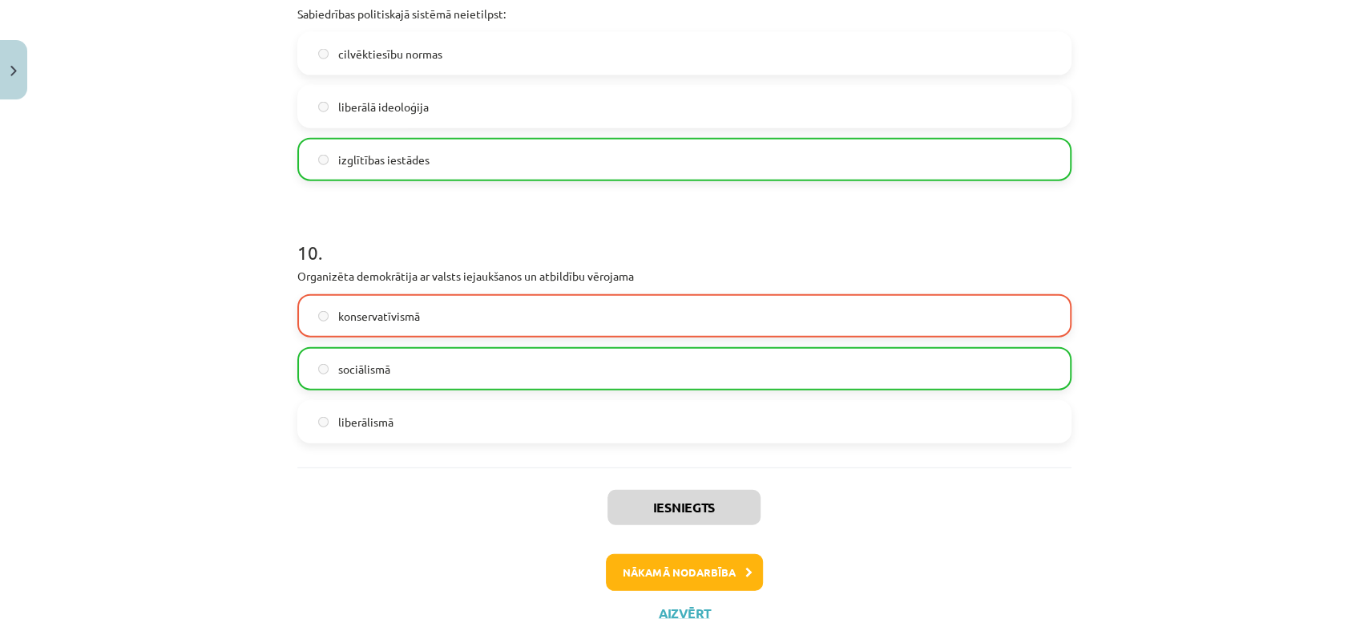
scroll to position [2525, 0]
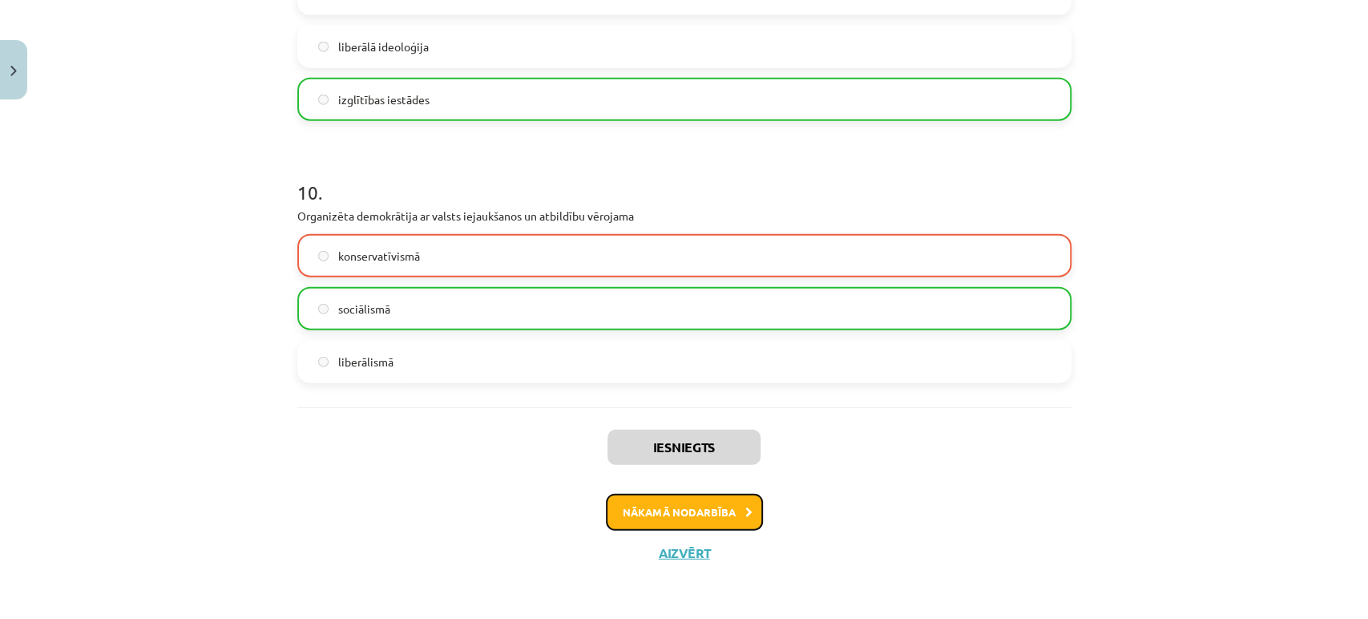
click at [685, 498] on button "Nākamā nodarbība" at bounding box center [684, 512] width 157 height 37
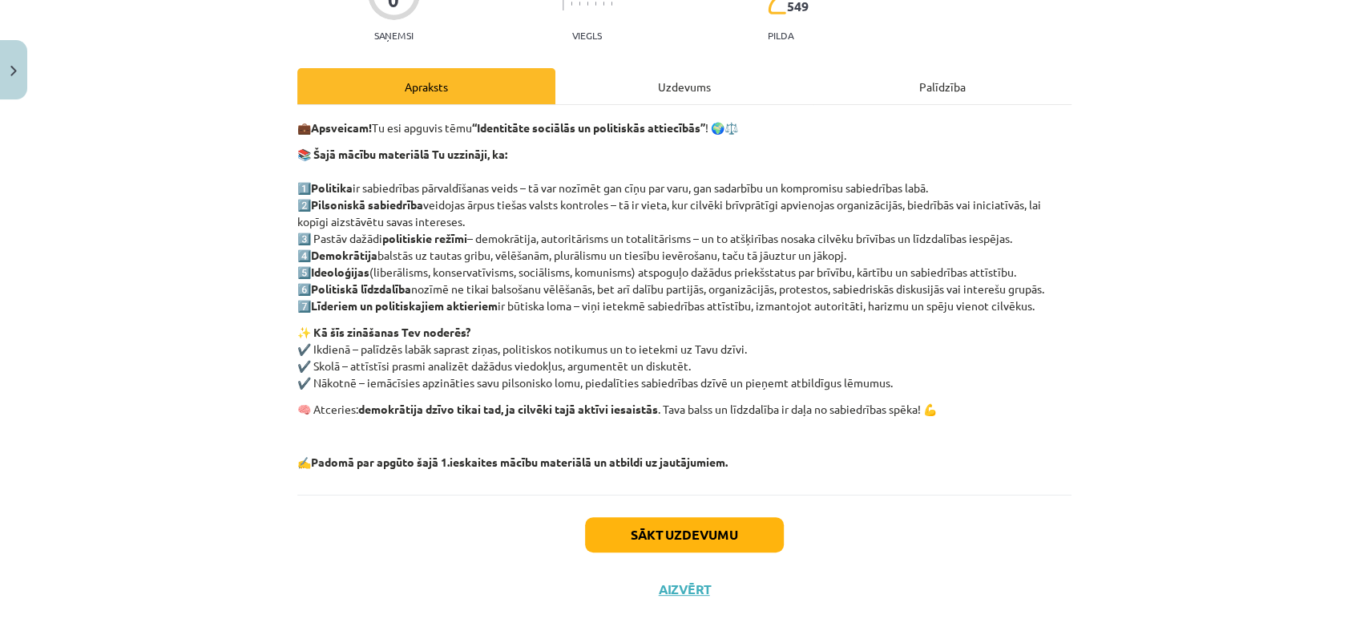
scroll to position [173, 0]
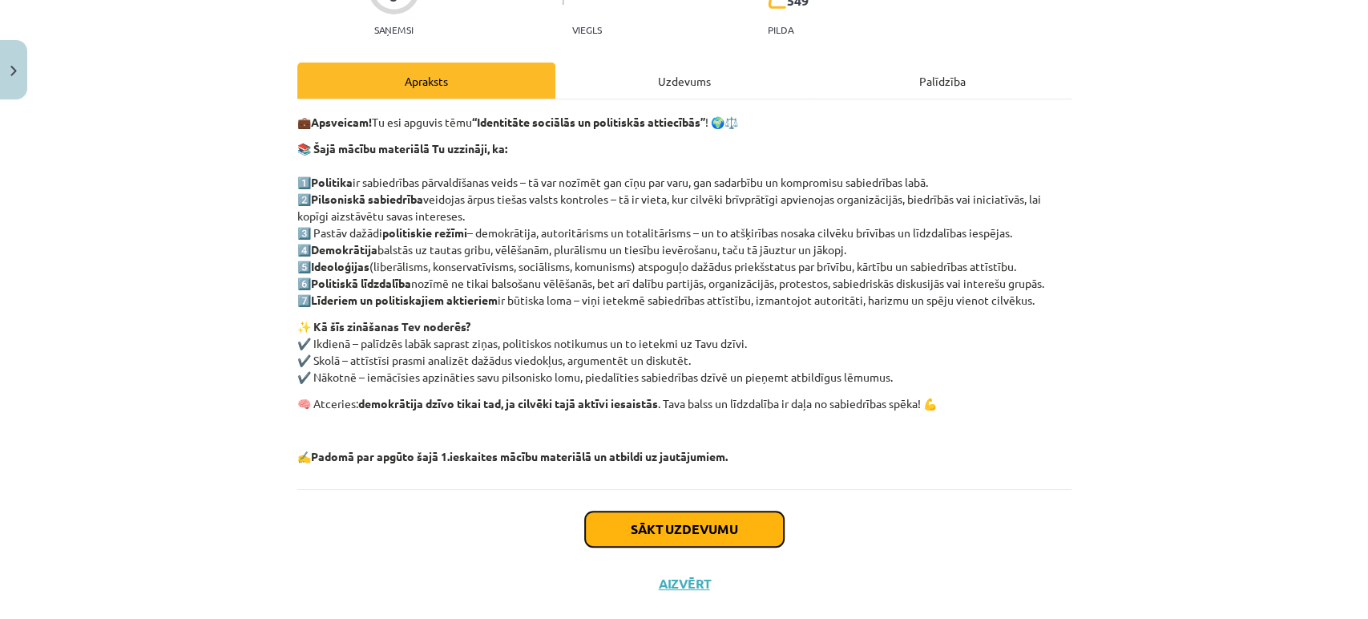
click at [685, 511] on button "Sākt uzdevumu" at bounding box center [684, 528] width 199 height 35
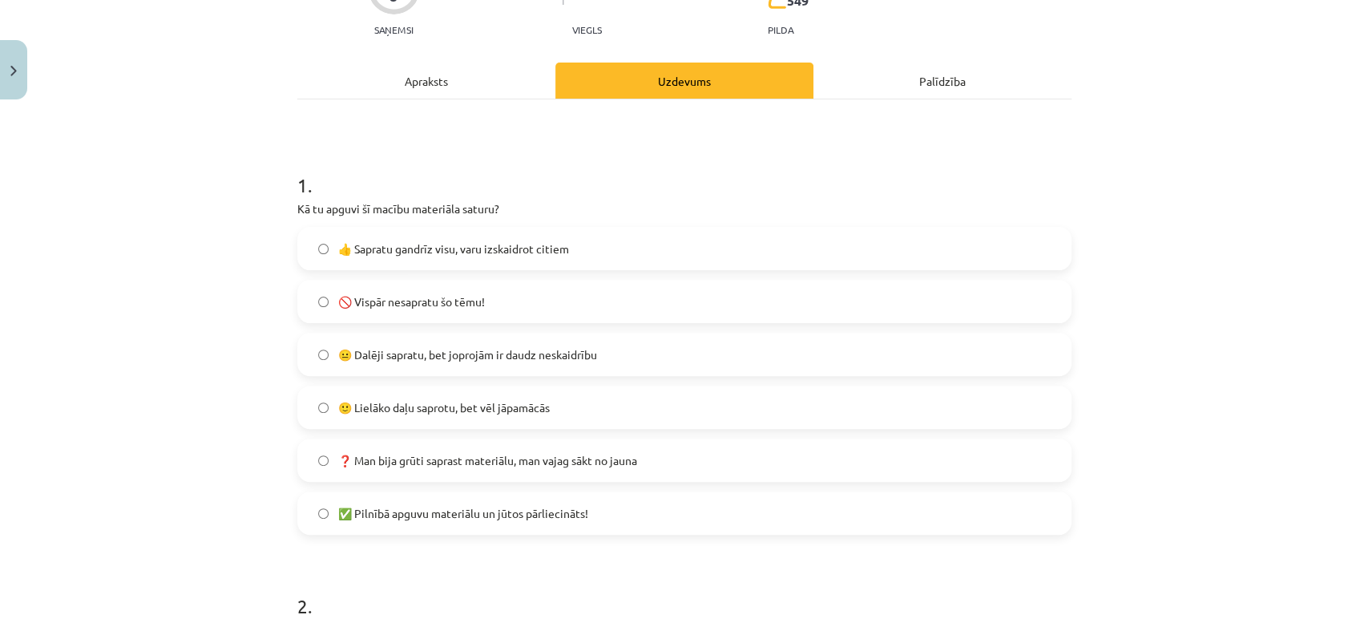
scroll to position [39, 0]
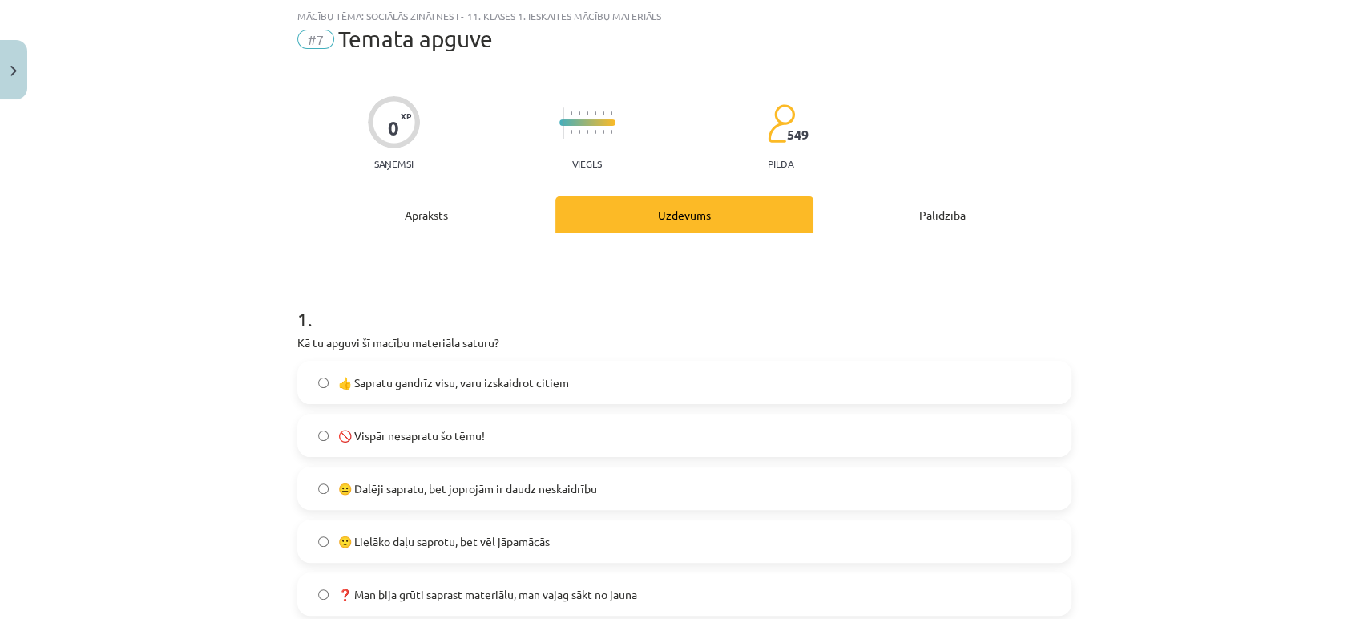
click at [579, 490] on span "😐 Dalēji sapratu, bet joprojām ir daudz neskaidrību" at bounding box center [467, 488] width 259 height 17
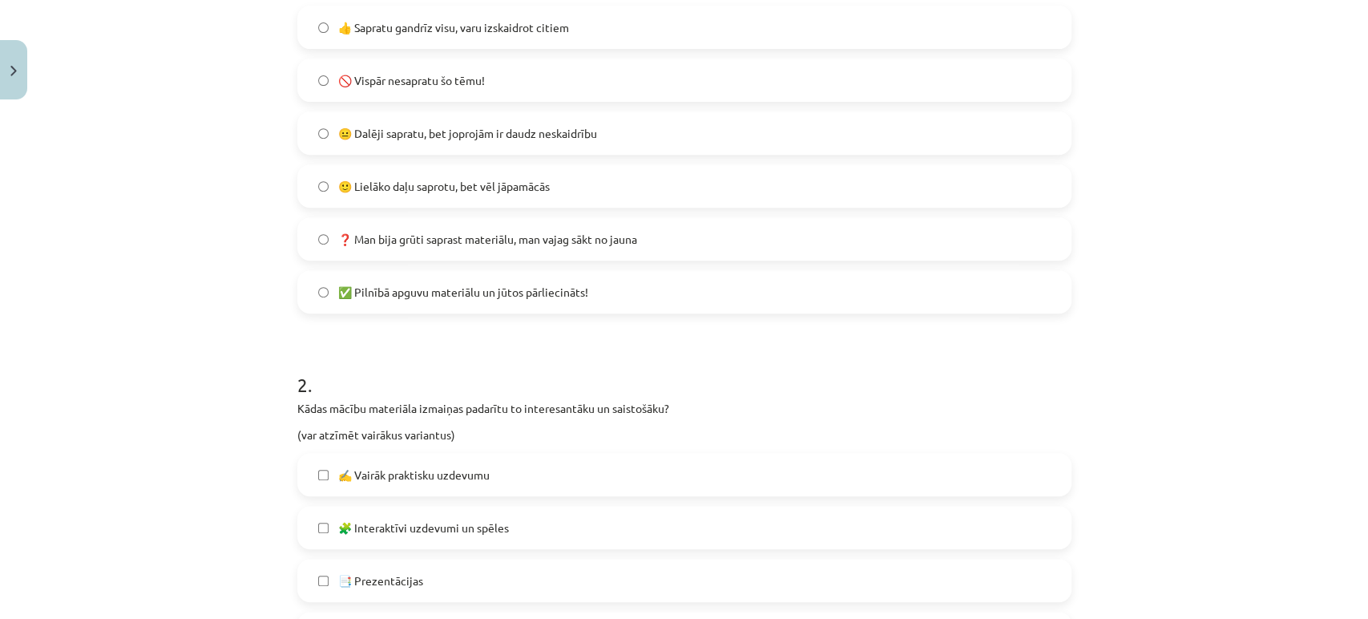
scroll to position [422, 0]
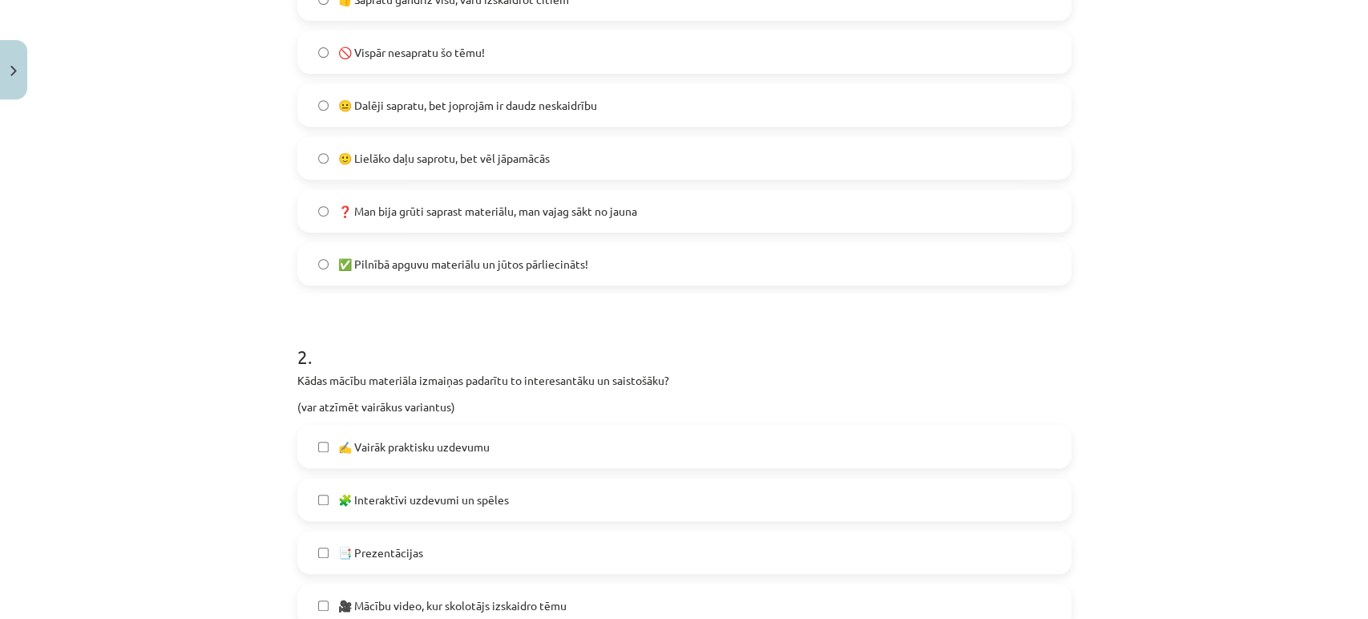
click at [437, 454] on label "✍️ Vairāk praktisku uzdevumu" at bounding box center [684, 446] width 771 height 40
click at [422, 493] on span "🧩 Interaktīvi uzdevumi un spēles" at bounding box center [423, 499] width 171 height 17
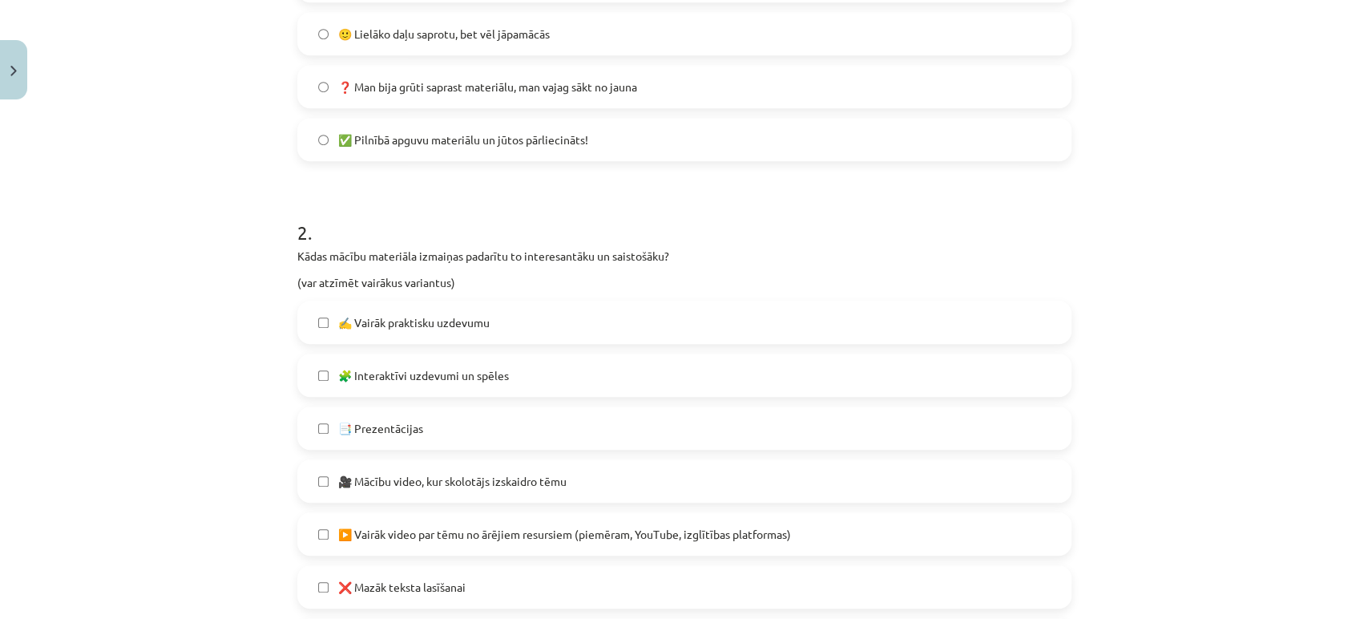
scroll to position [547, 0]
click at [422, 442] on label "📑 Prezentācijas" at bounding box center [684, 427] width 771 height 40
click at [452, 483] on span "🎥 Mācību video, kur skolotājs izskaidro tēmu" at bounding box center [452, 480] width 228 height 17
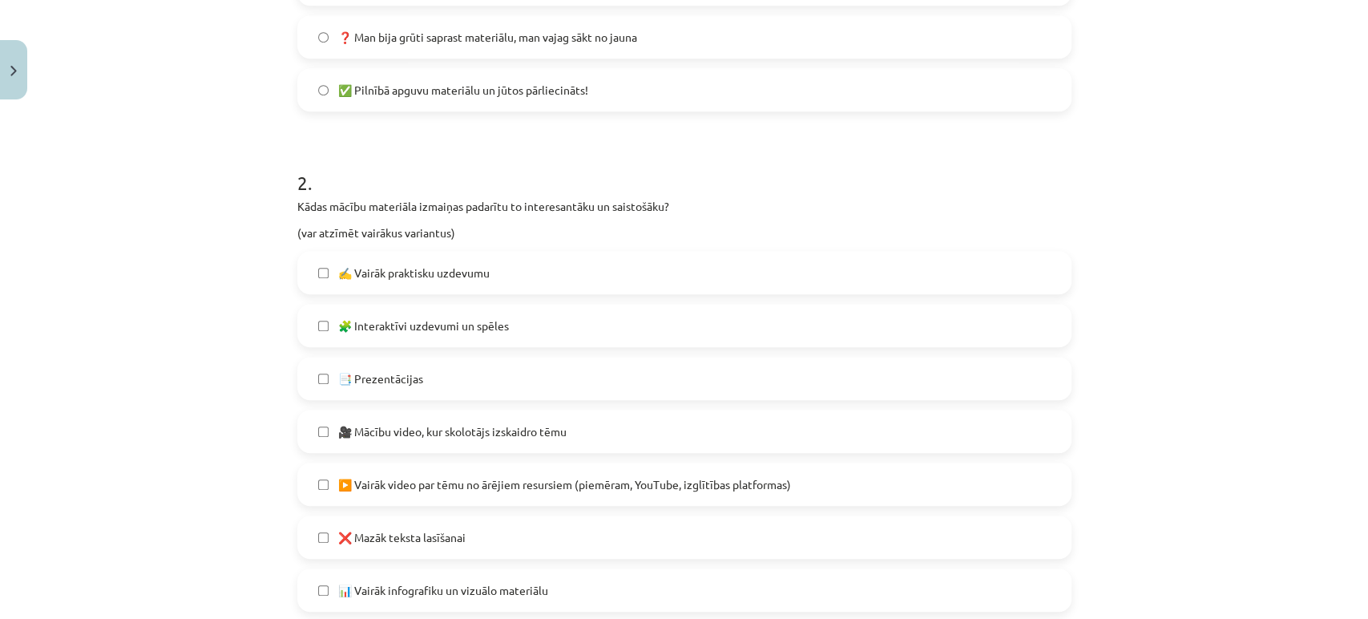
scroll to position [604, 0]
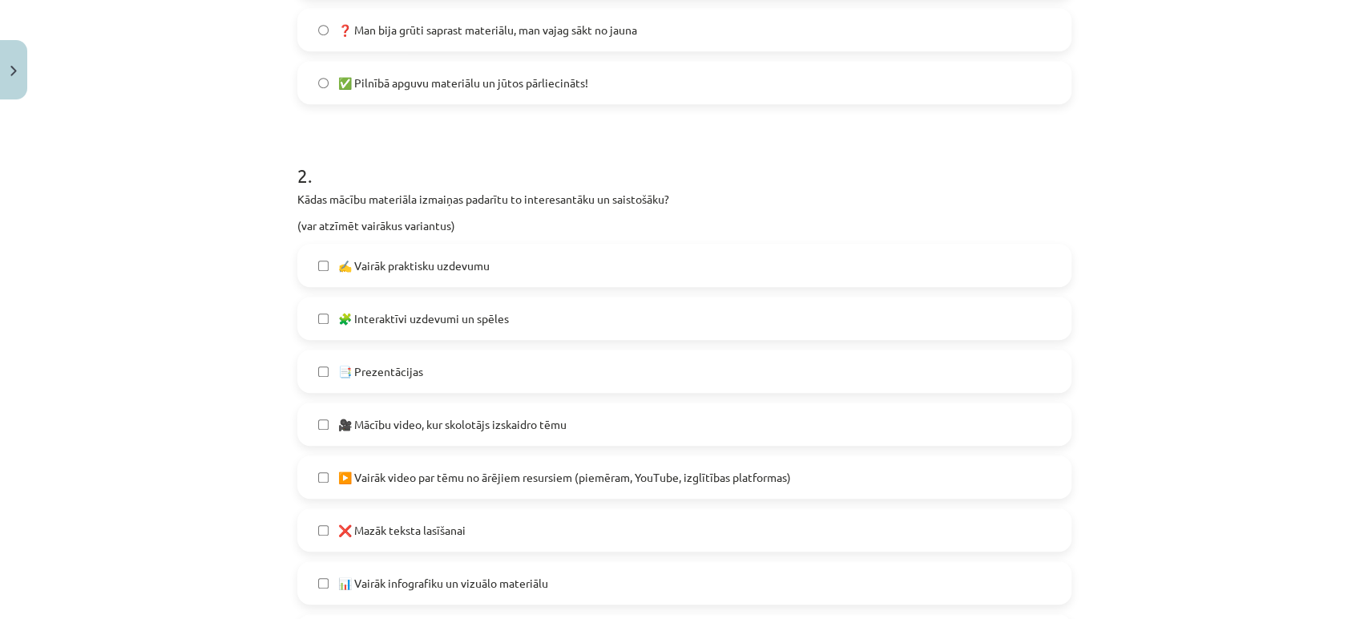
click at [452, 483] on span "▶️ Vairāk video par tēmu no ārējiem resursiem (piemēram, YouTube, izglītības pl…" at bounding box center [564, 477] width 453 height 17
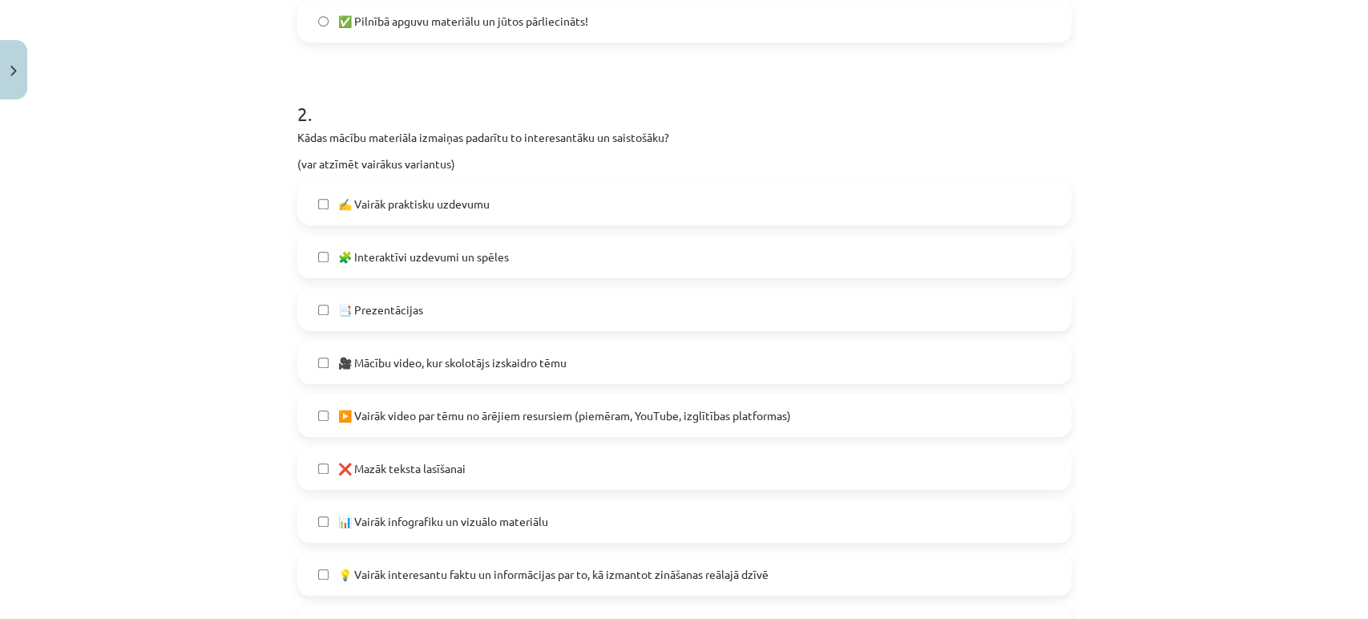
scroll to position [690, 0]
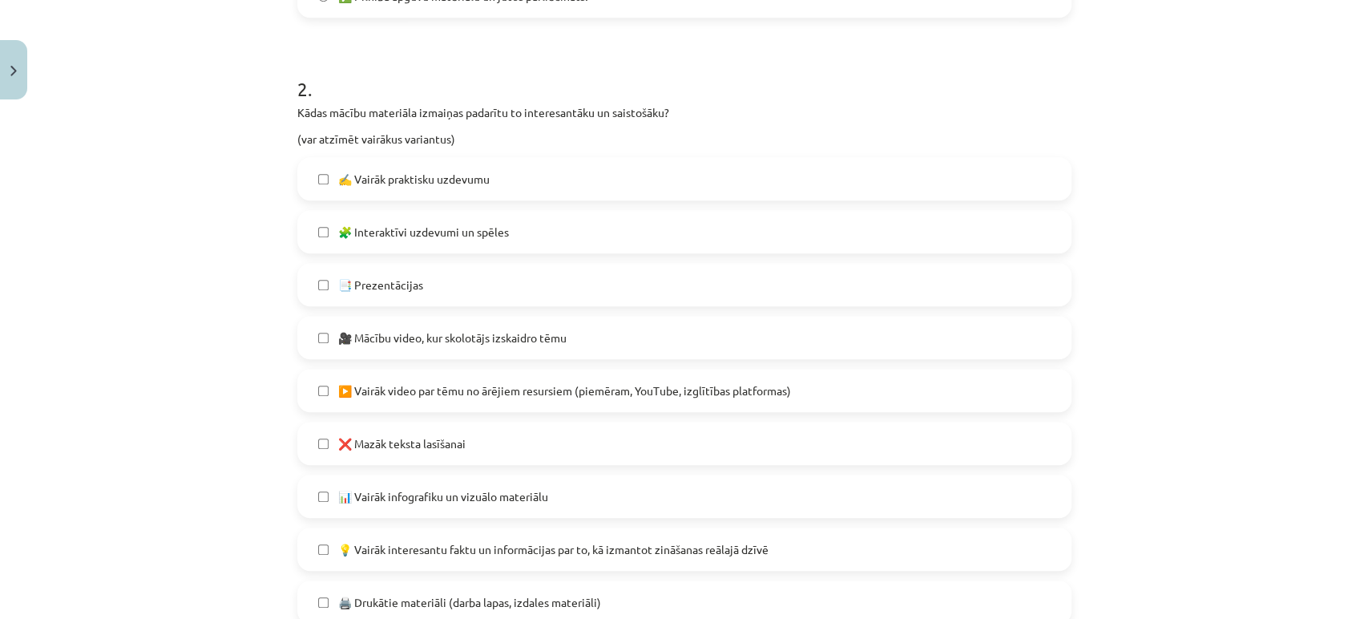
click at [494, 536] on label "💡 Vairāk interesantu faktu un informācijas par to, kā izmantot zināšanas reālaj…" at bounding box center [684, 549] width 771 height 40
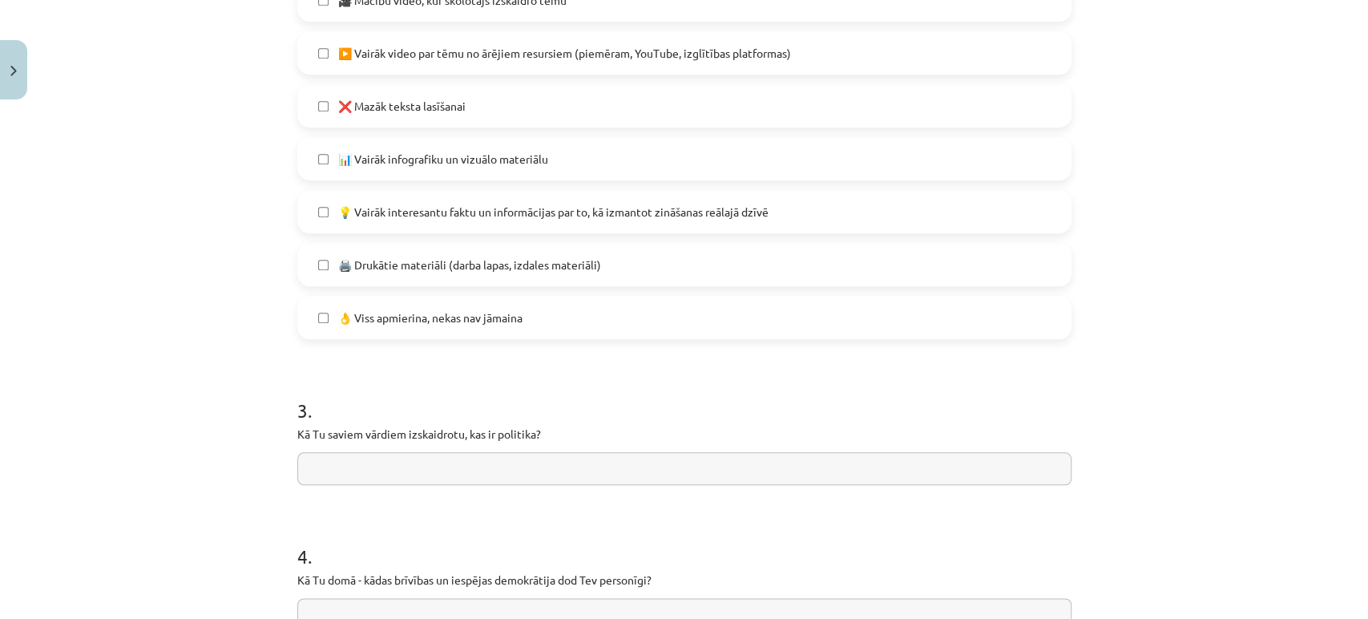
scroll to position [1032, 0]
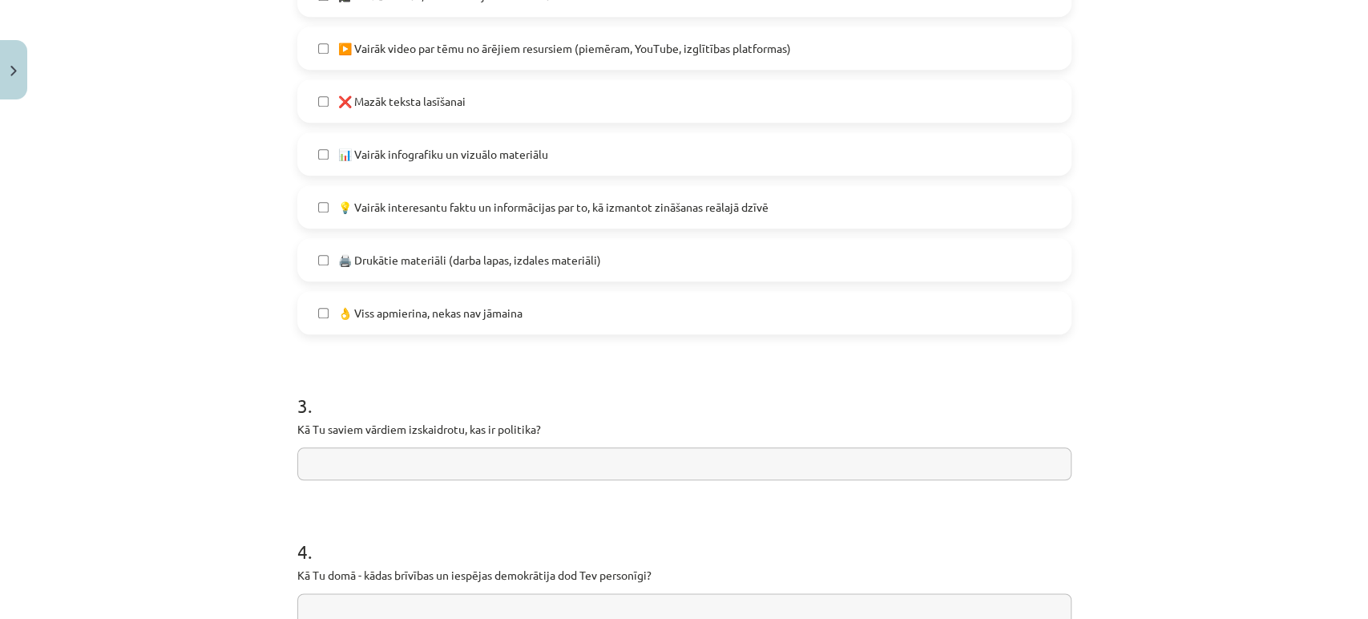
click at [533, 454] on input "text" at bounding box center [684, 463] width 774 height 33
type input "*"
click at [604, 452] on input "**********" at bounding box center [684, 463] width 774 height 33
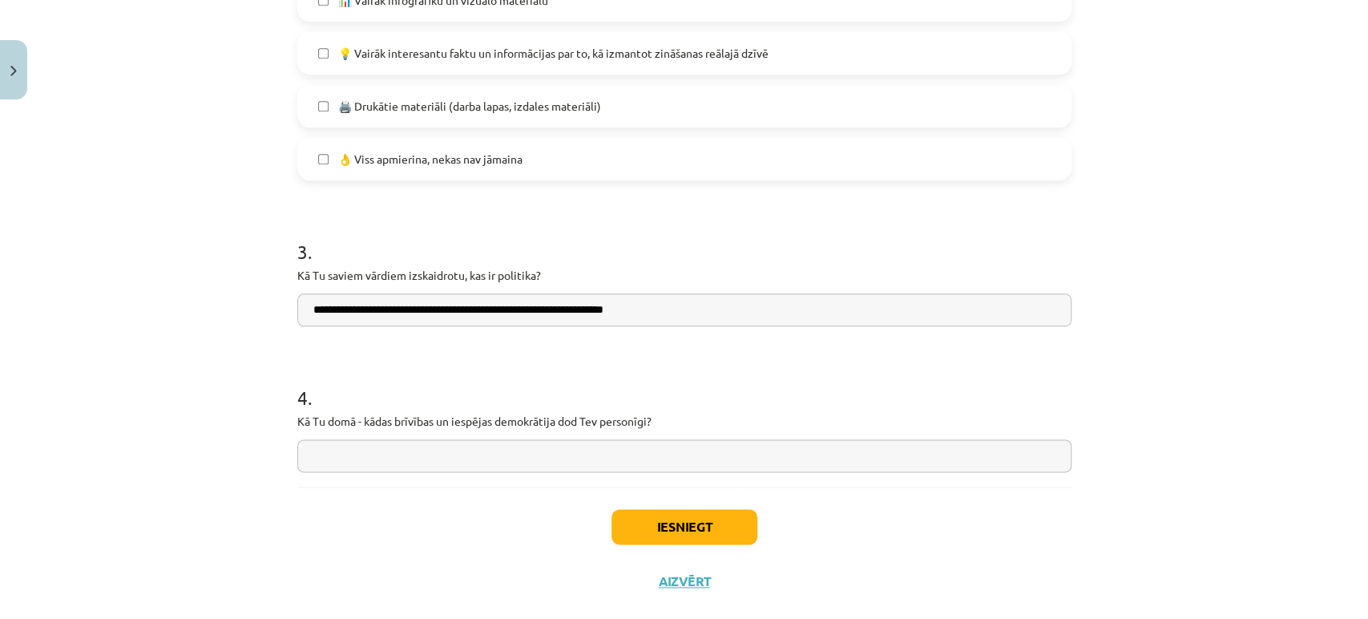
scroll to position [1215, 0]
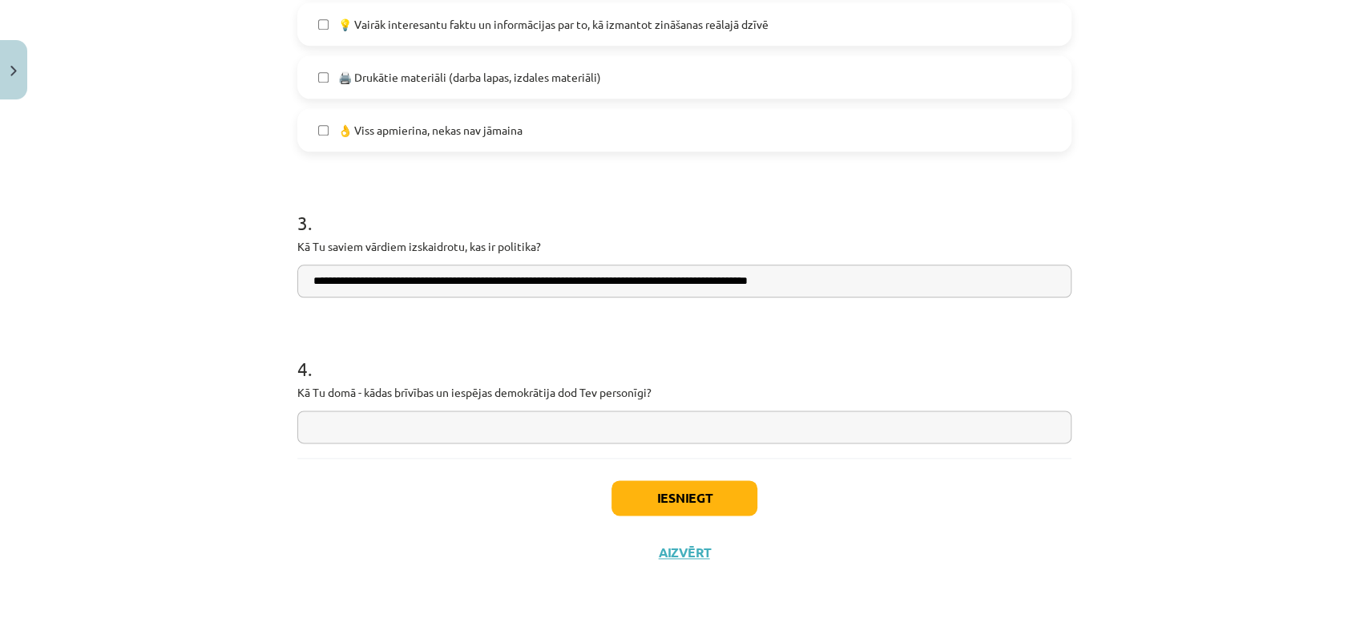
type input "**********"
click at [379, 432] on input "text" at bounding box center [684, 426] width 774 height 33
type input "**********"
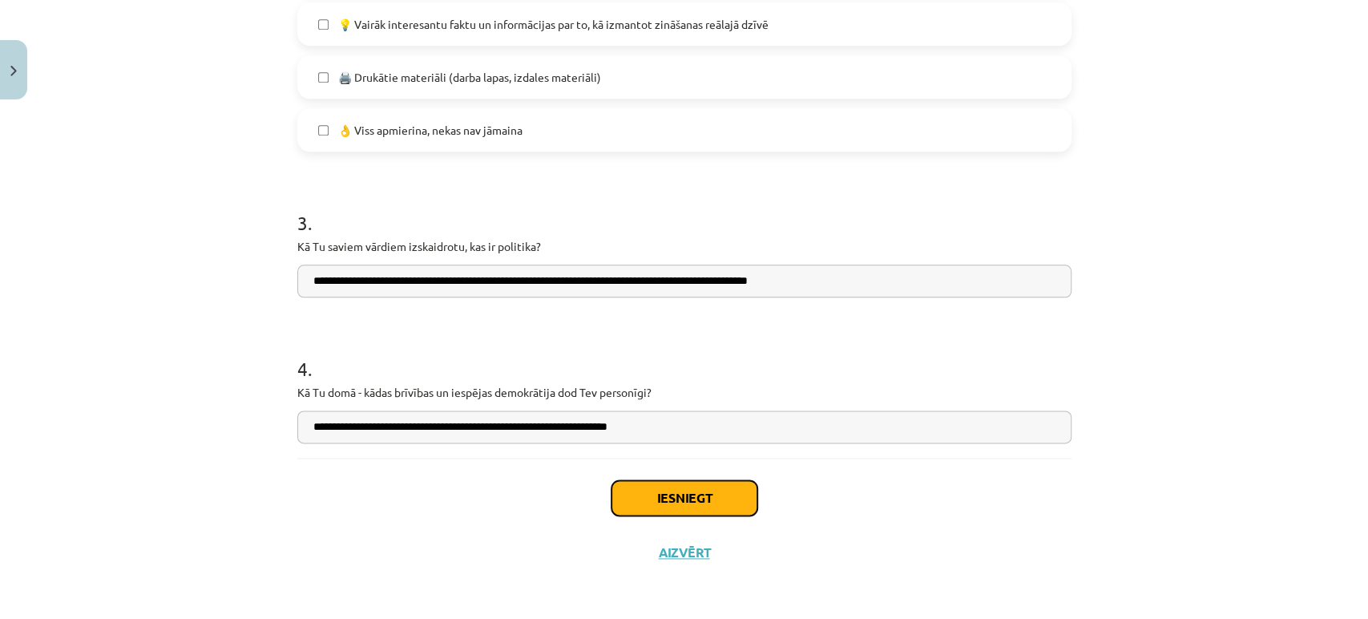
click at [667, 484] on button "Iesniegt" at bounding box center [685, 497] width 146 height 35
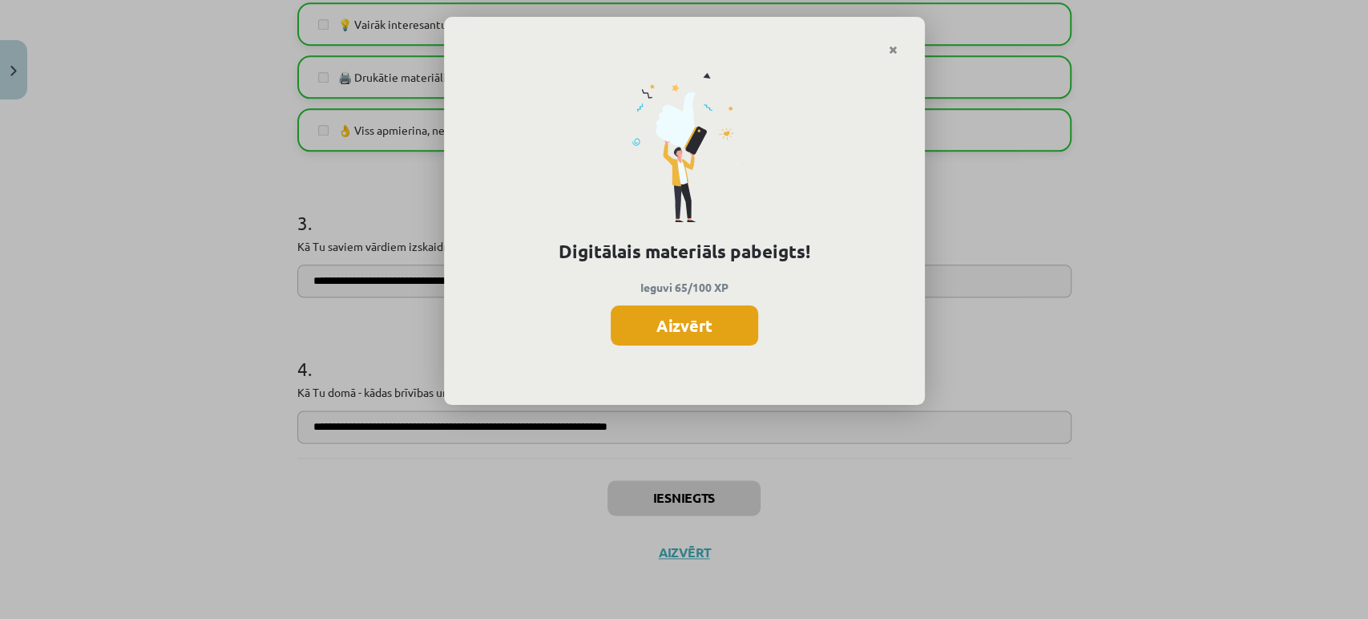
click at [692, 309] on button "Aizvērt" at bounding box center [684, 325] width 147 height 40
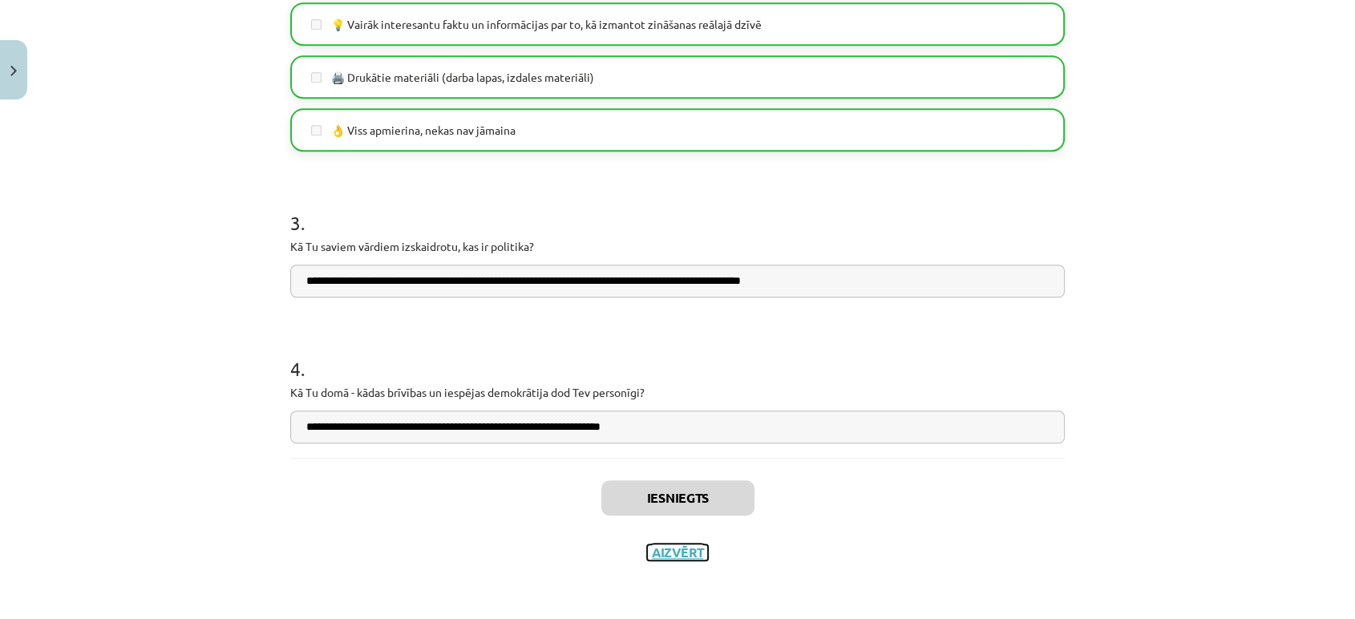
click at [681, 547] on button "Aizvērt" at bounding box center [677, 552] width 61 height 16
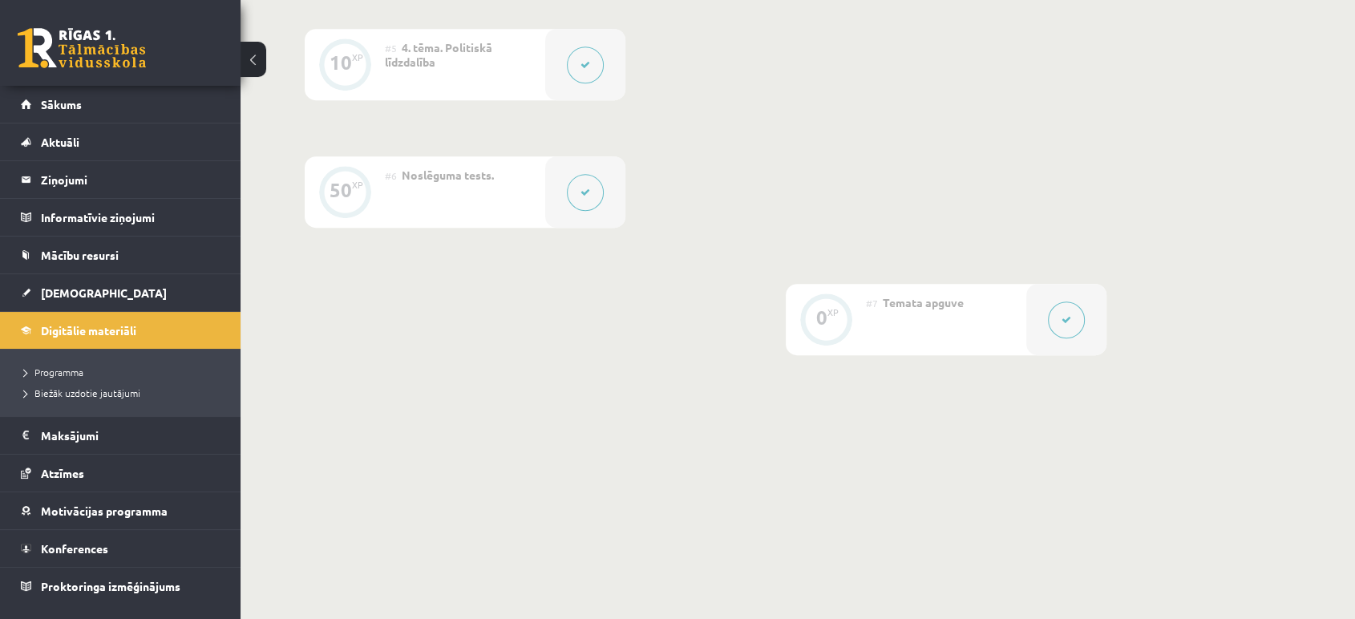
scroll to position [930, 0]
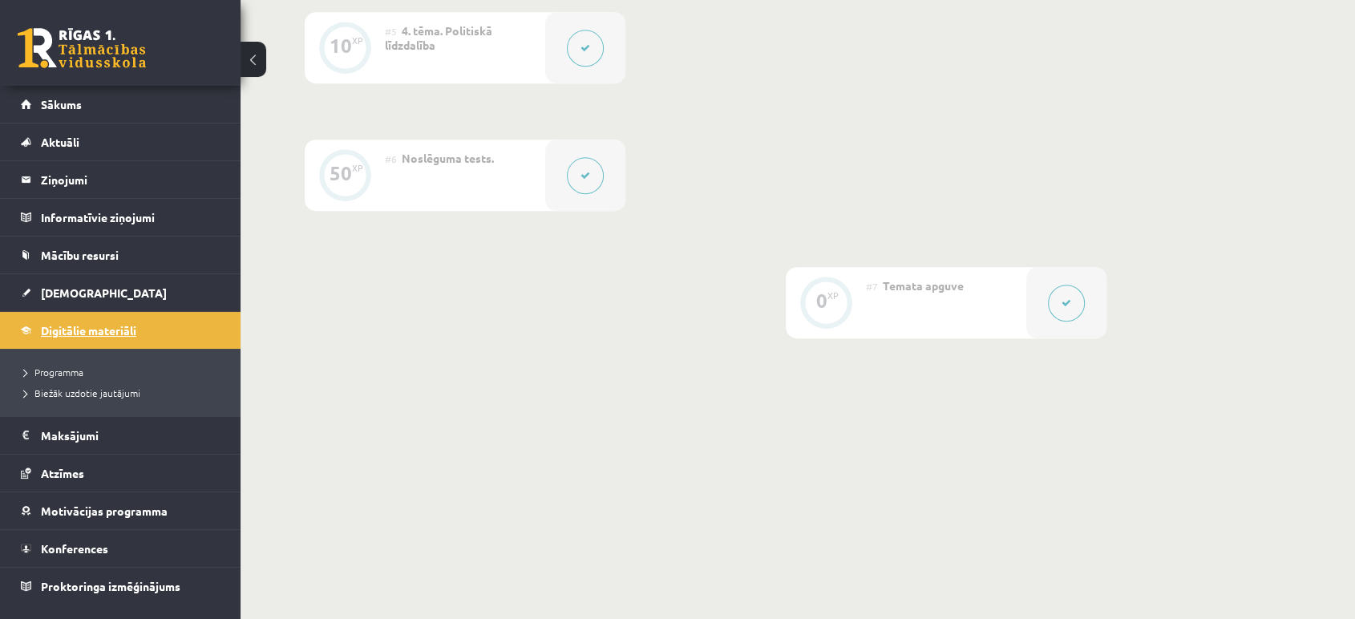
click at [118, 333] on span "Digitālie materiāli" at bounding box center [88, 330] width 95 height 14
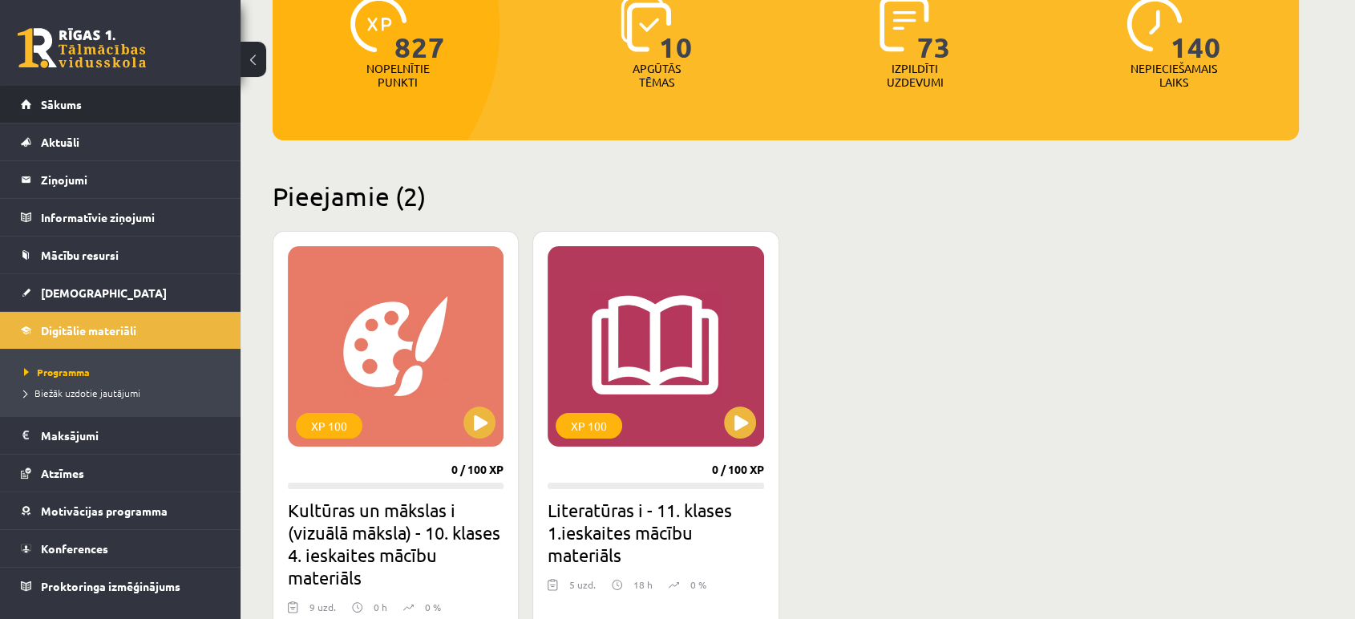
scroll to position [188, 0]
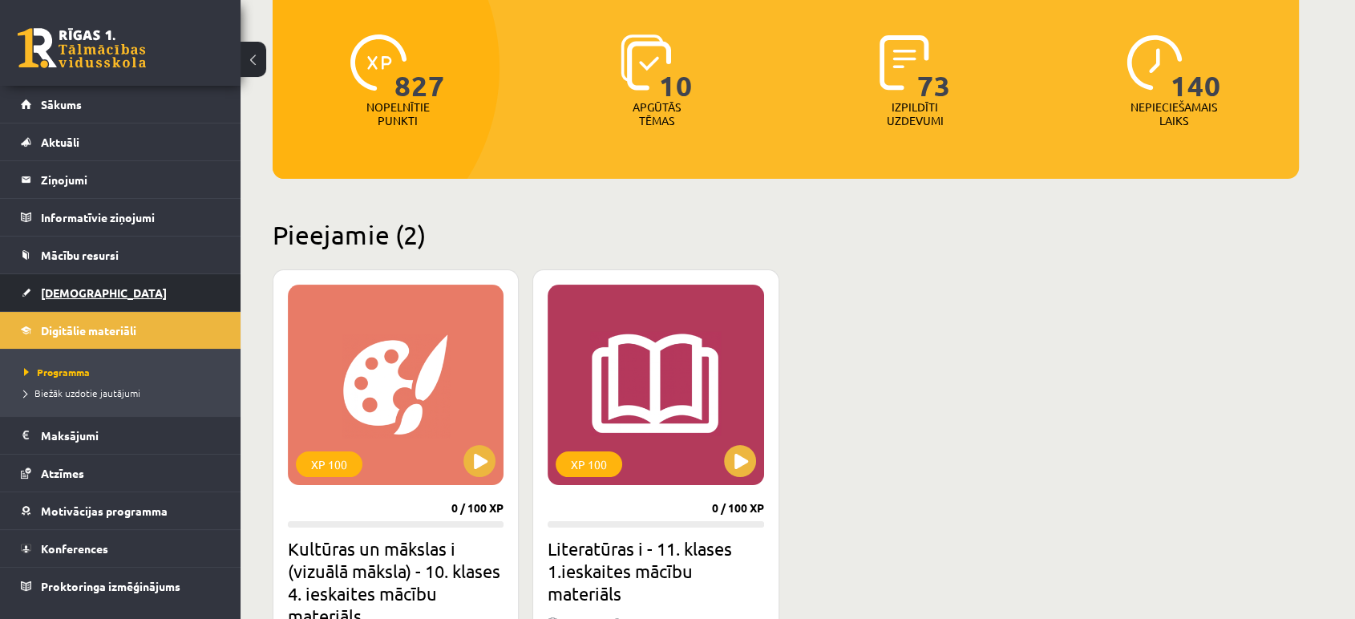
click at [72, 300] on link "[DEMOGRAPHIC_DATA]" at bounding box center [121, 292] width 200 height 37
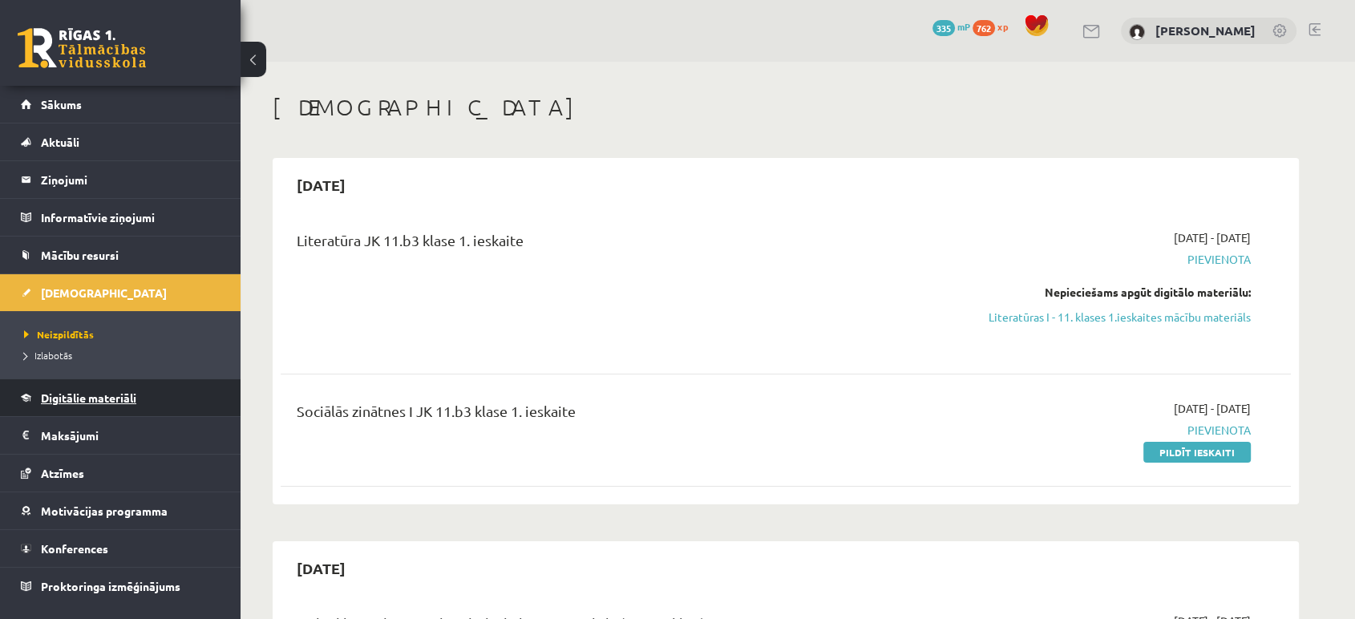
click at [87, 395] on span "Digitālie materiāli" at bounding box center [88, 397] width 95 height 14
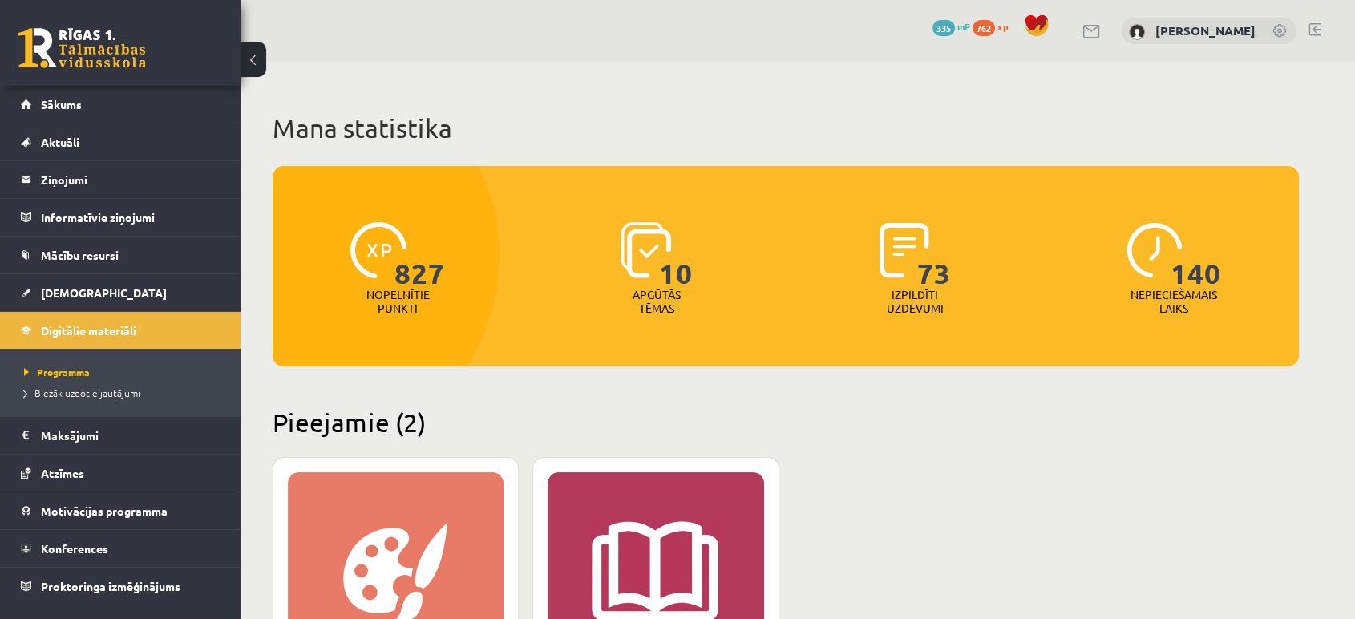
click at [750, 556] on div "XP 100" at bounding box center [655, 572] width 216 height 200
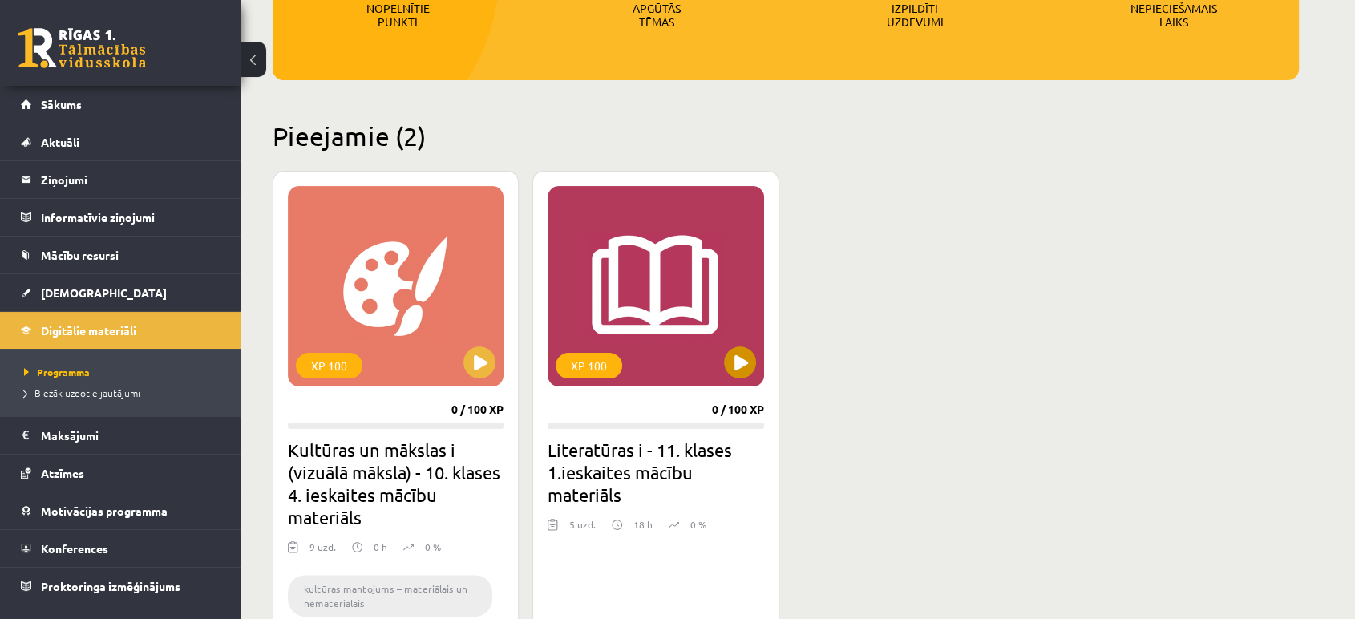
scroll to position [347, 0]
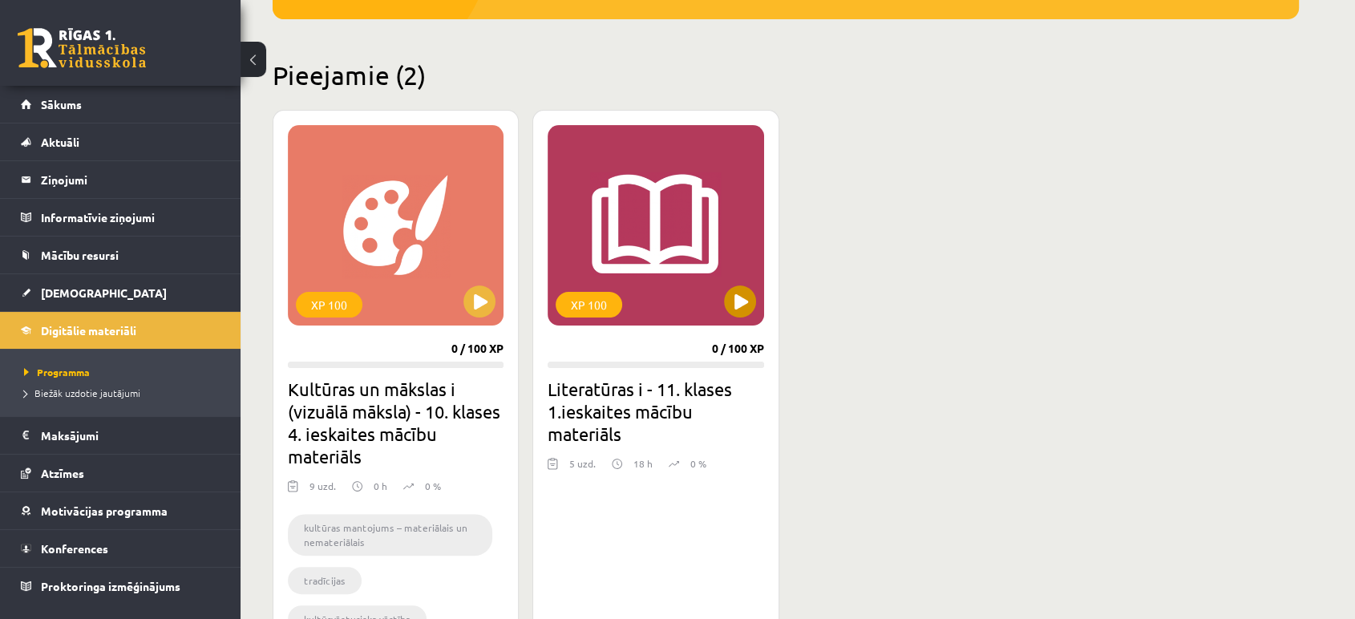
click at [707, 309] on div "XP 100" at bounding box center [655, 225] width 216 height 200
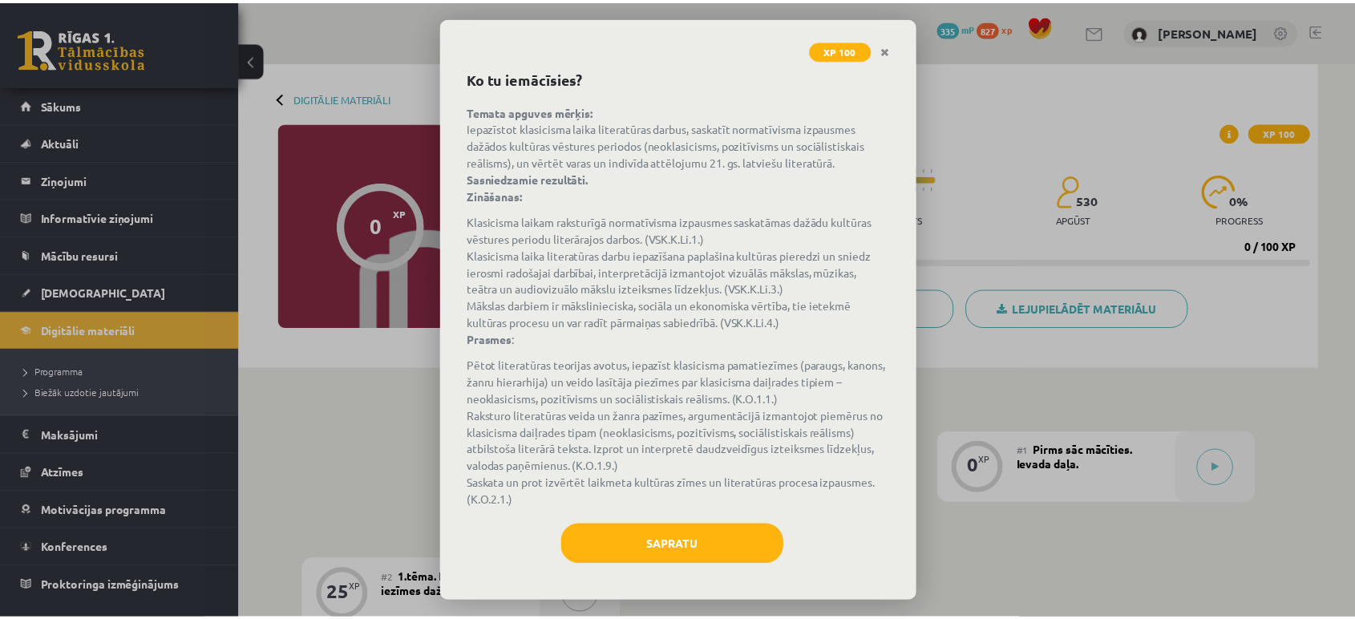
scroll to position [67, 0]
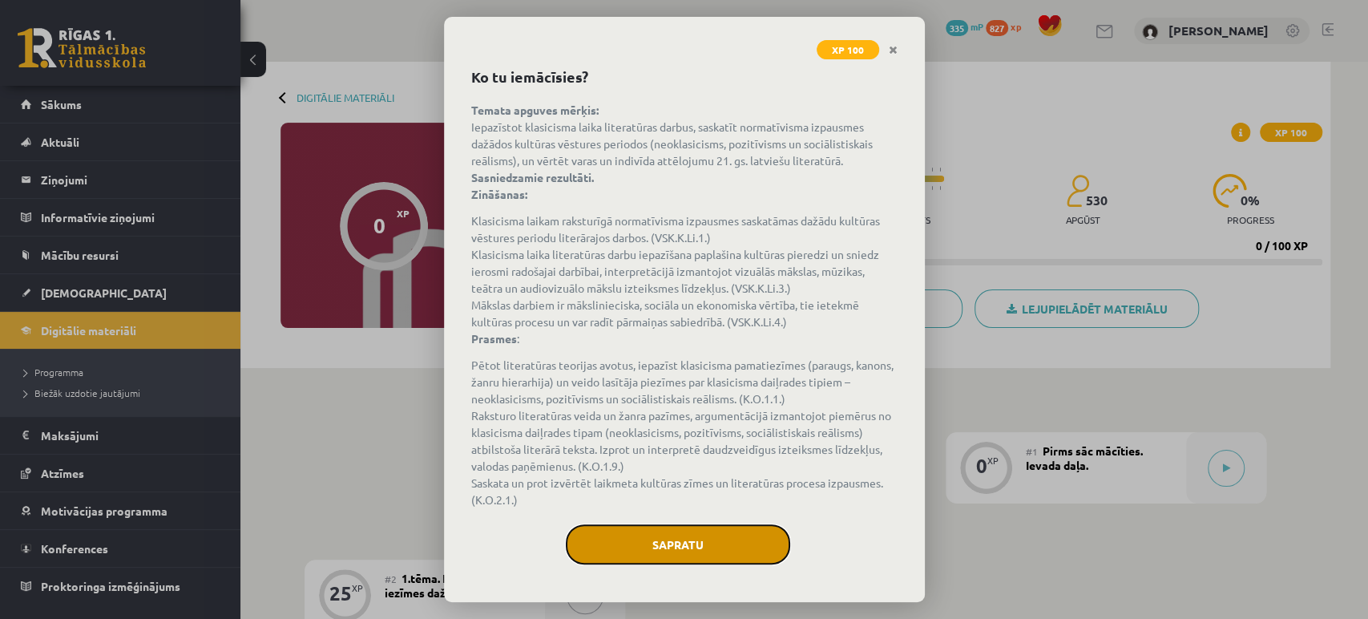
click at [603, 539] on button "Sapratu" at bounding box center [678, 544] width 224 height 40
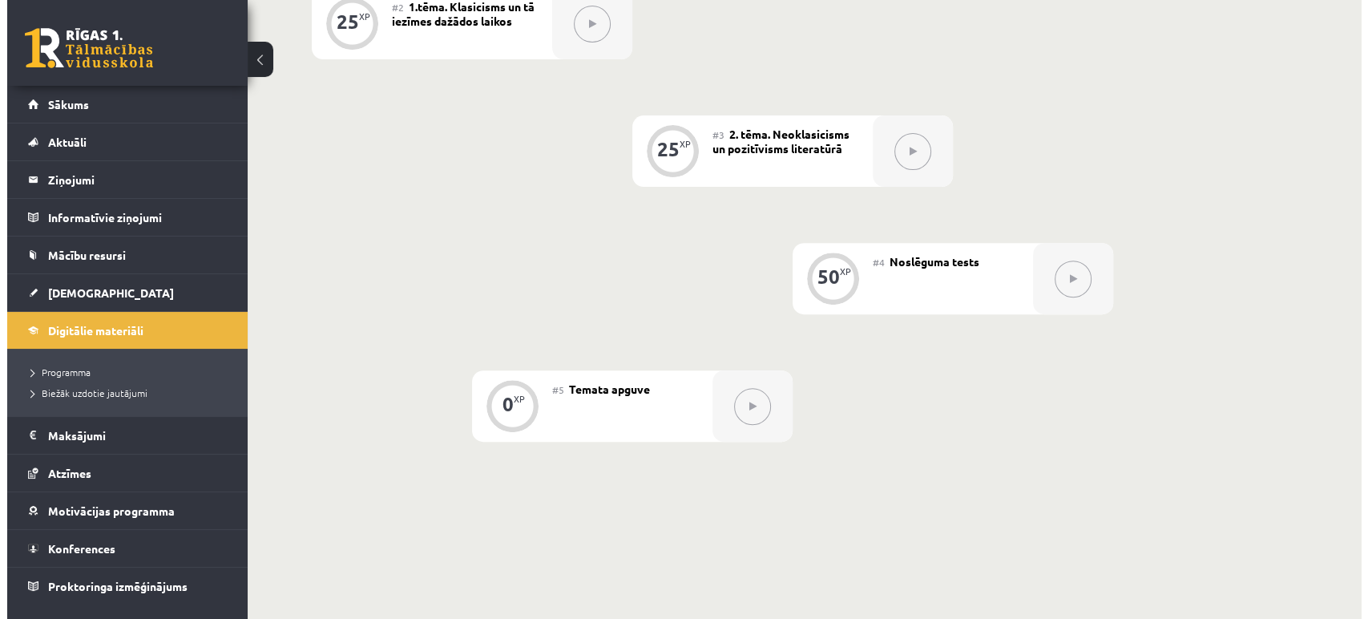
scroll to position [321, 0]
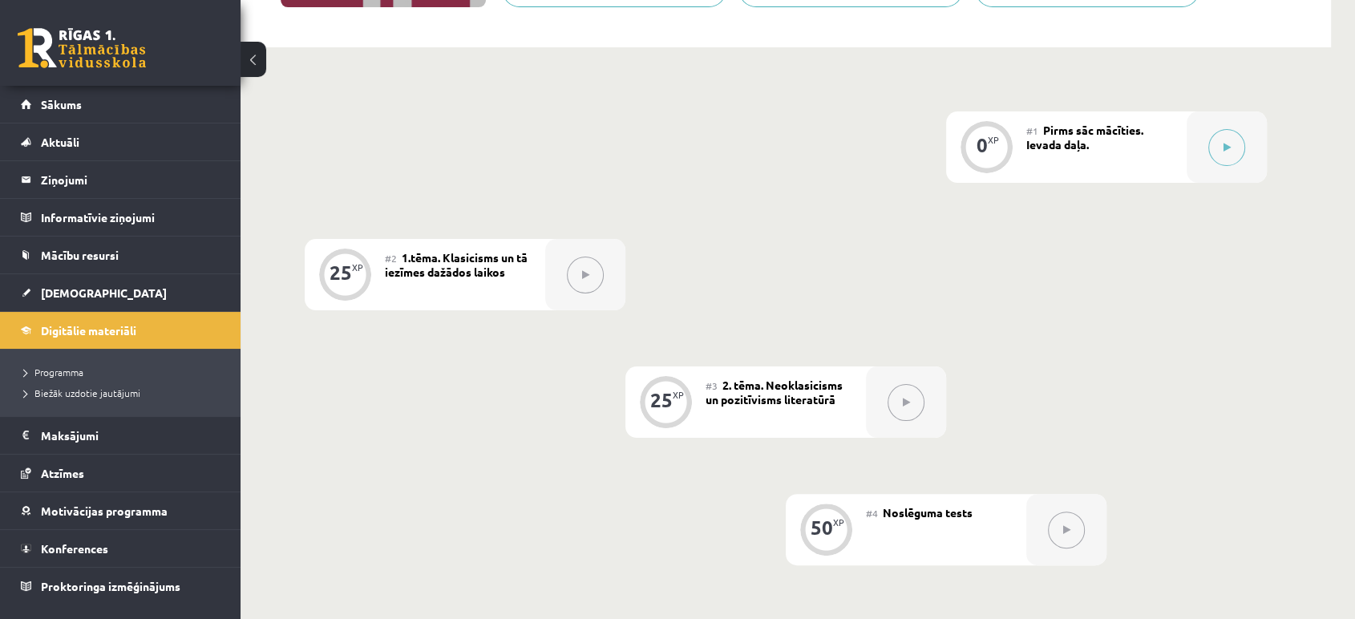
click at [1037, 163] on div "#1 Pirms sāc mācīties. Ievada daļa." at bounding box center [1106, 146] width 160 height 71
click at [1141, 137] on div "#1 Pirms sāc mācīties. Ievada daļa." at bounding box center [1106, 146] width 160 height 71
click at [1199, 149] on div at bounding box center [1226, 146] width 80 height 71
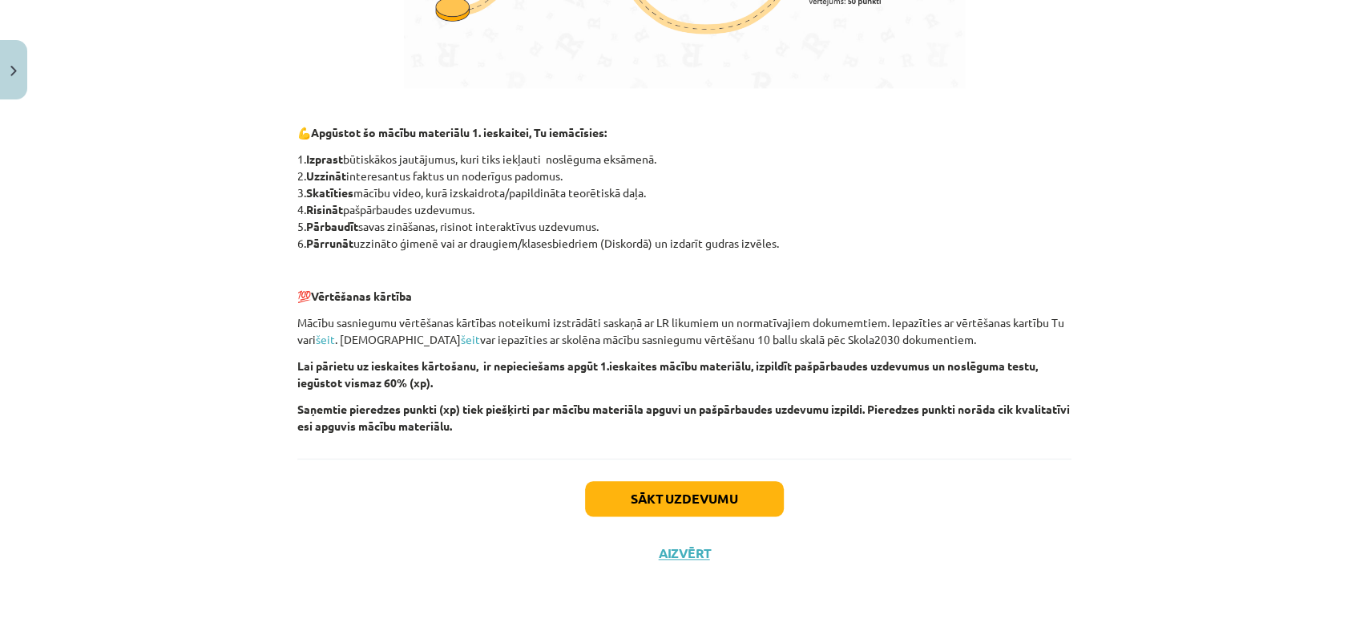
scroll to position [1057, 0]
click at [743, 487] on button "Sākt uzdevumu" at bounding box center [684, 497] width 199 height 35
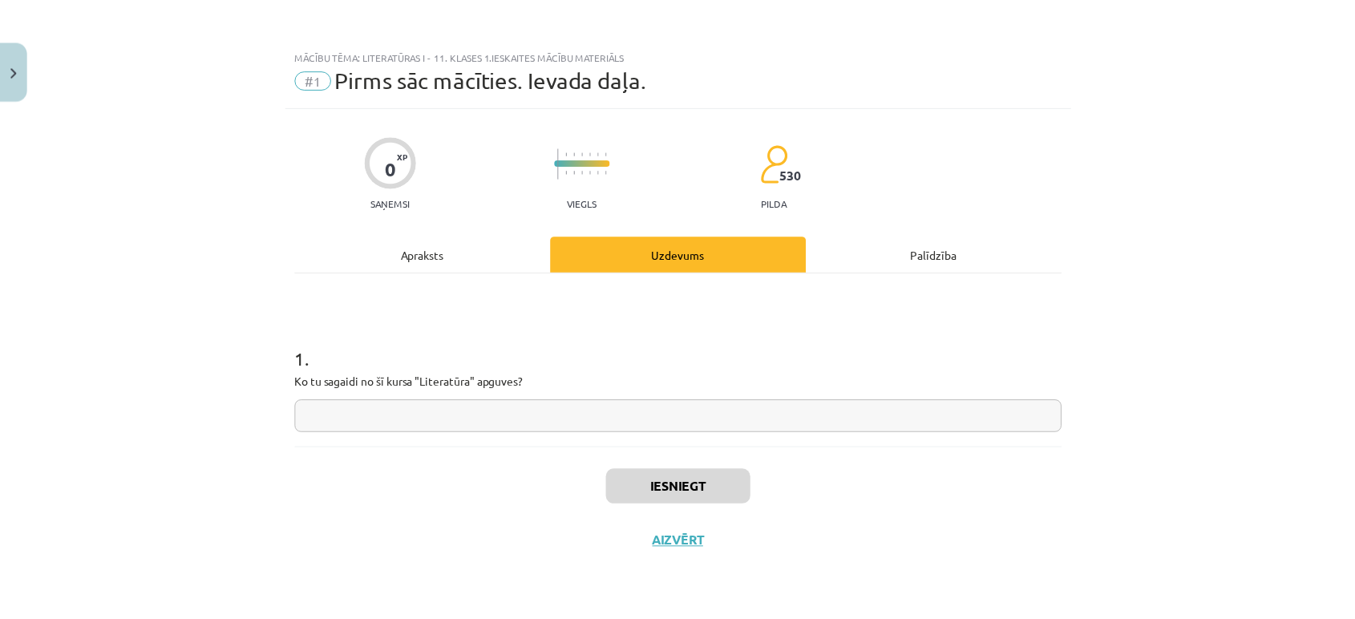
scroll to position [0, 0]
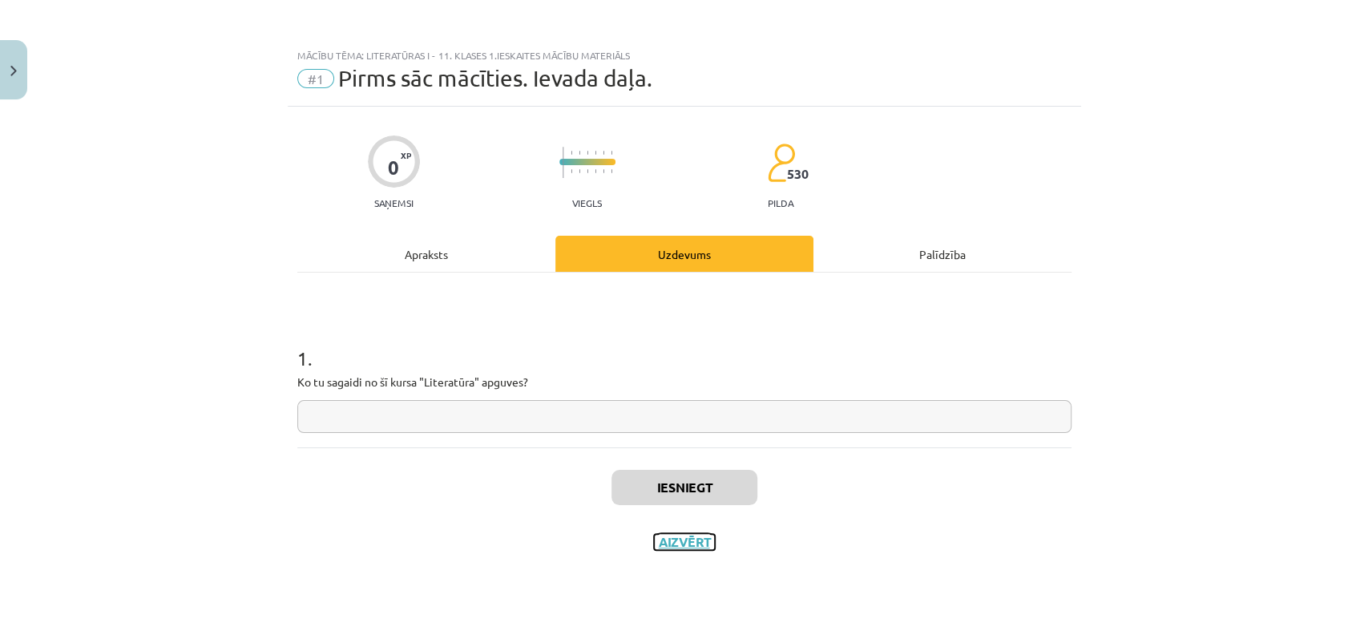
click at [656, 543] on button "Aizvērt" at bounding box center [684, 542] width 61 height 16
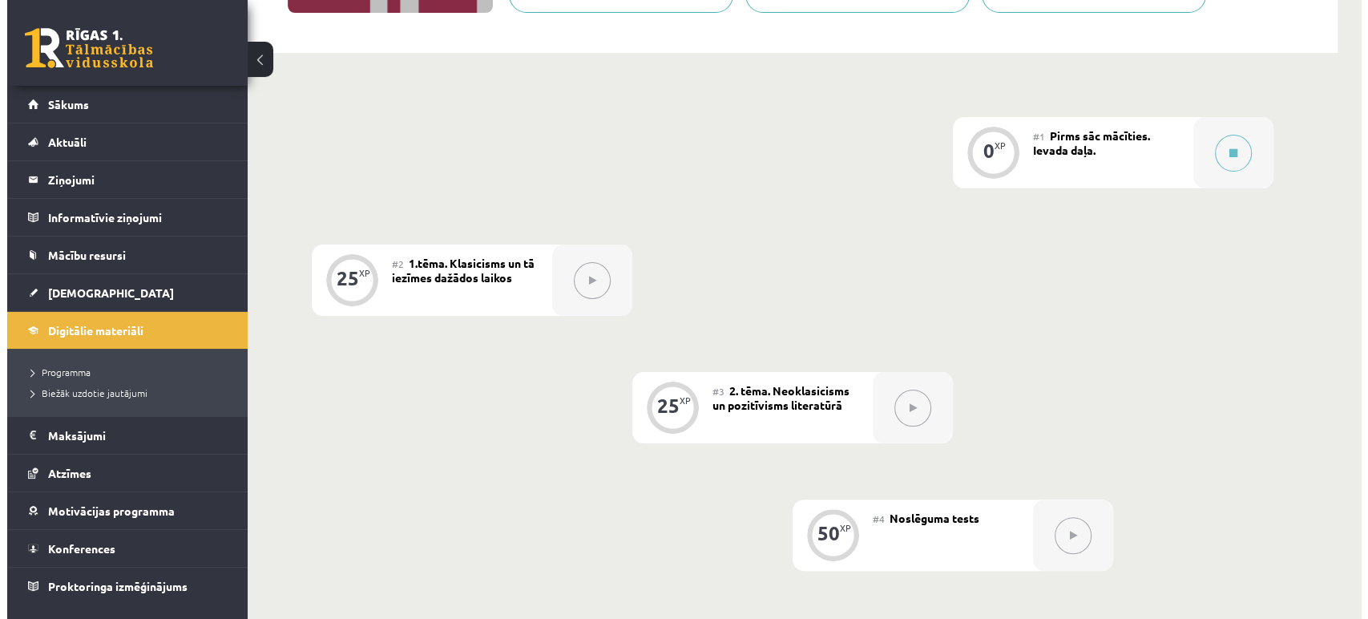
scroll to position [324, 0]
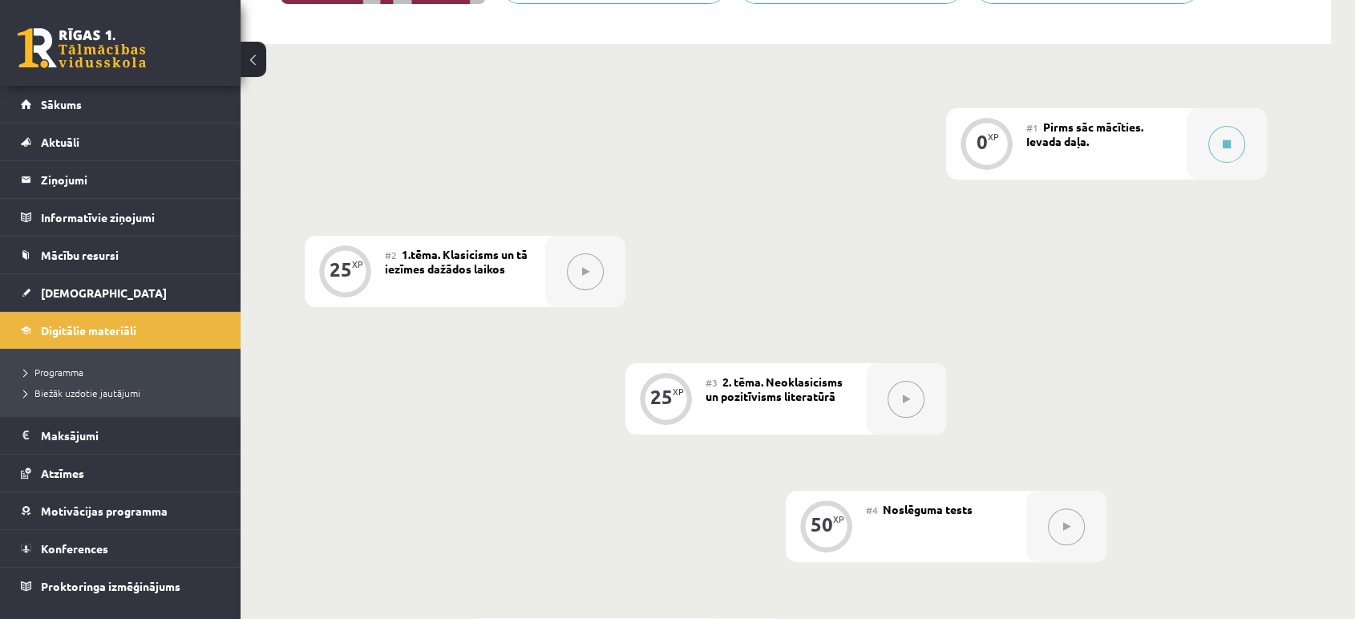
click at [1137, 149] on div "#1 Pirms sāc mācīties. Ievada daļa." at bounding box center [1106, 143] width 160 height 71
click at [1167, 144] on div "#1 Pirms sāc mācīties. Ievada daļa." at bounding box center [1106, 143] width 160 height 71
click at [1236, 138] on button at bounding box center [1226, 144] width 37 height 37
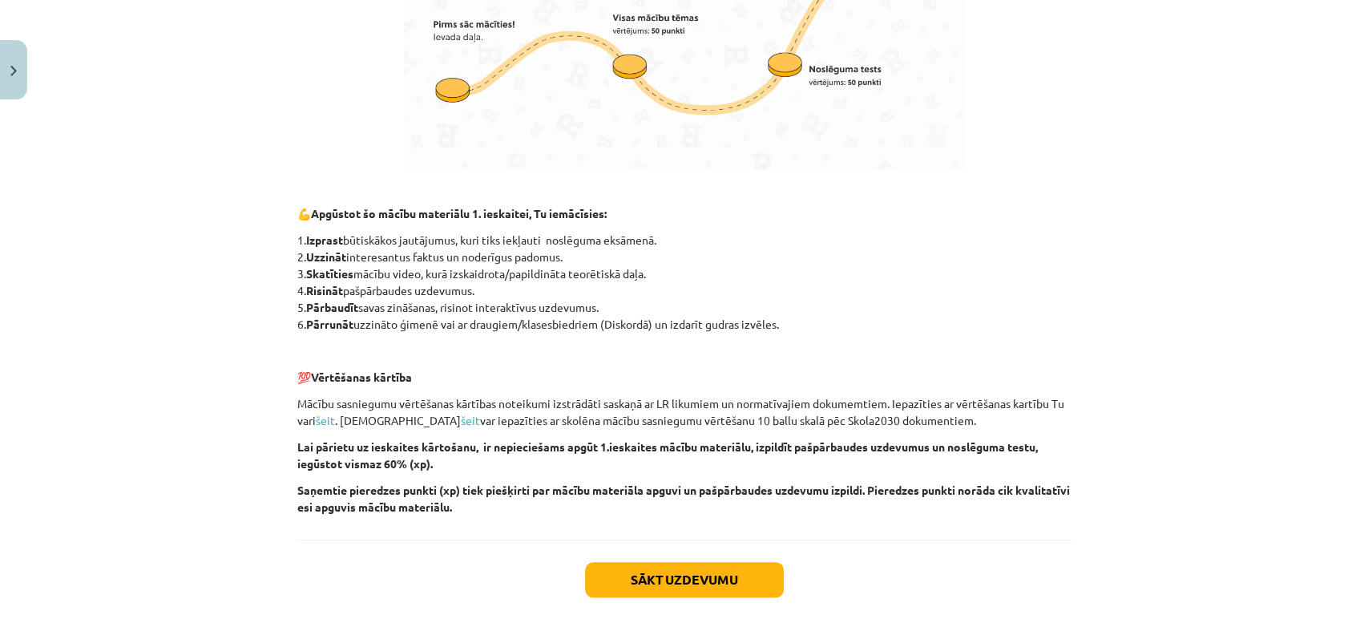
scroll to position [1057, 0]
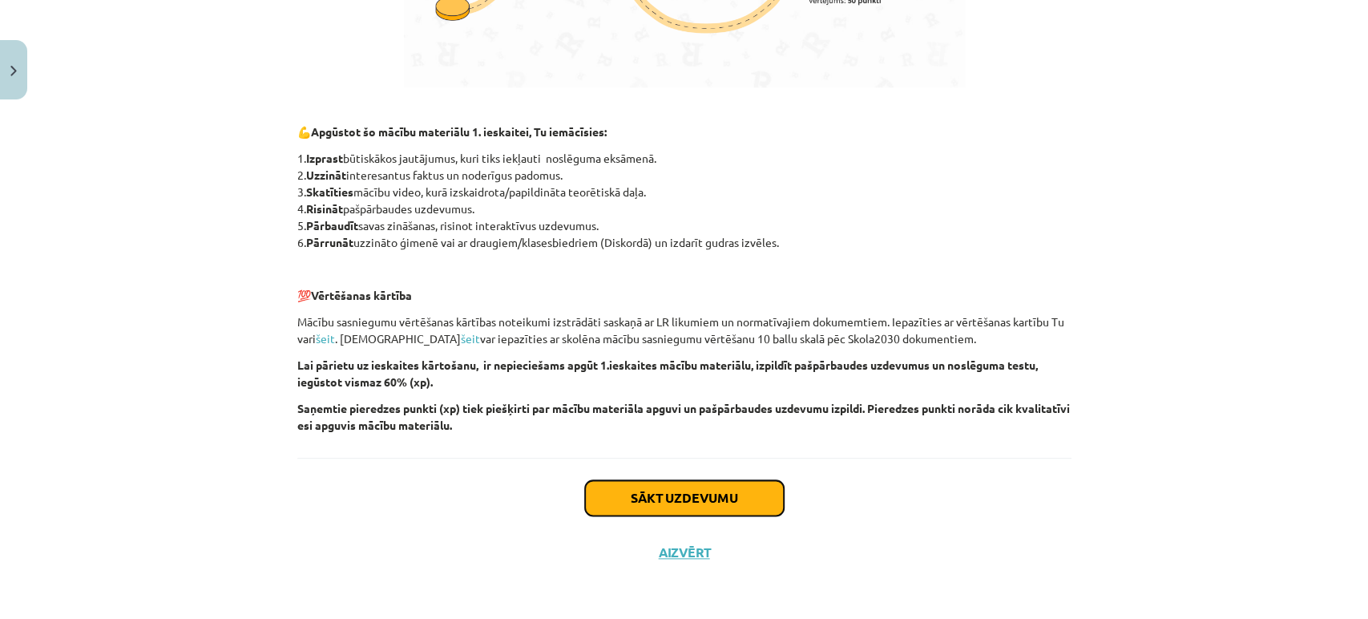
click at [712, 481] on button "Sākt uzdevumu" at bounding box center [684, 497] width 199 height 35
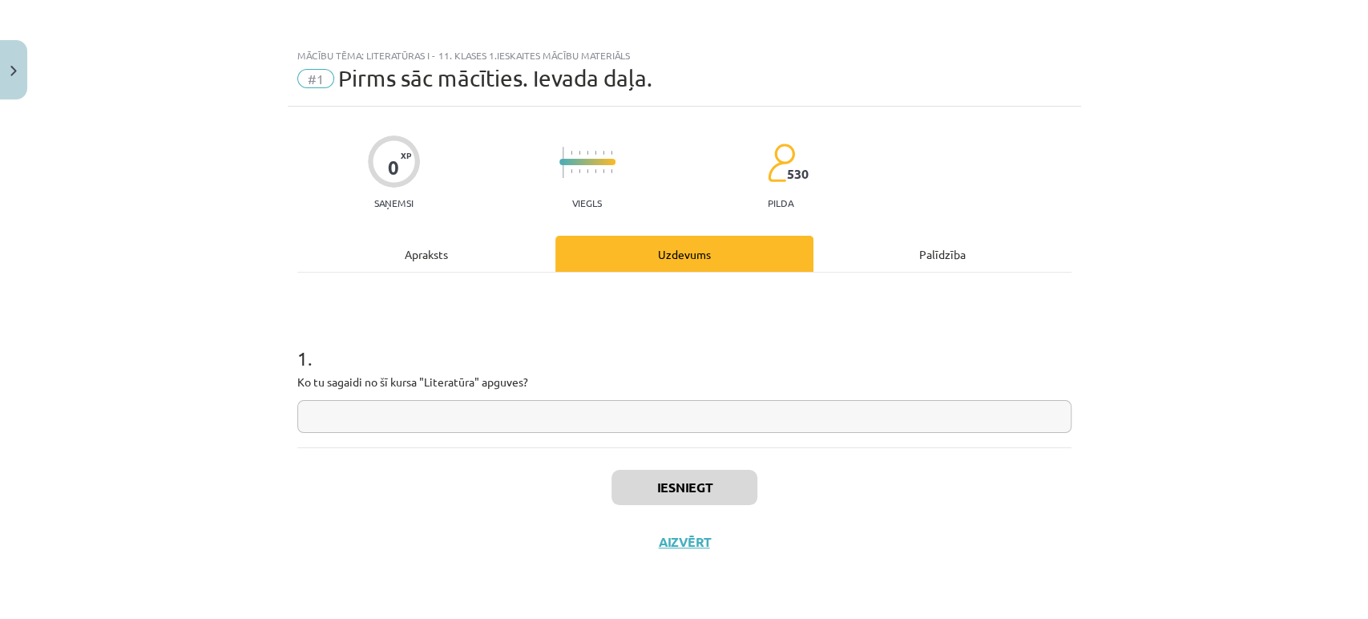
scroll to position [0, 0]
click at [742, 418] on input "text" at bounding box center [684, 416] width 774 height 33
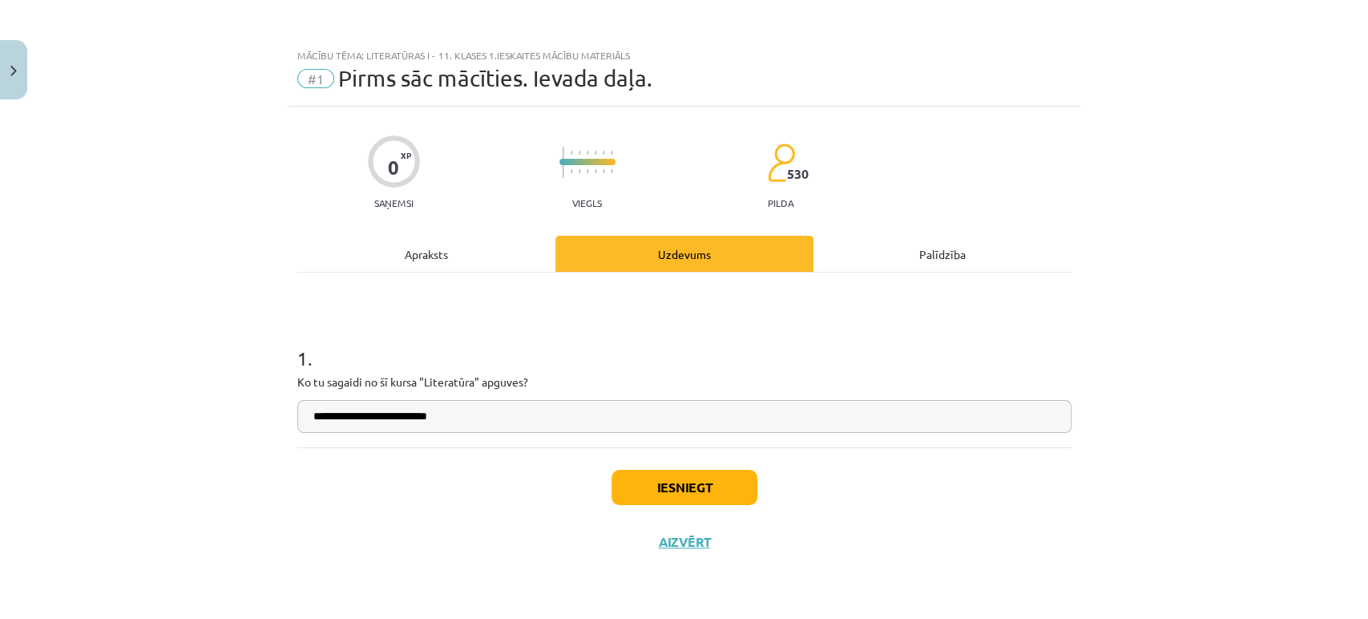
click at [672, 400] on input "**********" at bounding box center [684, 416] width 774 height 33
type input "**********"
click at [686, 466] on div "Iesniegt Aizvērt" at bounding box center [684, 503] width 774 height 112
click at [686, 470] on button "Iesniegt" at bounding box center [685, 487] width 146 height 35
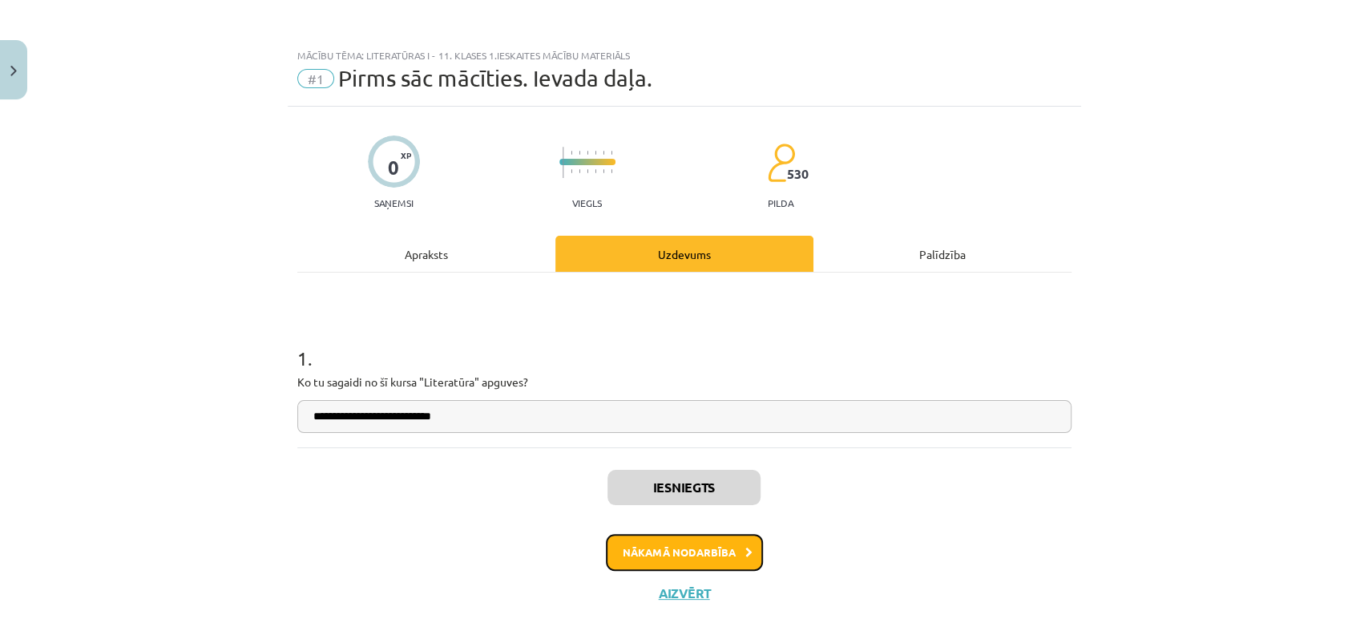
click at [615, 558] on button "Nākamā nodarbība" at bounding box center [684, 552] width 157 height 37
